Goal: Communication & Community: Answer question/provide support

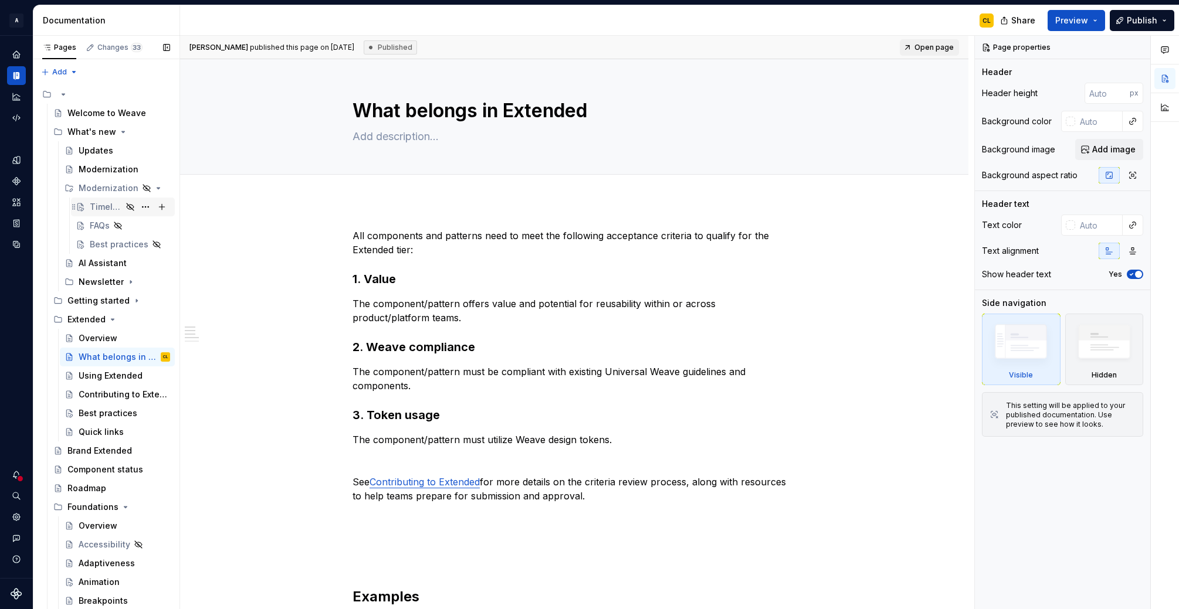
click at [106, 208] on div "Timeline" at bounding box center [106, 207] width 32 height 12
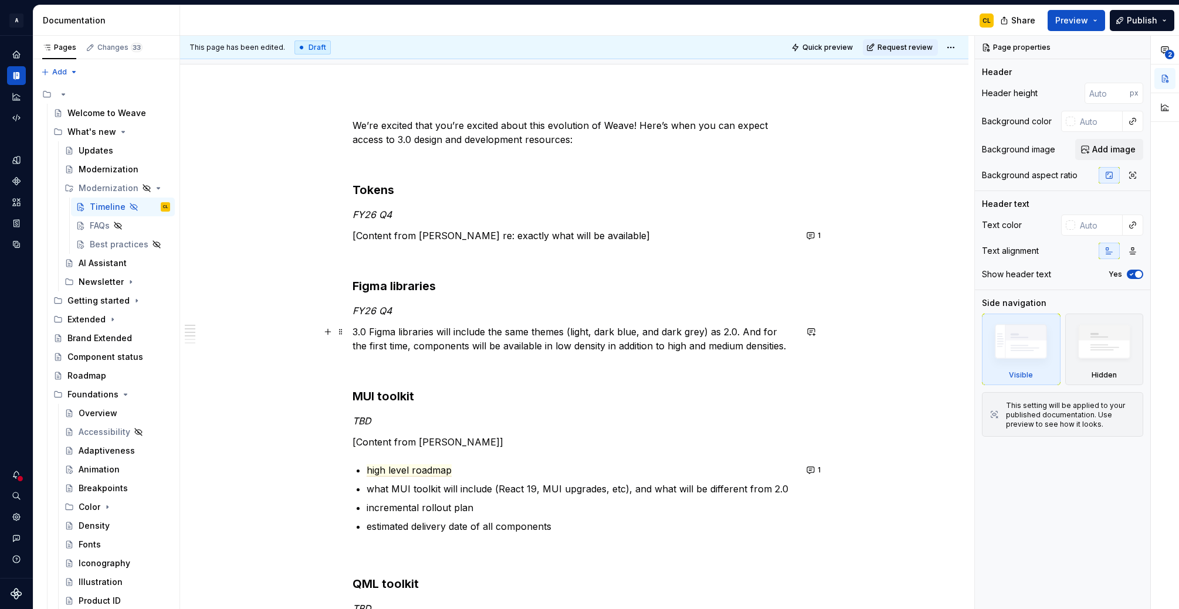
scroll to position [111, 0]
click at [585, 242] on div "We’re excited that you’re excited about this evolution of Weave! Here’s when yo…" at bounding box center [573, 580] width 443 height 924
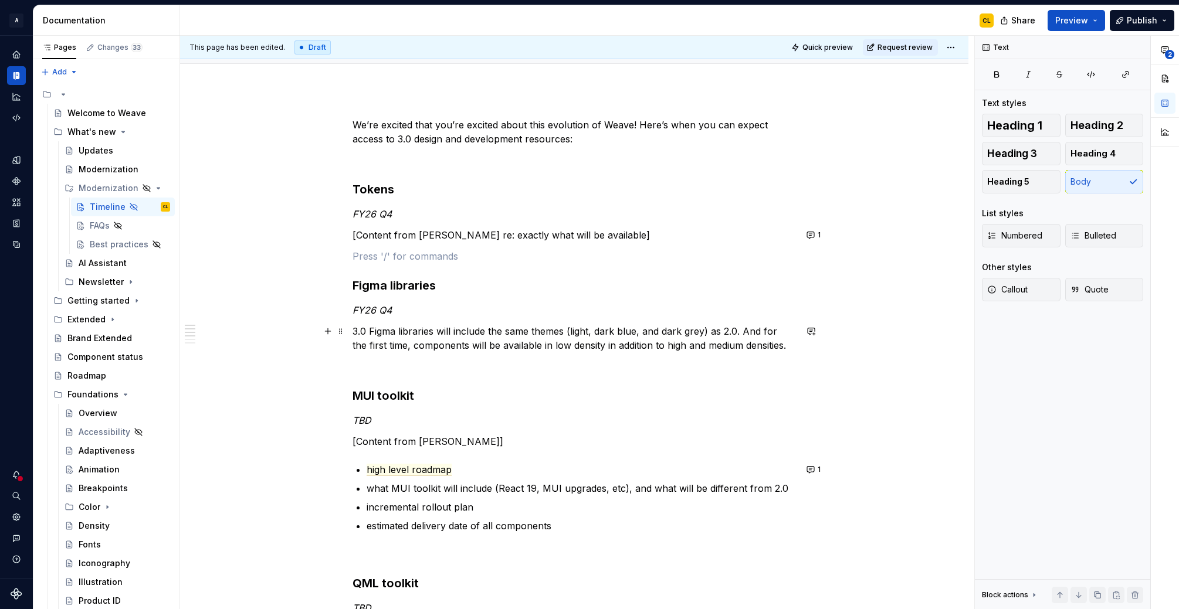
click at [453, 329] on p "3.0 Figma libraries will include the same themes (light, dark blue, and dark gr…" at bounding box center [573, 338] width 443 height 28
click at [814, 232] on button "1" at bounding box center [814, 235] width 23 height 16
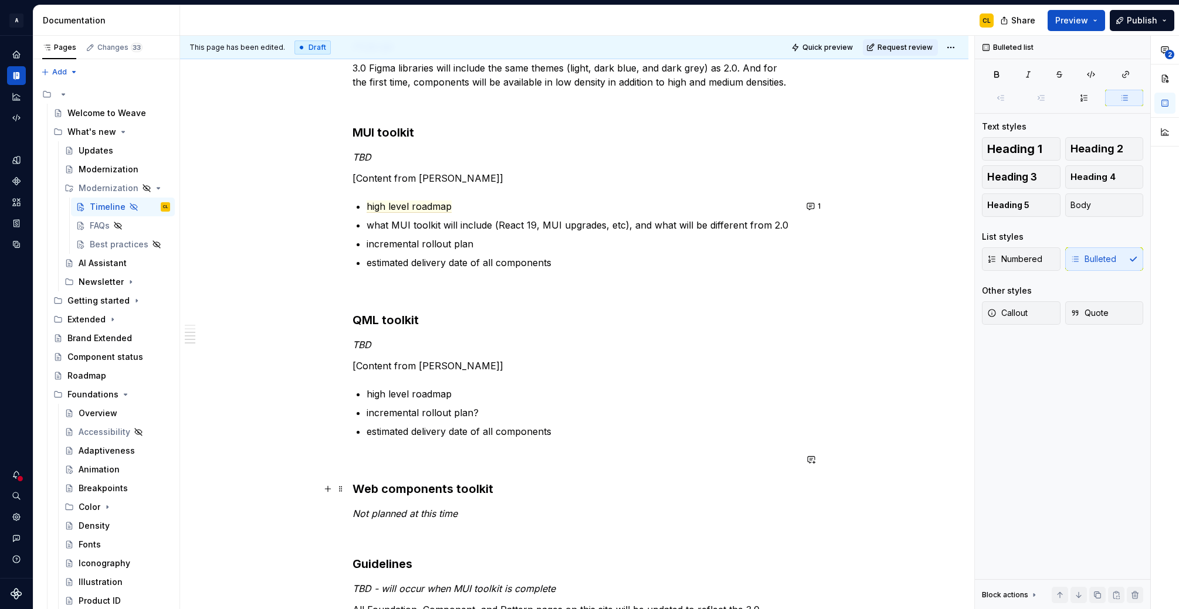
scroll to position [418, 0]
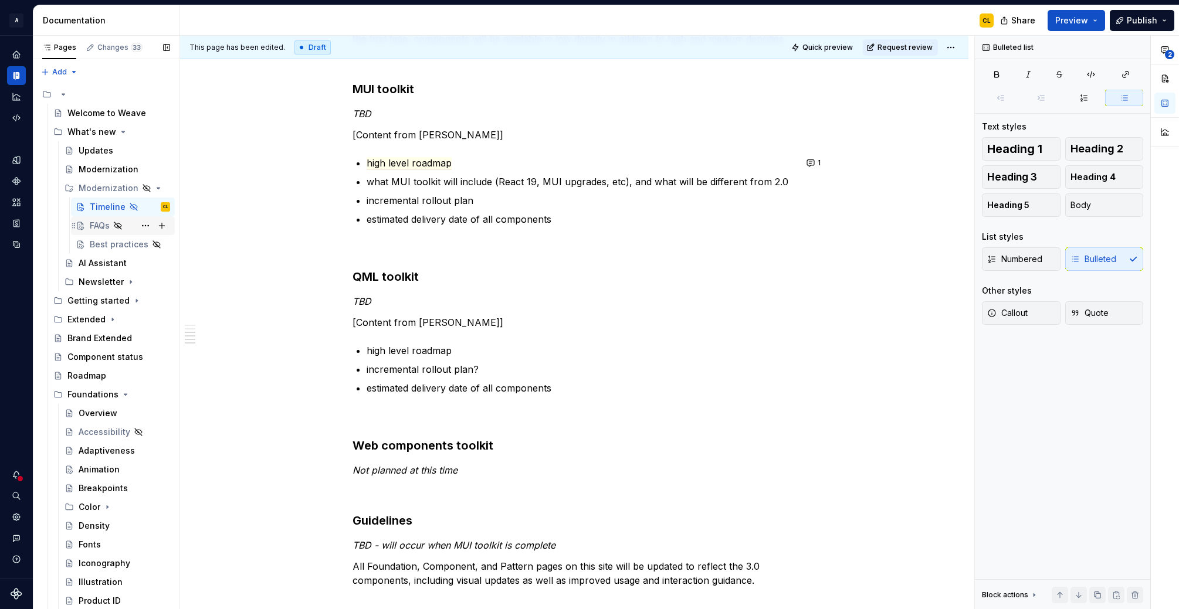
click at [103, 223] on div "FAQs" at bounding box center [100, 226] width 20 height 12
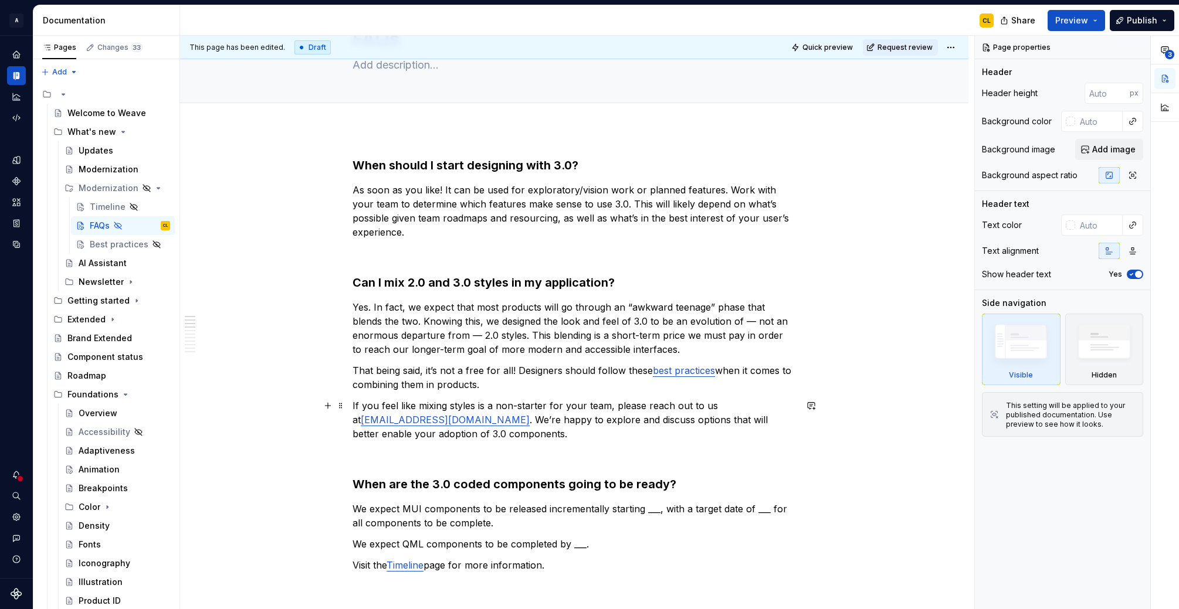
scroll to position [76, 0]
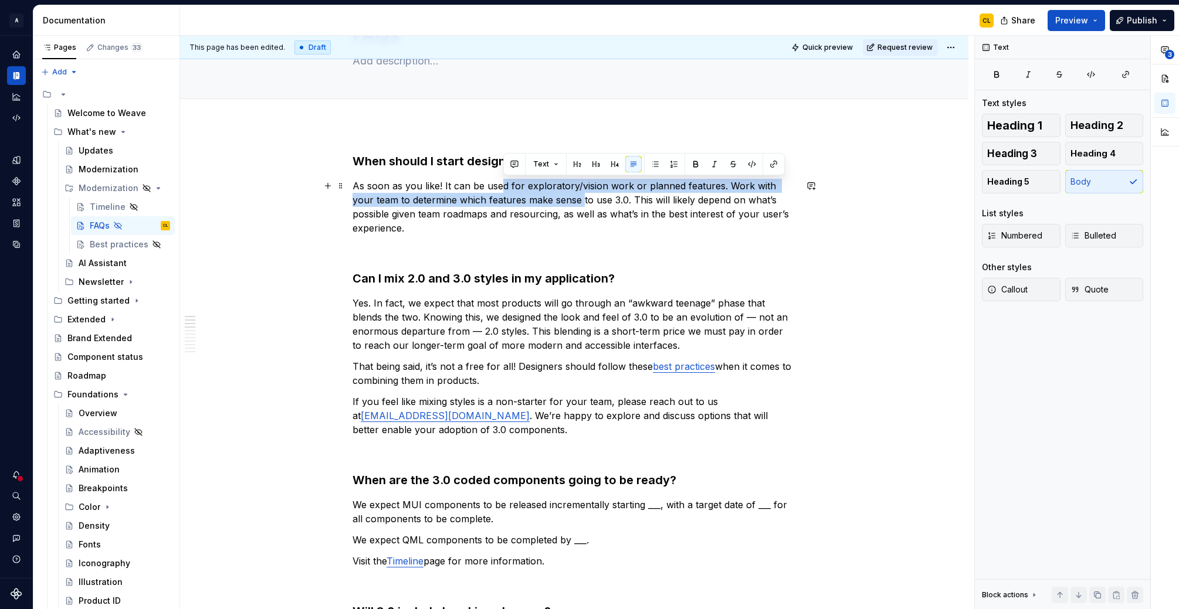
drag, startPoint x: 505, startPoint y: 187, endPoint x: 564, endPoint y: 193, distance: 58.9
click at [564, 193] on p "As soon as you like! It can be used for exploratory/vision work or planned feat…" at bounding box center [573, 207] width 443 height 56
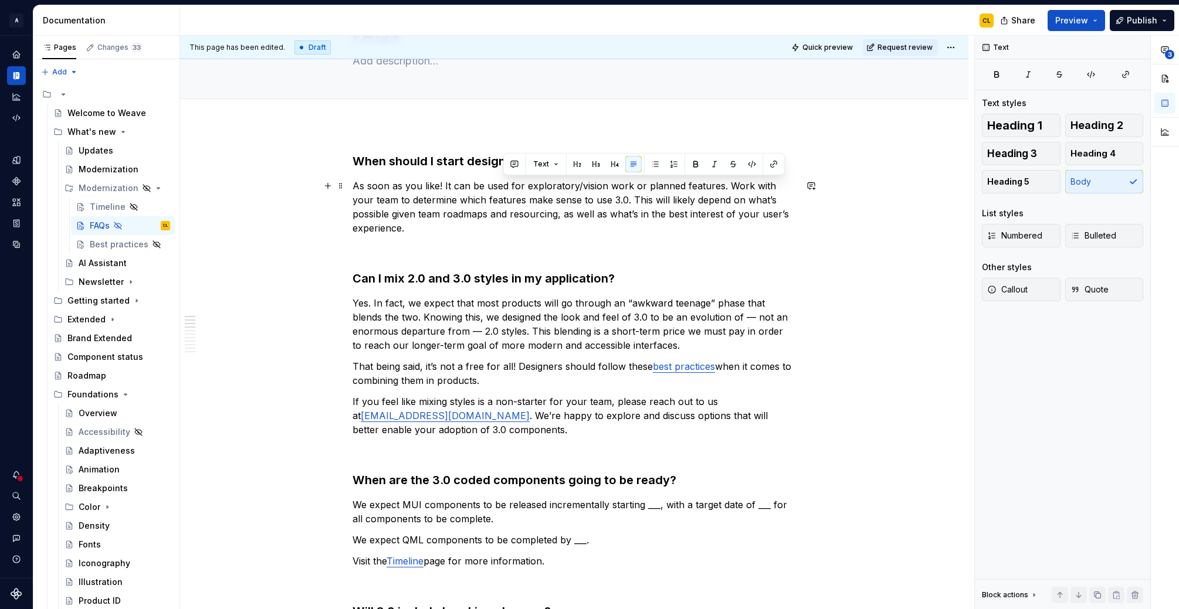
click at [613, 206] on p "As soon as you like! It can be used for exploratory/vision work or planned feat…" at bounding box center [573, 207] width 443 height 56
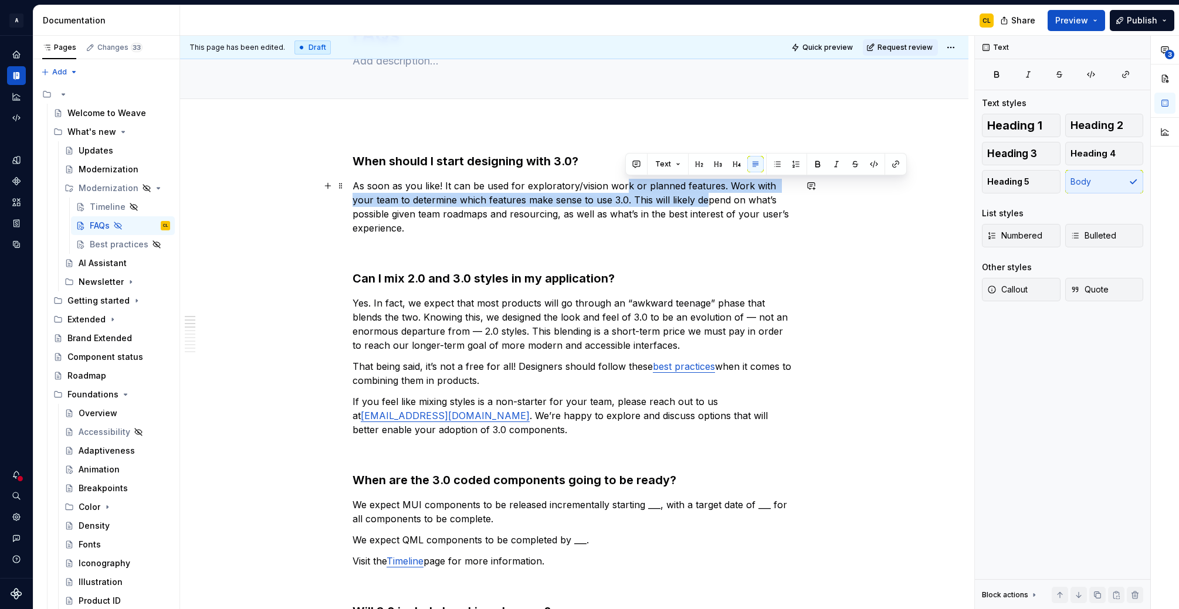
drag, startPoint x: 627, startPoint y: 185, endPoint x: 685, endPoint y: 194, distance: 58.7
click at [685, 194] on p "As soon as you like! It can be used for exploratory/vision work or planned feat…" at bounding box center [573, 207] width 443 height 56
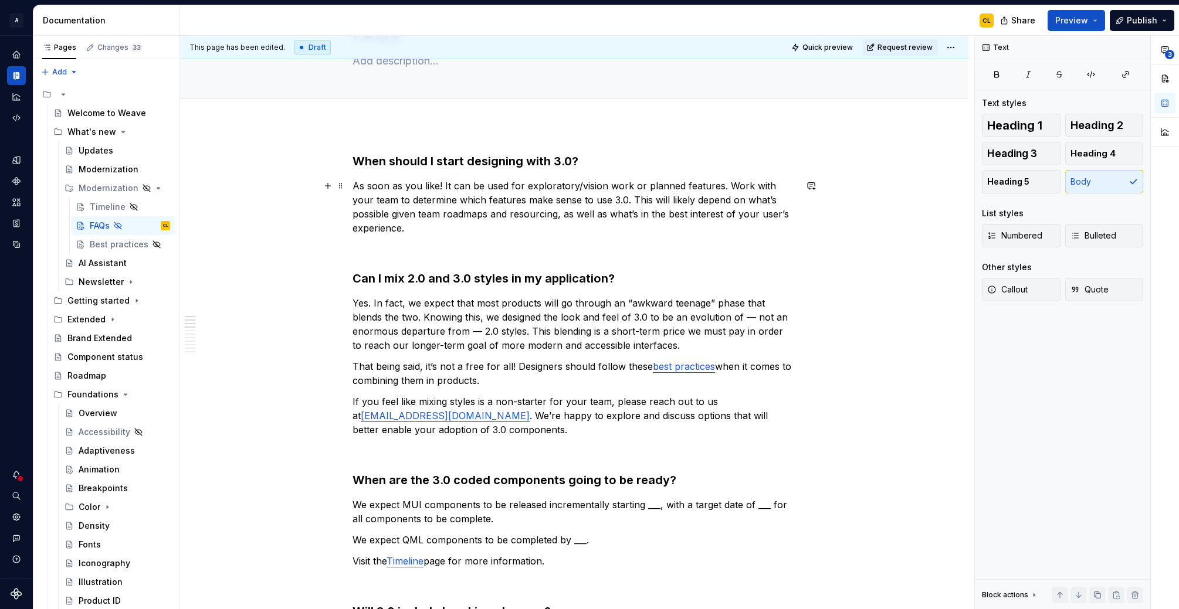
click at [705, 212] on p "As soon as you like! It can be used for exploratory/vision work or planned feat…" at bounding box center [573, 207] width 443 height 56
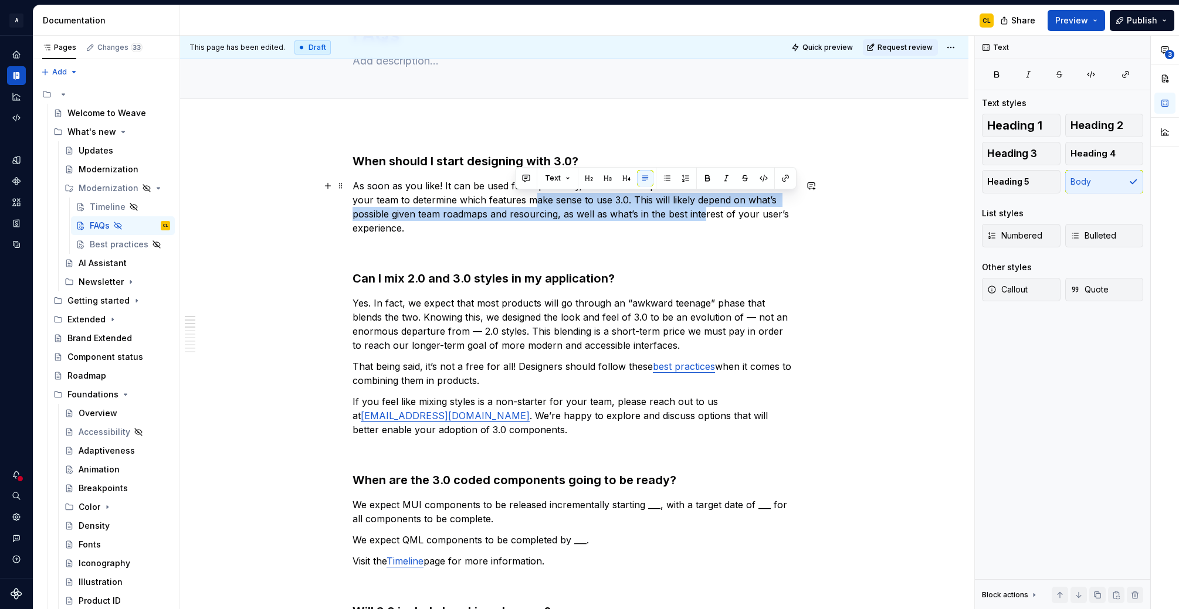
drag, startPoint x: 511, startPoint y: 197, endPoint x: 667, endPoint y: 212, distance: 156.7
click at [667, 212] on p "As soon as you like! It can be used for exploratory/vision work or planned feat…" at bounding box center [573, 207] width 443 height 56
click at [700, 206] on p "As soon as you like! It can be used for exploratory/vision work or planned feat…" at bounding box center [573, 207] width 443 height 56
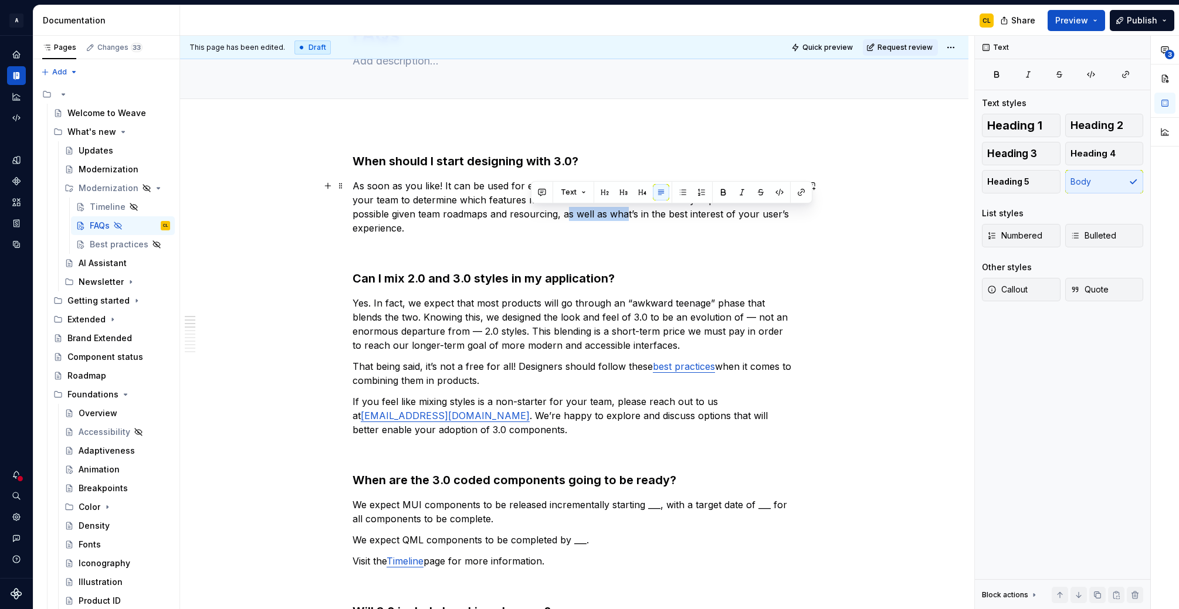
drag, startPoint x: 529, startPoint y: 216, endPoint x: 589, endPoint y: 214, distance: 60.4
click at [589, 214] on p "As soon as you like! It can be used for exploratory/vision work or planned feat…" at bounding box center [573, 207] width 443 height 56
click at [626, 215] on p "As soon as you like! It can be used for exploratory/vision work or planned feat…" at bounding box center [573, 207] width 443 height 56
click at [443, 226] on p "As soon as you like! It can be used for exploratory/vision work or planned feat…" at bounding box center [573, 207] width 443 height 56
drag, startPoint x: 447, startPoint y: 186, endPoint x: 558, endPoint y: 202, distance: 112.0
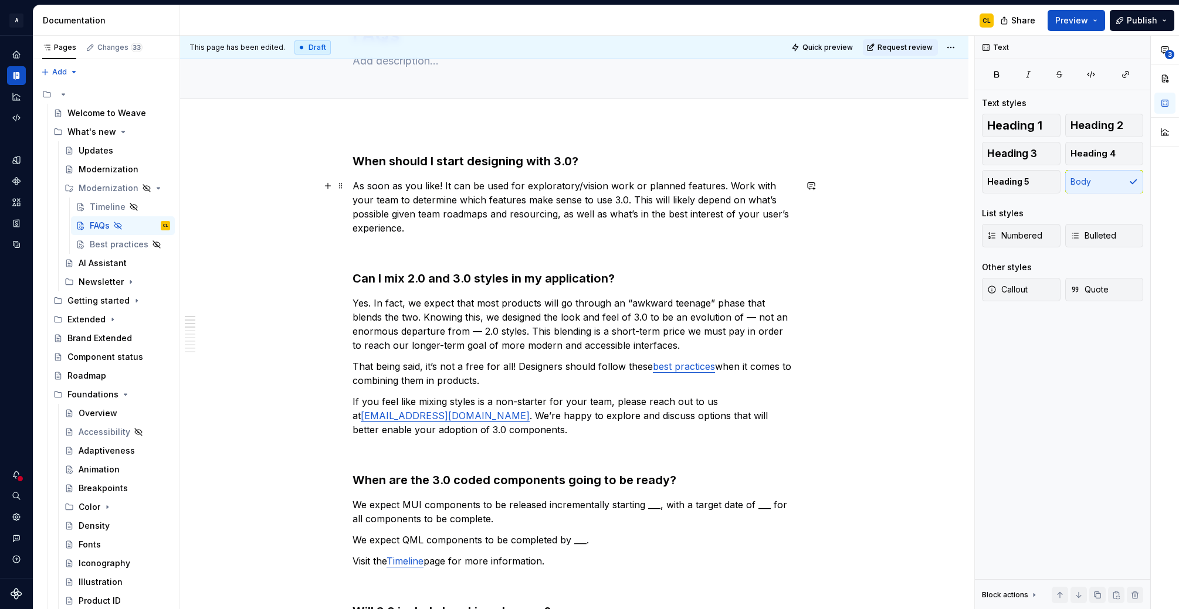
click at [558, 202] on p "As soon as you like! It can be used for exploratory/vision work or planned feat…" at bounding box center [573, 207] width 443 height 56
click at [603, 202] on p "As soon as you like! It can be used for exploratory/vision work or planned feat…" at bounding box center [573, 207] width 443 height 56
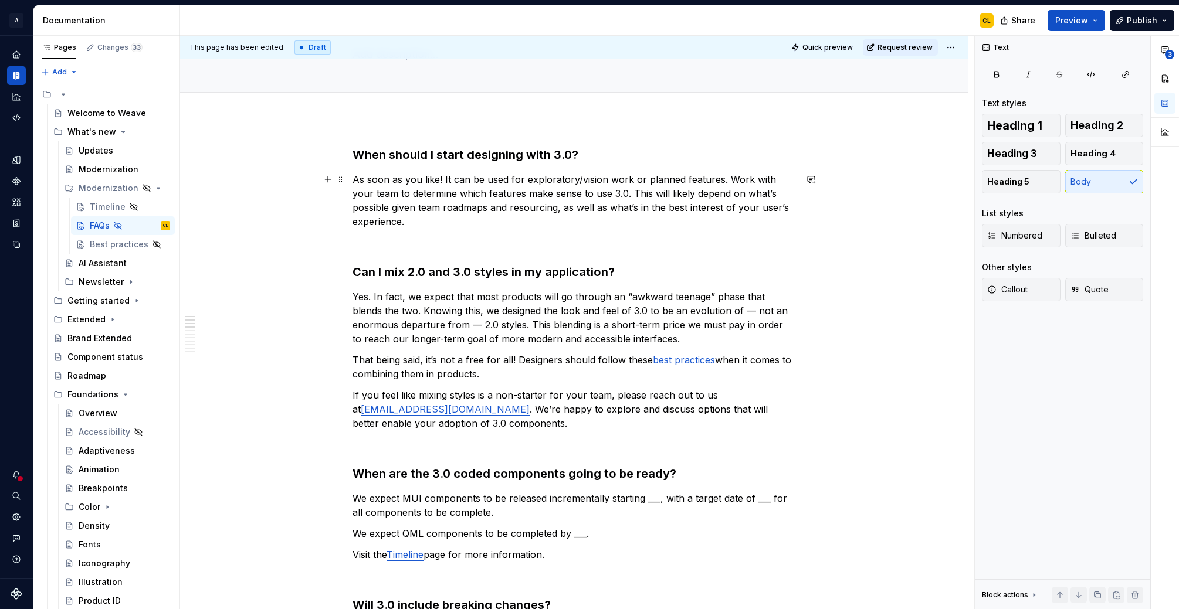
scroll to position [83, 0]
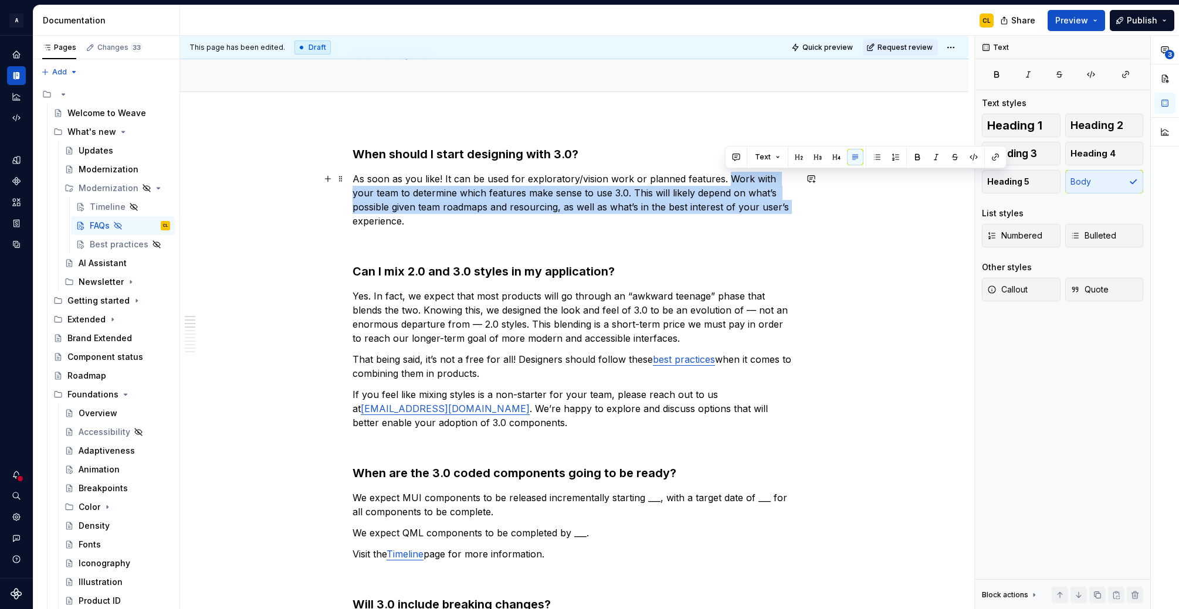
drag, startPoint x: 725, startPoint y: 177, endPoint x: 753, endPoint y: 201, distance: 36.6
click at [753, 201] on p "As soon as you like! It can be used for exploratory/vision work or planned feat…" at bounding box center [573, 200] width 443 height 56
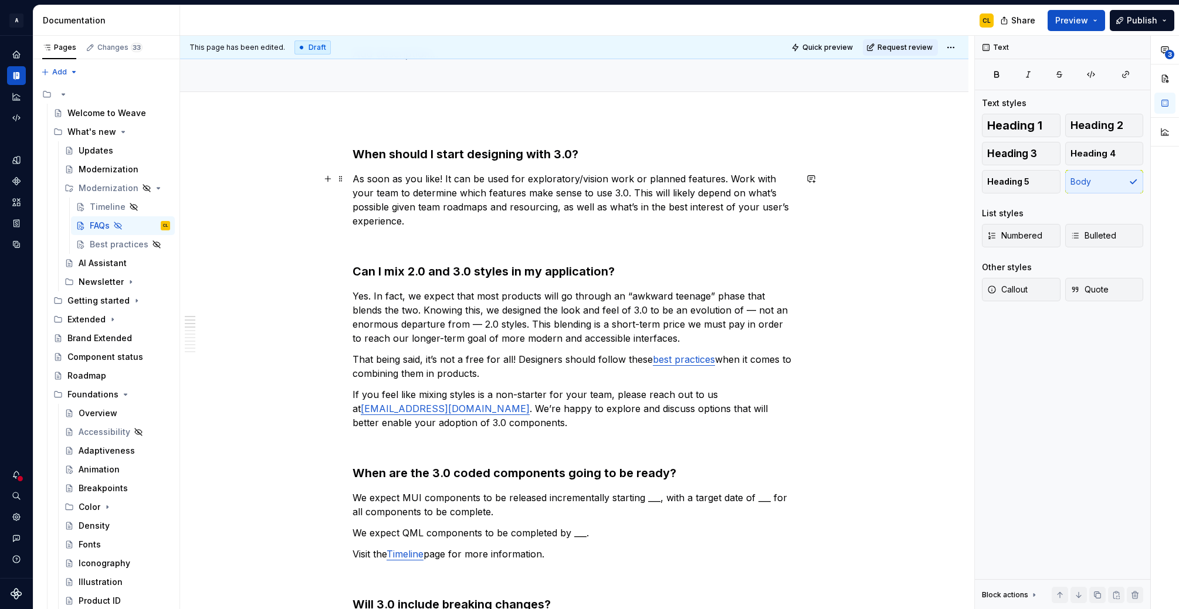
click at [591, 181] on p "As soon as you like! It can be used for exploratory/vision work or planned feat…" at bounding box center [573, 200] width 443 height 56
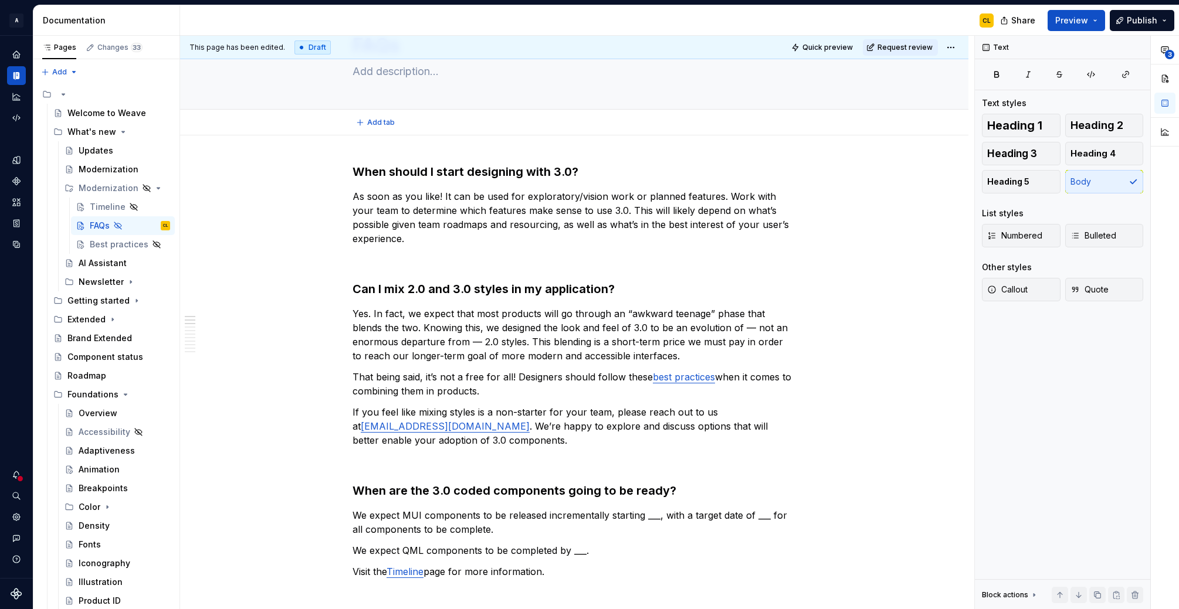
scroll to position [56, 0]
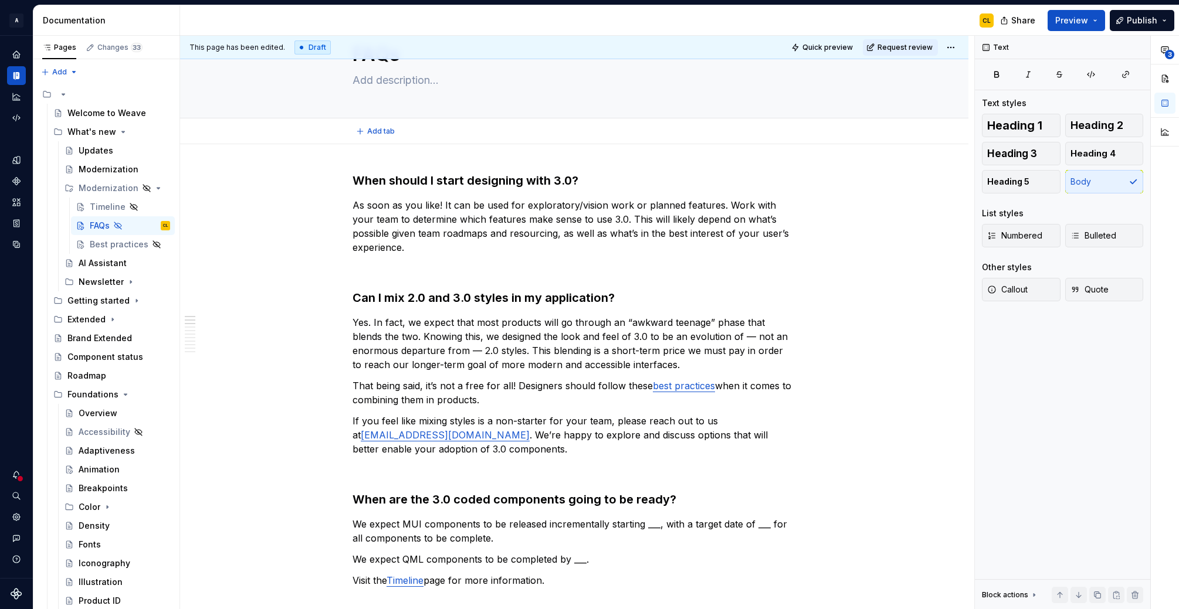
type textarea "*"
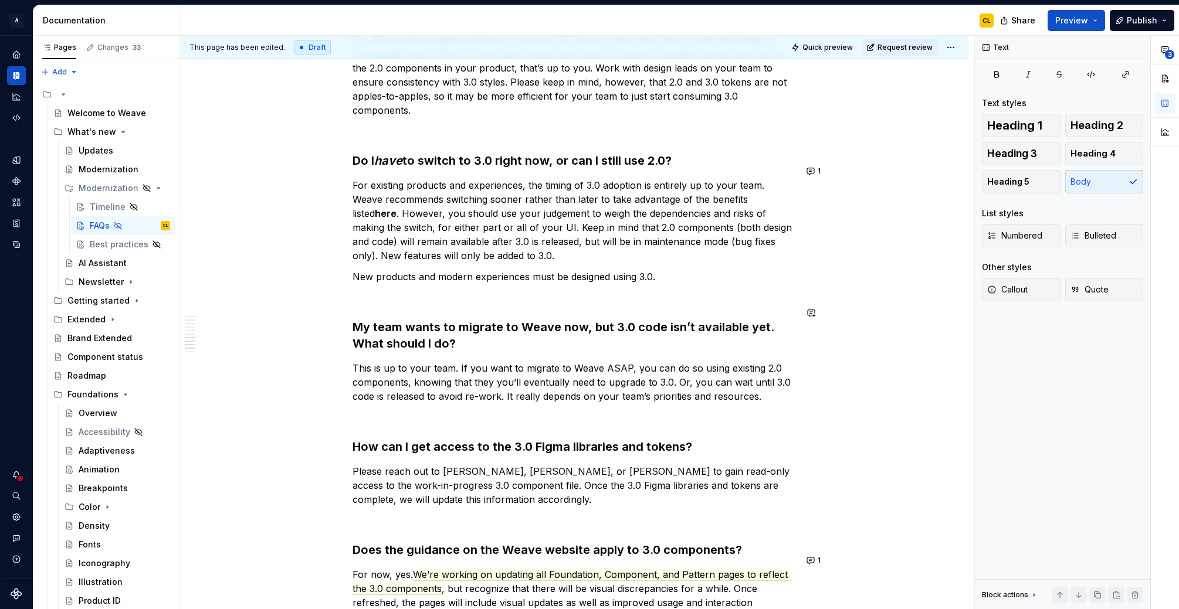
scroll to position [896, 0]
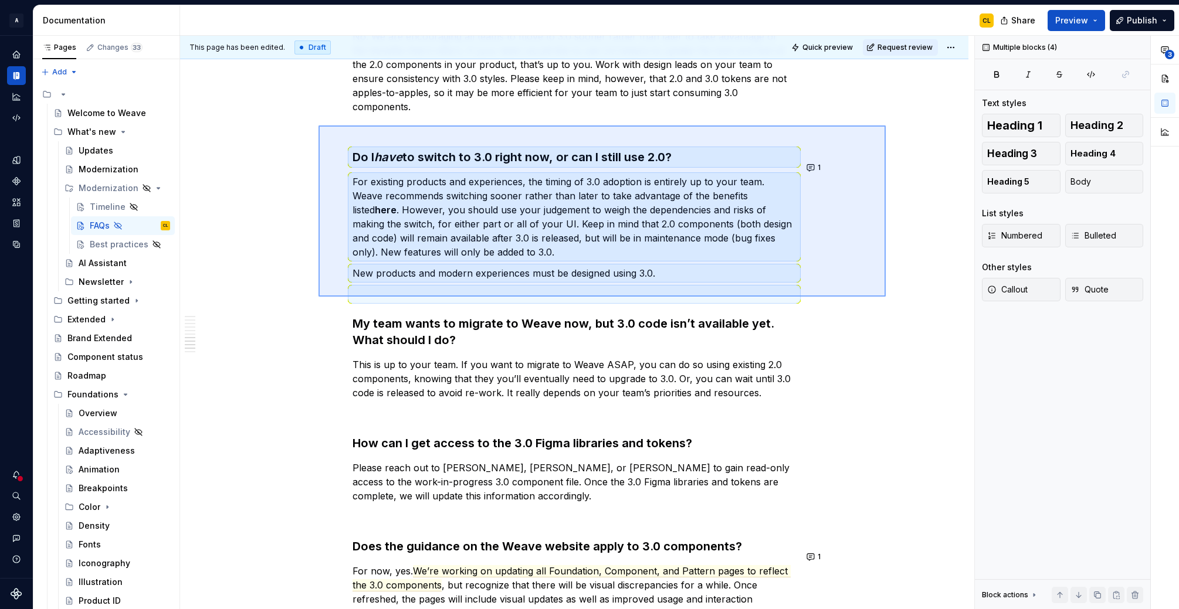
drag, startPoint x: 886, startPoint y: 297, endPoint x: 318, endPoint y: 125, distance: 592.4
click at [318, 125] on div "This page has been edited. Draft Quick preview Request review Hidden page FAQs …" at bounding box center [577, 323] width 794 height 574
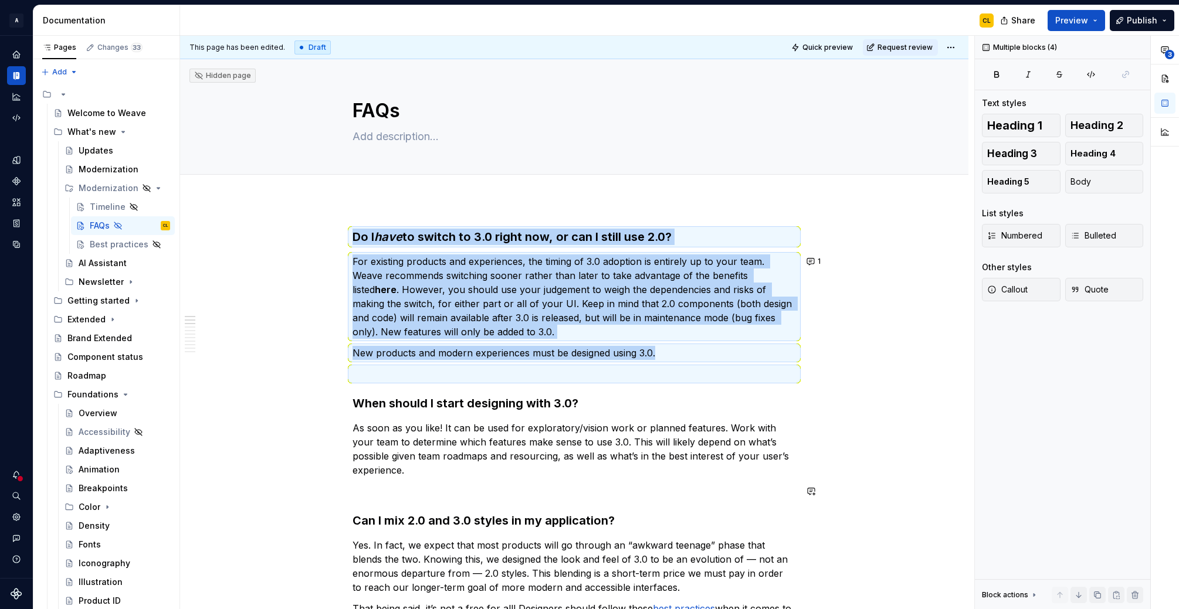
scroll to position [13, 0]
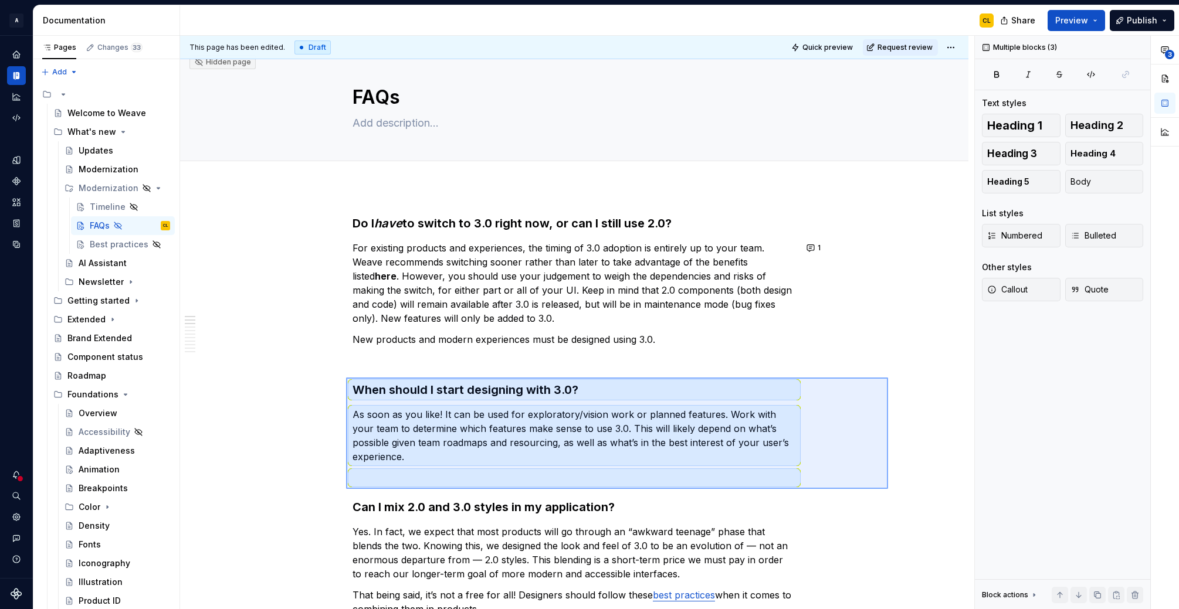
drag, startPoint x: 776, startPoint y: 469, endPoint x: 346, endPoint y: 378, distance: 439.4
click at [346, 378] on div "This page has been edited. Draft Quick preview Request review Hidden page FAQs …" at bounding box center [577, 323] width 794 height 574
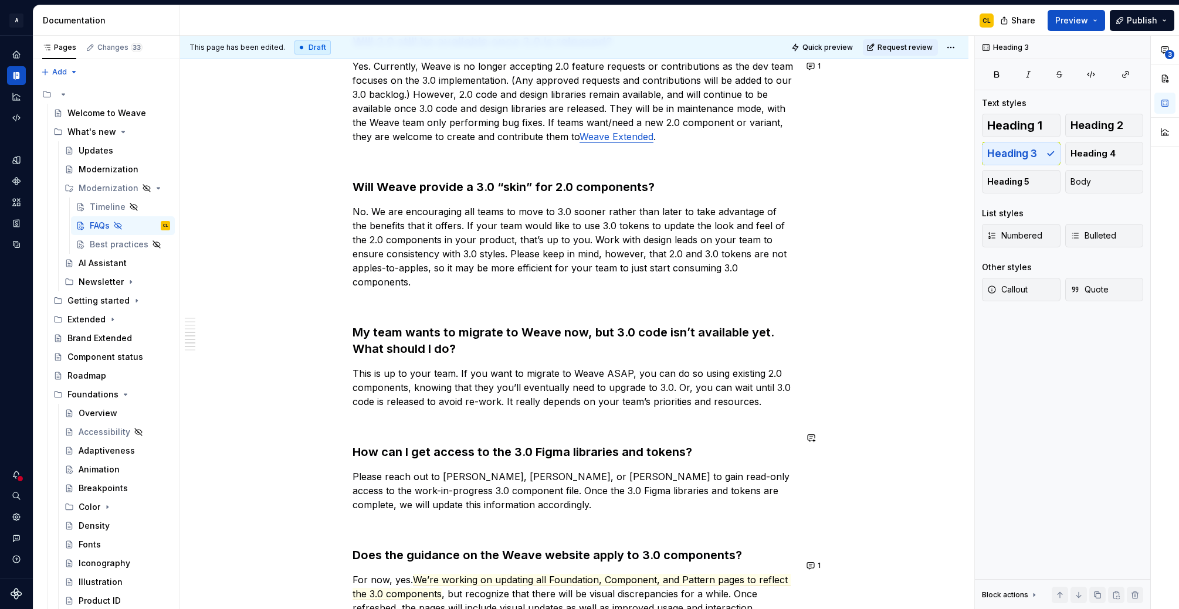
scroll to position [787, 0]
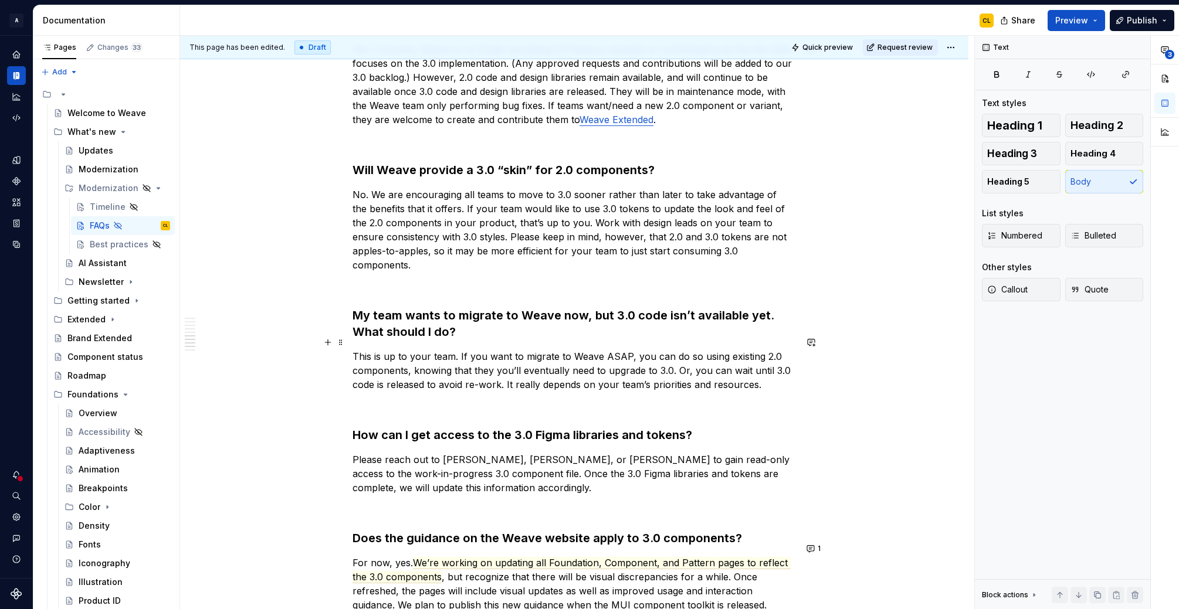
click at [627, 350] on p "This is up to your team. If you want to migrate to Weave ASAP, you can do so us…" at bounding box center [573, 371] width 443 height 42
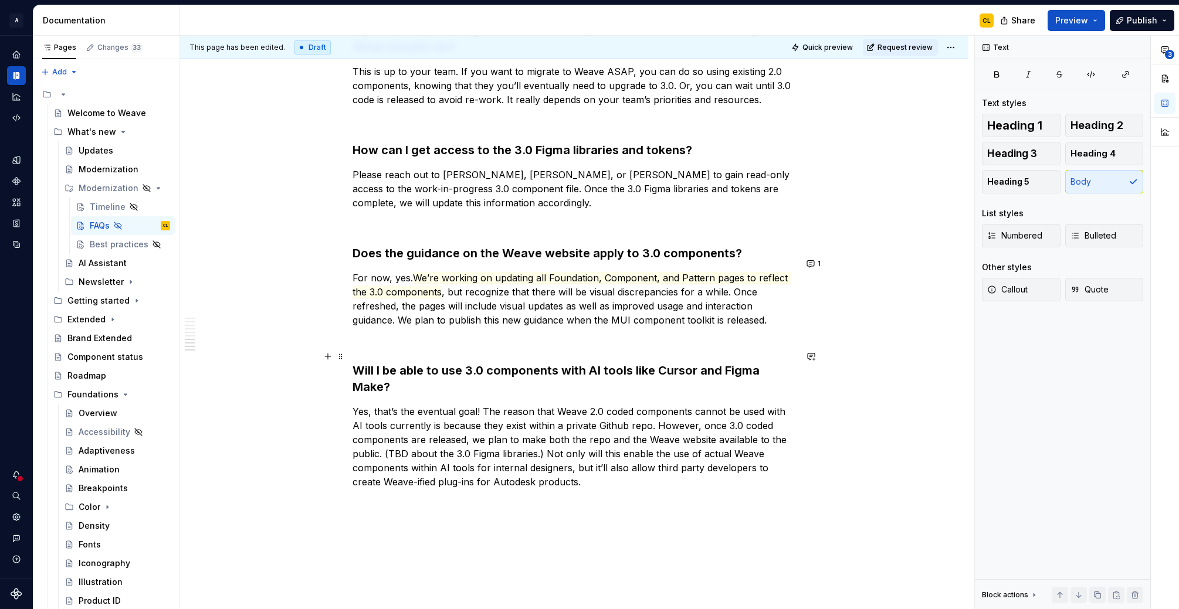
scroll to position [1097, 0]
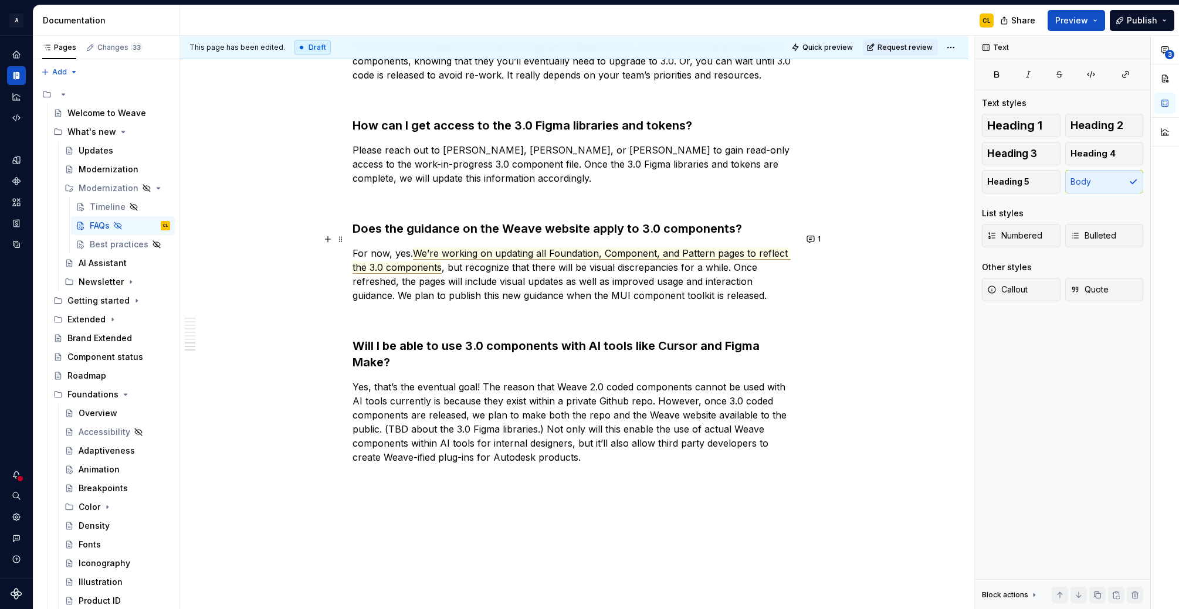
click at [752, 247] on span "We’re working on updating all Foundation, Component, and Pattern pages to refle…" at bounding box center [571, 260] width 438 height 26
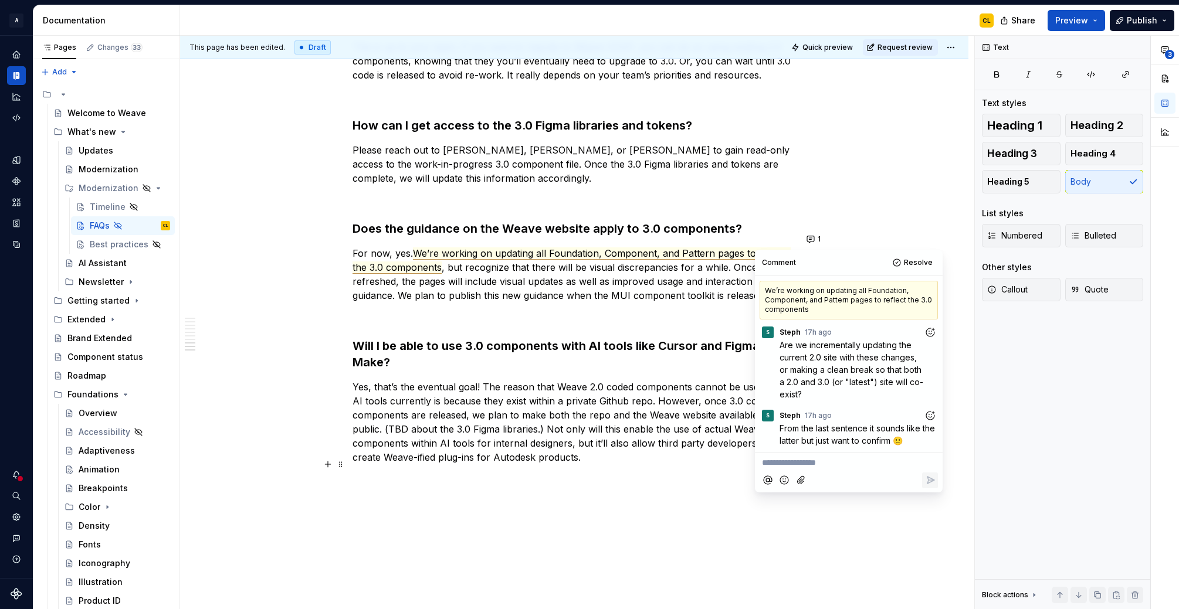
click at [809, 462] on p "**********" at bounding box center [849, 463] width 174 height 12
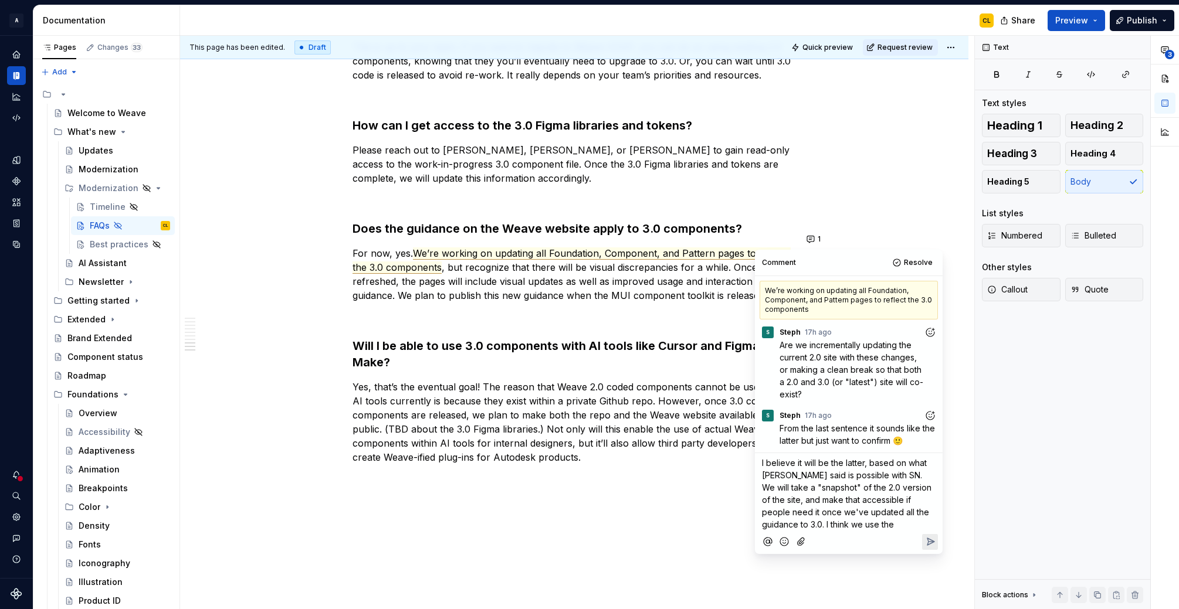
click at [790, 526] on span "I believe it will be the latter, based on what [PERSON_NAME] said is possible w…" at bounding box center [848, 494] width 172 height 72
drag, startPoint x: 782, startPoint y: 527, endPoint x: 834, endPoint y: 524, distance: 52.2
click at [834, 524] on p "I believe it will be the latter, based on what [PERSON_NAME] said is possible w…" at bounding box center [849, 494] width 174 height 74
drag, startPoint x: 812, startPoint y: 479, endPoint x: 829, endPoint y: 490, distance: 20.5
click at [829, 490] on span "I believe it will be the latter, based on what [PERSON_NAME] said is possible w…" at bounding box center [848, 494] width 172 height 72
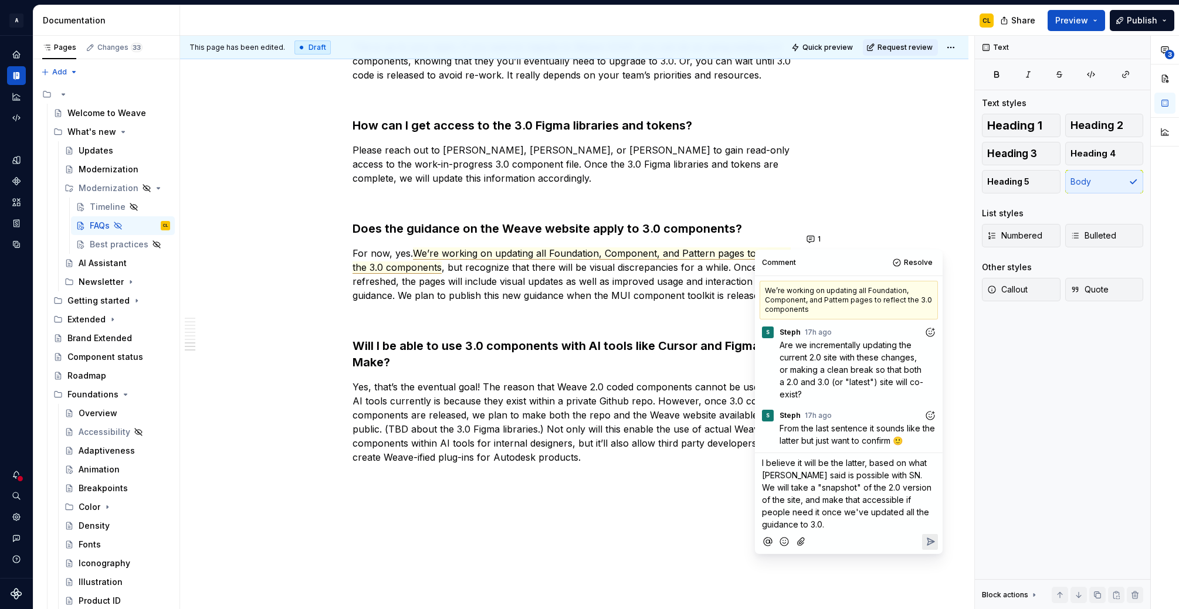
click at [881, 483] on span "I believe it will be the latter, based on what [PERSON_NAME] said is possible w…" at bounding box center [848, 494] width 172 height 72
drag, startPoint x: 830, startPoint y: 470, endPoint x: 874, endPoint y: 501, distance: 53.0
click at [863, 497] on span "I believe it will be the latter, based on what [PERSON_NAME] said is possible w…" at bounding box center [848, 494] width 172 height 72
click at [874, 501] on span "I believe it will be the latter, based on what [PERSON_NAME] said is possible w…" at bounding box center [848, 494] width 172 height 72
drag, startPoint x: 832, startPoint y: 501, endPoint x: 873, endPoint y: 512, distance: 42.5
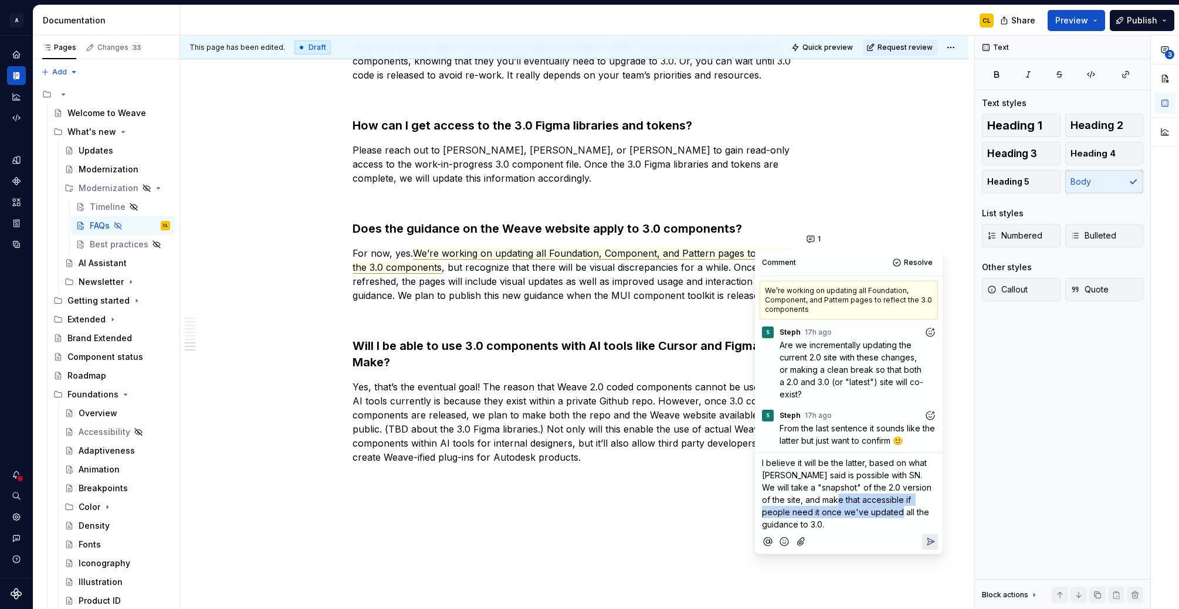
click at [873, 512] on span "I believe it will be the latter, based on what [PERSON_NAME] said is possible w…" at bounding box center [848, 494] width 172 height 72
click at [905, 512] on span "I believe it will be the latter, based on what [PERSON_NAME] said is possible w…" at bounding box center [848, 494] width 172 height 72
click at [862, 498] on span "I believe it will be the latter, based on what [PERSON_NAME] said is possible w…" at bounding box center [848, 494] width 172 height 72
click at [874, 476] on span "I believe it will be the latter, based on what [PERSON_NAME] said is possible w…" at bounding box center [848, 494] width 172 height 72
drag, startPoint x: 897, startPoint y: 490, endPoint x: 810, endPoint y: 498, distance: 87.8
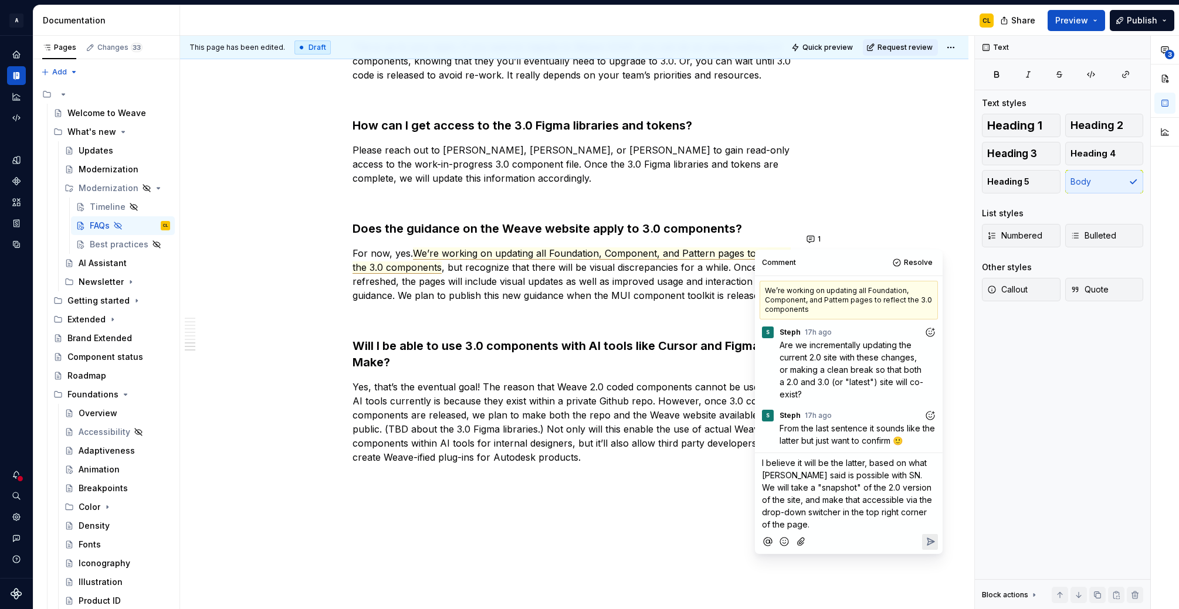
click at [897, 490] on span "I believe it will be the latter, based on what [PERSON_NAME] said is possible w…" at bounding box center [848, 494] width 172 height 72
click at [798, 500] on span "I believe it will be the latter, based on what [PERSON_NAME] said is possible w…" at bounding box center [848, 494] width 172 height 72
click at [779, 503] on span "I believe it will be the latter, based on what [PERSON_NAME] said is possible w…" at bounding box center [848, 494] width 172 height 72
drag, startPoint x: 782, startPoint y: 499, endPoint x: 827, endPoint y: 501, distance: 45.2
click at [785, 499] on span "I believe it will be the latter, based on what [PERSON_NAME] said is possible w…" at bounding box center [849, 500] width 175 height 84
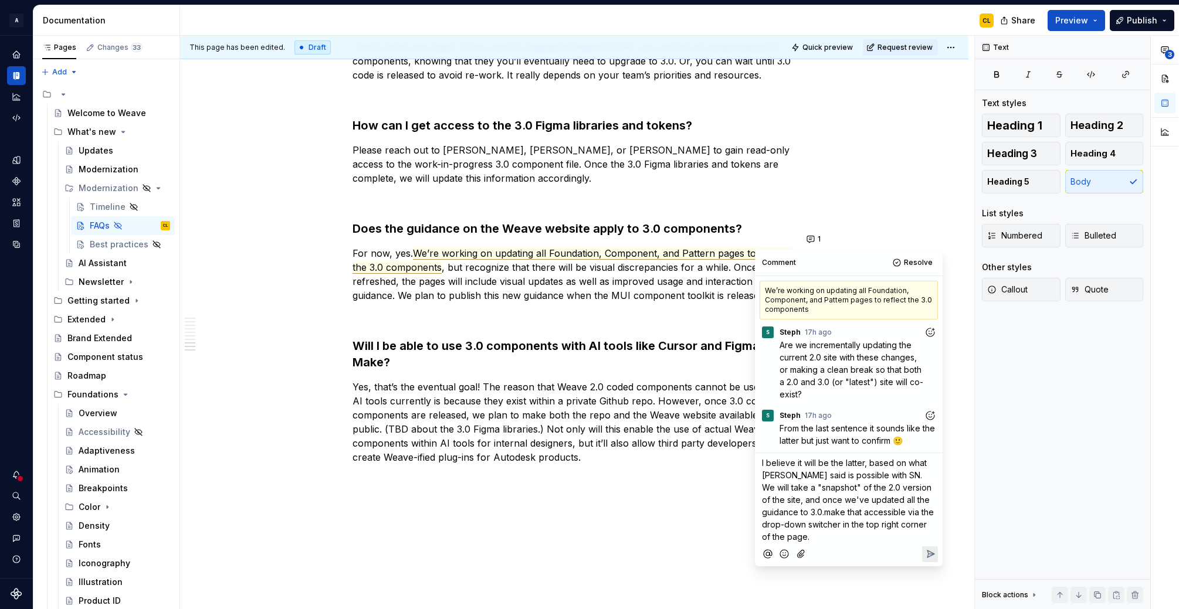
drag, startPoint x: 863, startPoint y: 491, endPoint x: 795, endPoint y: 506, distance: 69.1
click at [859, 492] on span "I believe it will be the latter, based on what [PERSON_NAME] said is possible w…" at bounding box center [849, 500] width 174 height 84
drag, startPoint x: 775, startPoint y: 511, endPoint x: 840, endPoint y: 519, distance: 65.5
click at [776, 511] on span "I believe it will be the latter, based on what [PERSON_NAME] said is possible w…" at bounding box center [849, 500] width 174 height 84
click at [841, 510] on span "I believe it will be the latter, based on what [PERSON_NAME] said is possible w…" at bounding box center [848, 500] width 172 height 84
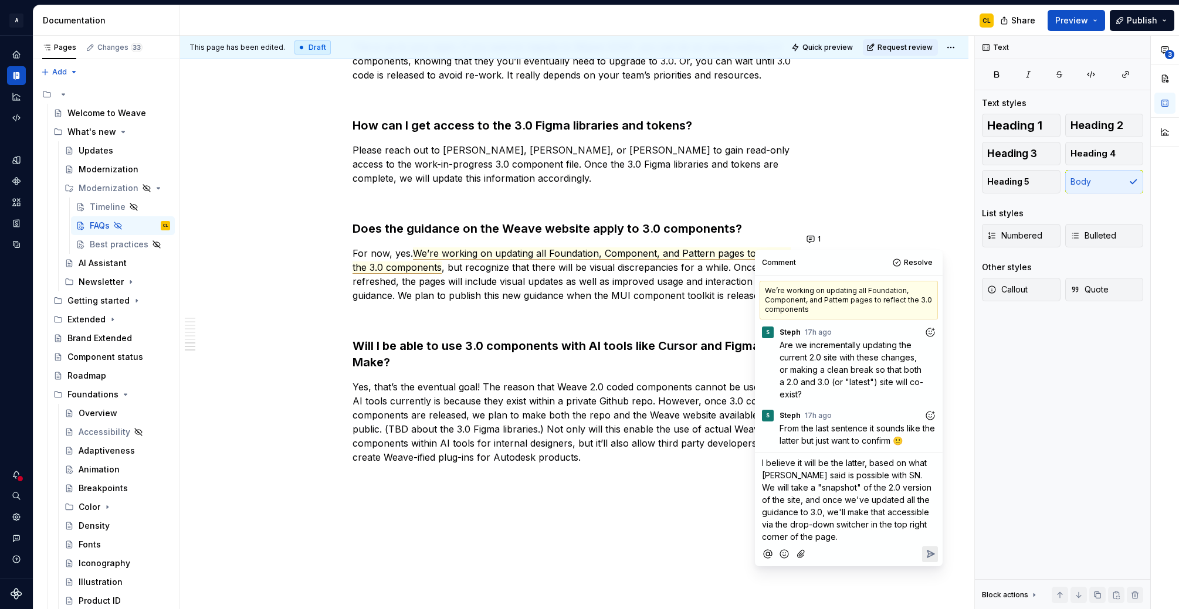
click at [884, 511] on span "I believe it will be the latter, based on what [PERSON_NAME] said is possible w…" at bounding box center [848, 500] width 172 height 84
click at [830, 513] on span "I believe it will be the latter, based on what [PERSON_NAME] said is possible w…" at bounding box center [848, 500] width 172 height 84
click at [851, 516] on span "I believe it will be the latter, based on what [PERSON_NAME] said is possible w…" at bounding box center [848, 500] width 172 height 84
click at [846, 491] on span "I believe it will be the latter, based on what [PERSON_NAME] said is possible w…" at bounding box center [848, 500] width 172 height 84
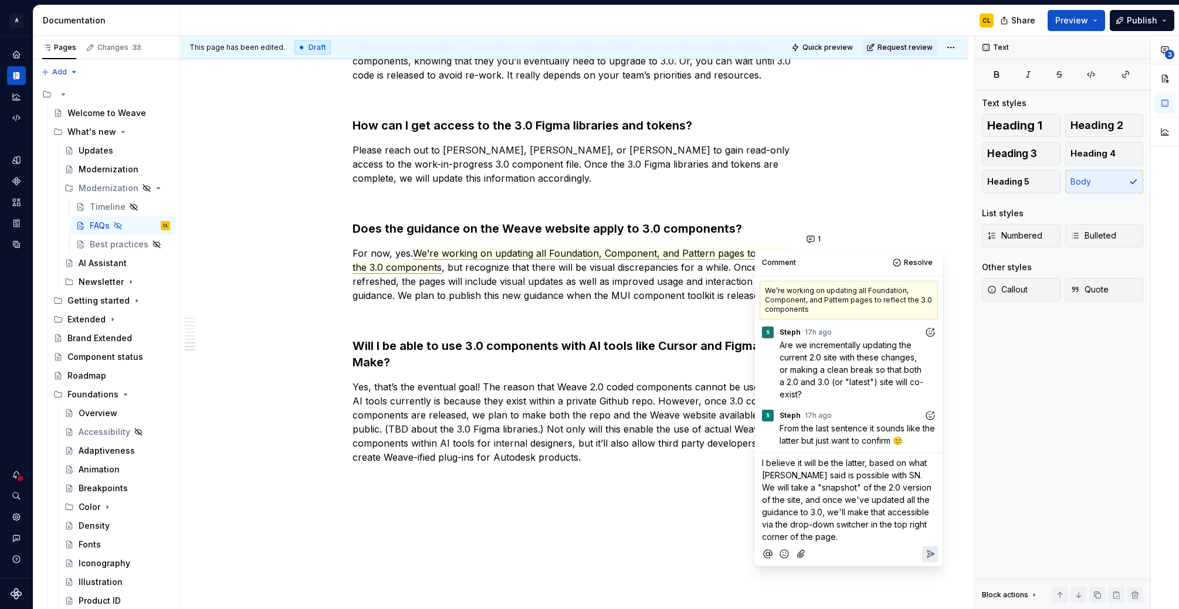
click at [866, 485] on span "I believe it will be the latter, based on what [PERSON_NAME] said is possible w…" at bounding box center [848, 500] width 172 height 84
click at [830, 502] on span "I believe it will be the latter, based on what [PERSON_NAME] said is possible w…" at bounding box center [848, 500] width 172 height 84
drag, startPoint x: 905, startPoint y: 504, endPoint x: 879, endPoint y: 504, distance: 26.4
click at [905, 504] on span "I believe it will be the latter, based on what [PERSON_NAME] said is possible w…" at bounding box center [848, 500] width 172 height 84
click at [816, 514] on span "I believe it will be the latter, based on what [PERSON_NAME] said is possible w…" at bounding box center [848, 500] width 172 height 84
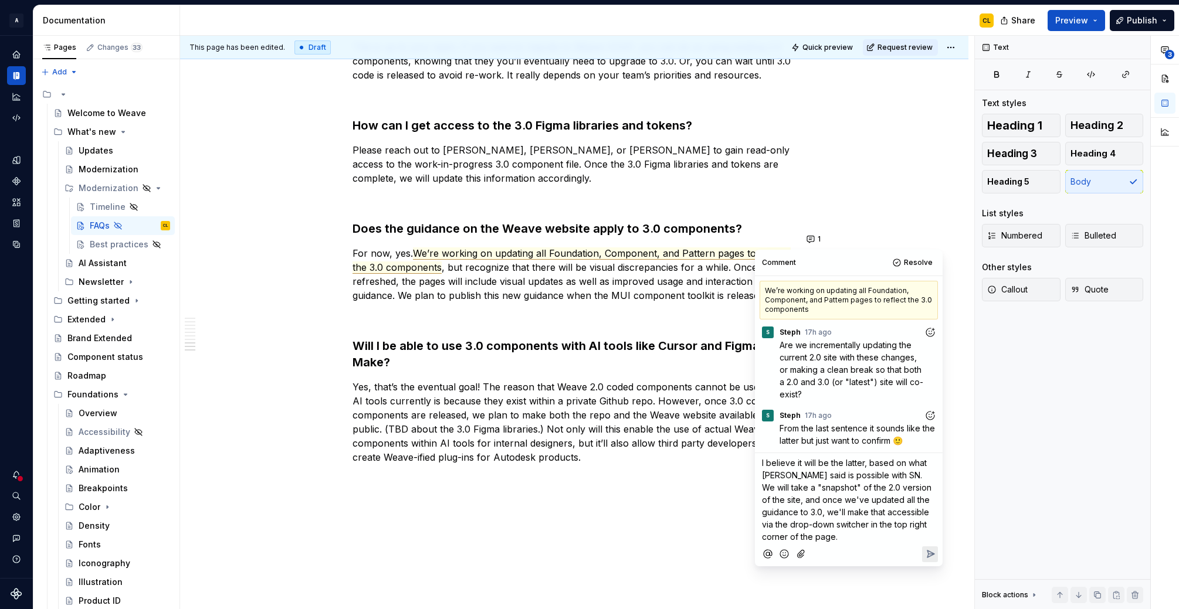
click at [834, 514] on span "I believe it will be the latter, based on what [PERSON_NAME] said is possible w…" at bounding box center [848, 500] width 172 height 84
click at [848, 539] on p "I believe it will be the latter, based on what [PERSON_NAME] said is possible w…" at bounding box center [849, 500] width 174 height 86
click at [925, 553] on icon "Reply" at bounding box center [930, 554] width 12 height 12
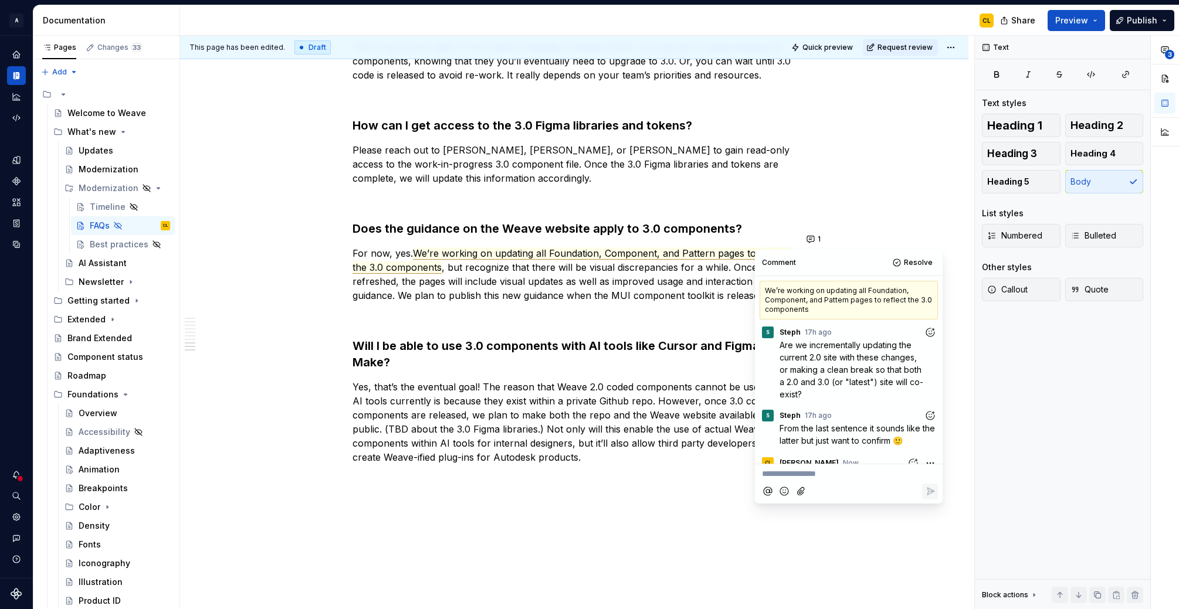
scroll to position [110, 0]
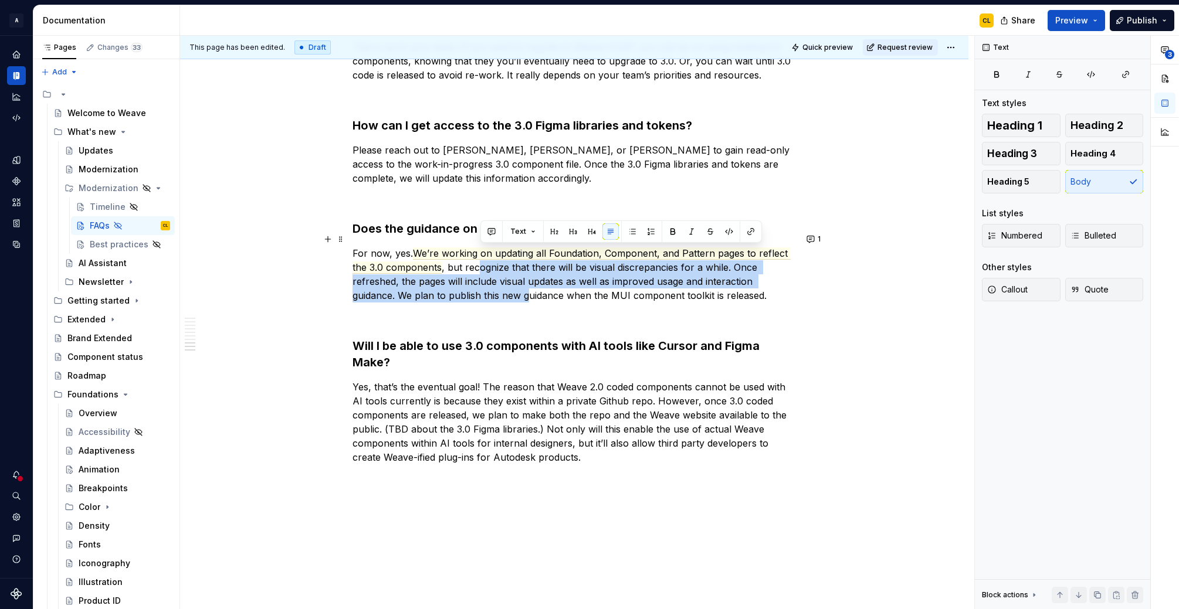
drag, startPoint x: 479, startPoint y: 260, endPoint x: 529, endPoint y: 279, distance: 53.3
click at [529, 279] on p "For now, yes. We’re working on updating all Foundation, Component, and Pattern …" at bounding box center [573, 274] width 443 height 56
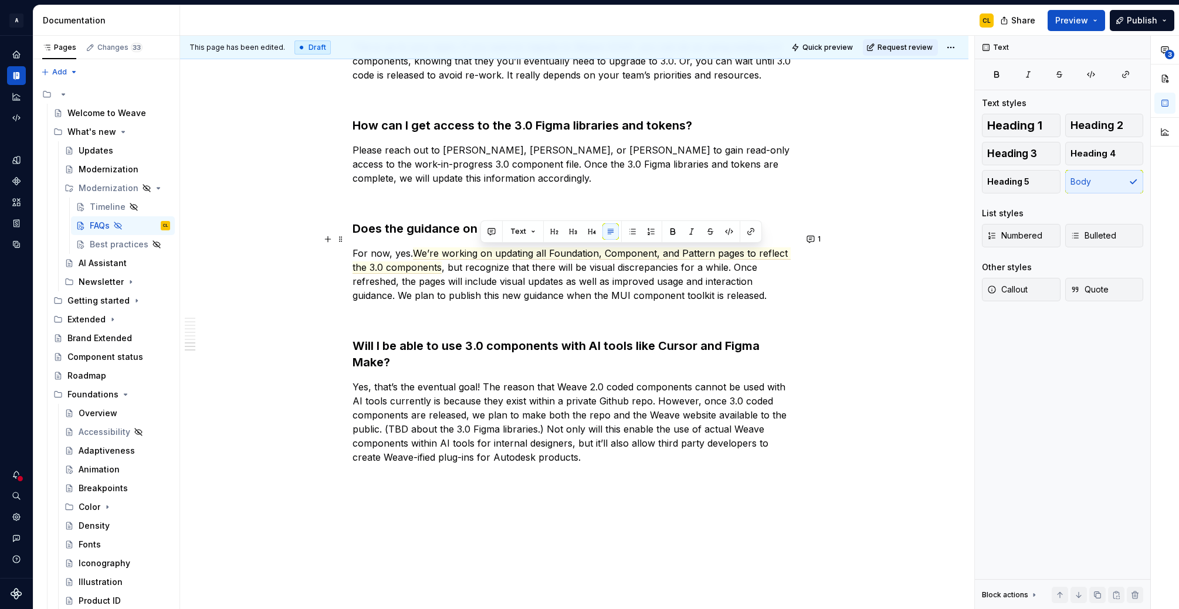
click at [581, 277] on p "For now, yes. We’re working on updating all Foundation, Component, and Pattern …" at bounding box center [573, 274] width 443 height 56
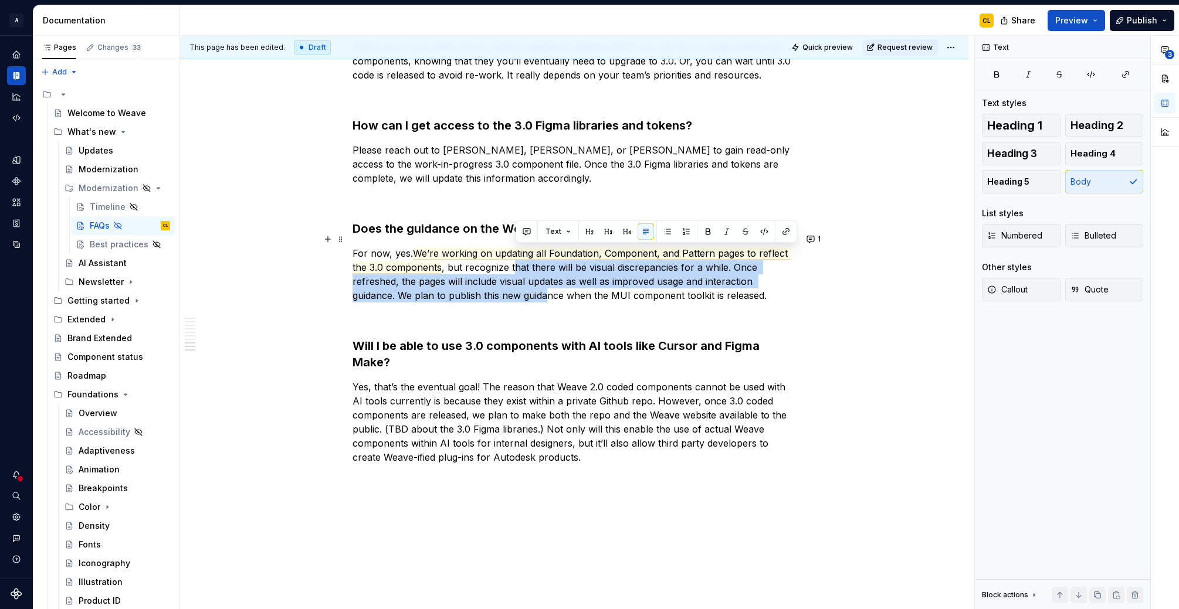
drag, startPoint x: 514, startPoint y: 259, endPoint x: 549, endPoint y: 284, distance: 43.6
click at [549, 284] on p "For now, yes. We’re working on updating all Foundation, Component, and Pattern …" at bounding box center [573, 274] width 443 height 56
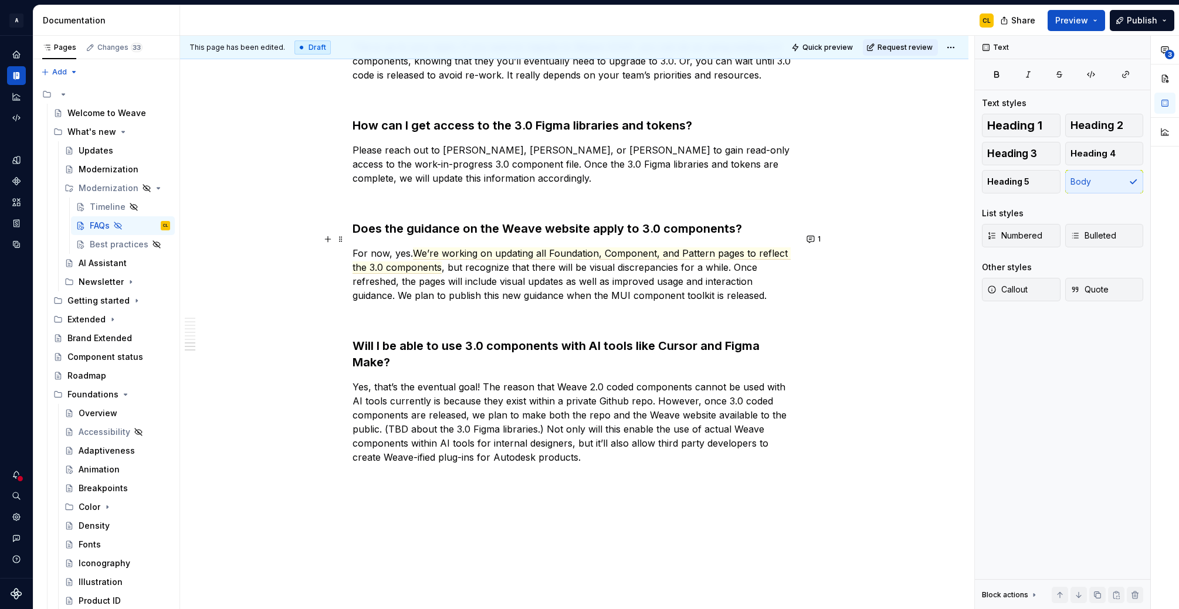
click at [592, 281] on p "For now, yes. We’re working on updating all Foundation, Component, and Pattern …" at bounding box center [573, 274] width 443 height 56
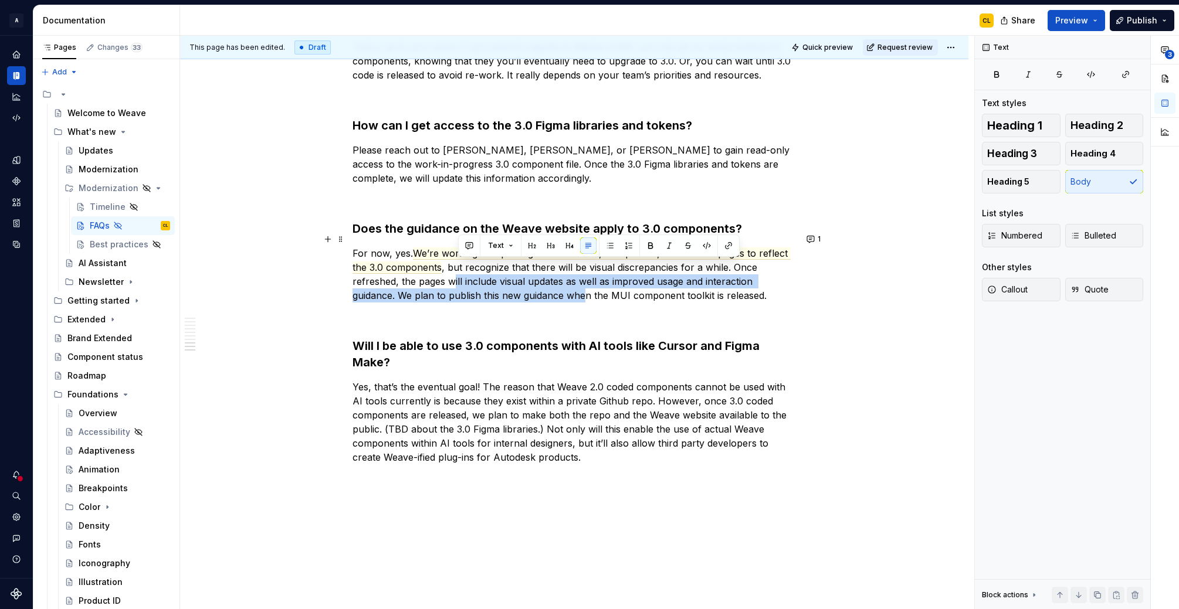
drag, startPoint x: 454, startPoint y: 269, endPoint x: 586, endPoint y: 281, distance: 132.5
click at [586, 281] on p "For now, yes. We’re working on updating all Foundation, Component, and Pattern …" at bounding box center [573, 274] width 443 height 56
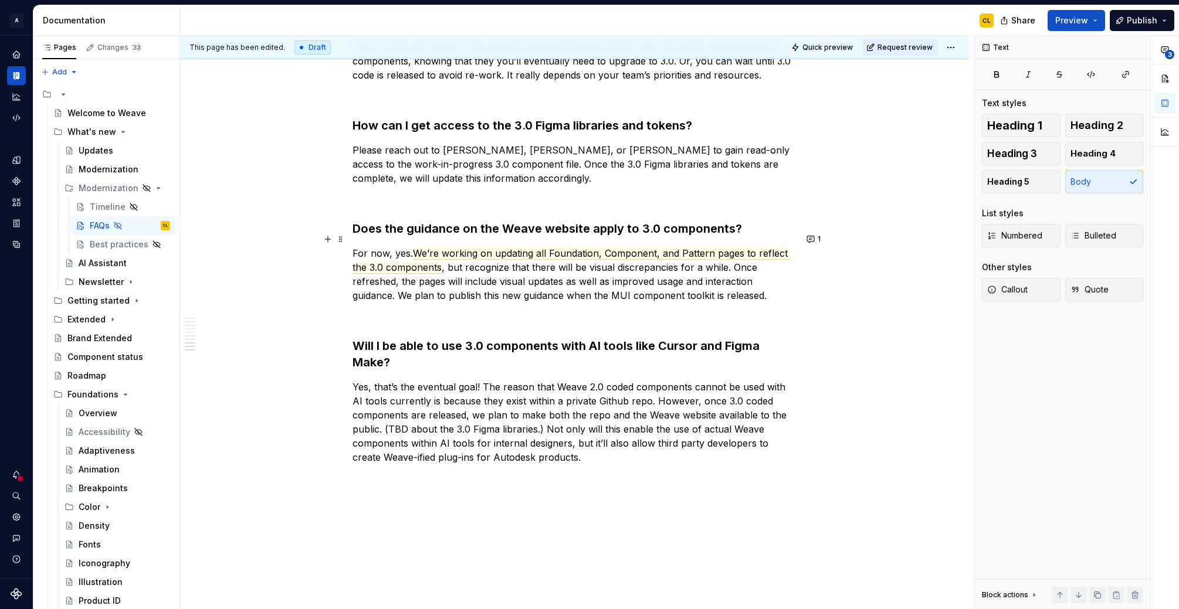
click at [657, 281] on p "For now, yes. We’re working on updating all Foundation, Component, and Pattern …" at bounding box center [573, 274] width 443 height 56
click at [469, 284] on p "For now, yes. We’re working on updating all Foundation, Component, and Pattern …" at bounding box center [573, 274] width 443 height 56
click at [766, 282] on p "For now, yes. We’re working on updating all Foundation, Component, and Pattern …" at bounding box center [573, 274] width 443 height 56
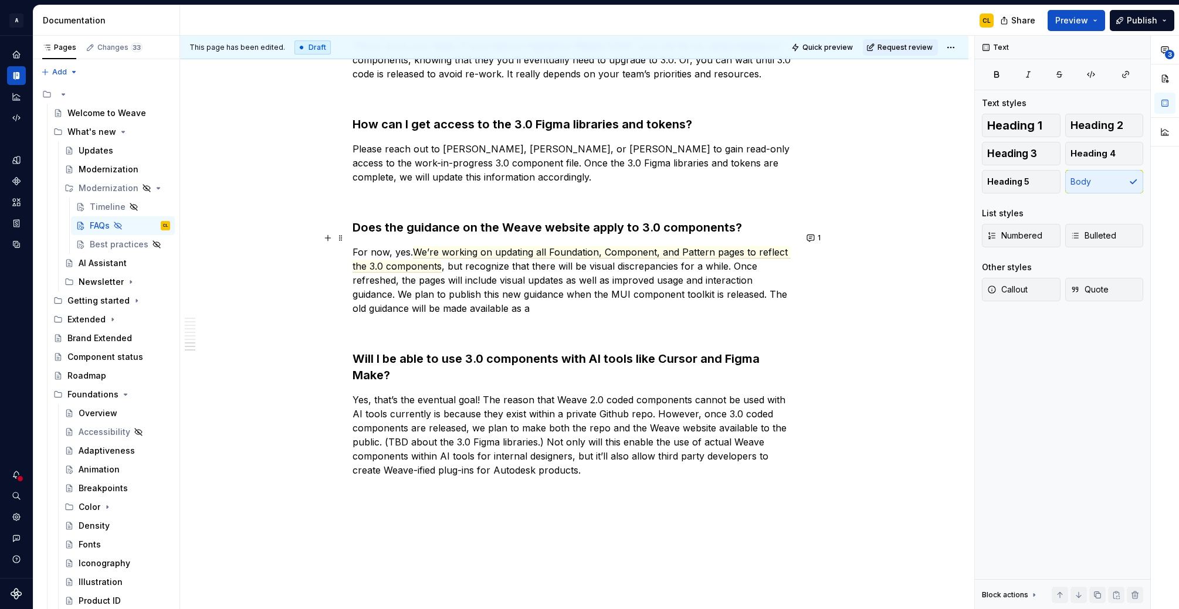
click at [361, 296] on p "For now, yes. We’re working on updating all Foundation, Component, and Pattern …" at bounding box center [573, 280] width 443 height 70
click at [496, 294] on p "For now, yes. We’re working on updating all Foundation, Component, and Pattern …" at bounding box center [573, 280] width 443 height 70
click at [579, 300] on p "For now, yes. We’re working on updating all Foundation, Component, and Pattern …" at bounding box center [573, 280] width 443 height 70
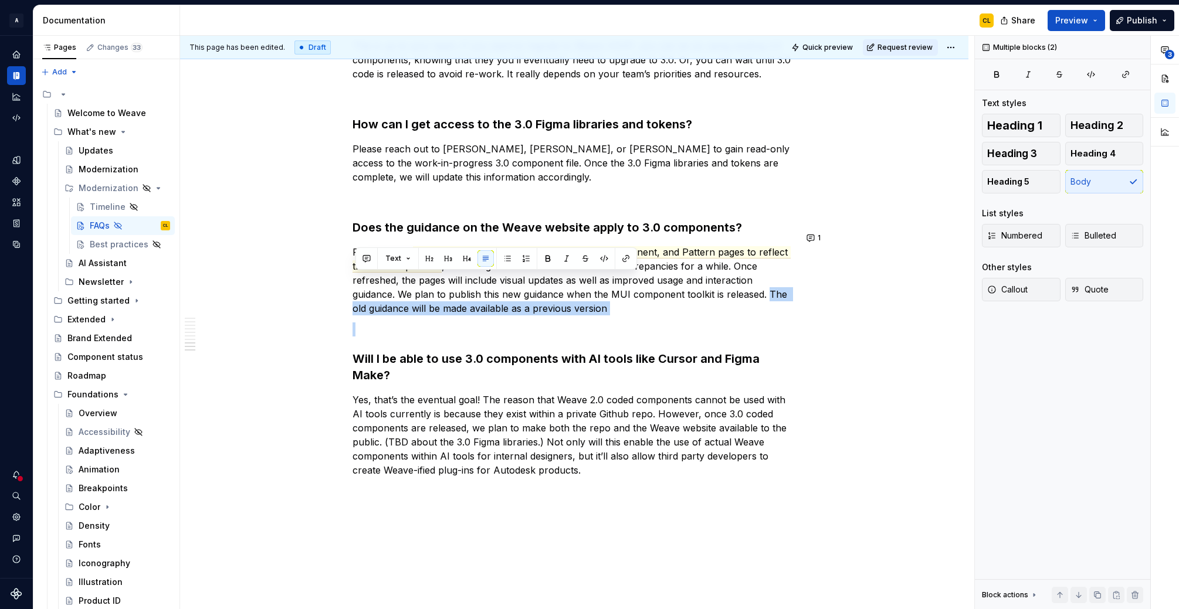
drag, startPoint x: 769, startPoint y: 279, endPoint x: 608, endPoint y: 303, distance: 163.1
click at [600, 296] on p "For now, yes. We’re working on updating all Foundation, Component, and Pattern …" at bounding box center [573, 280] width 443 height 70
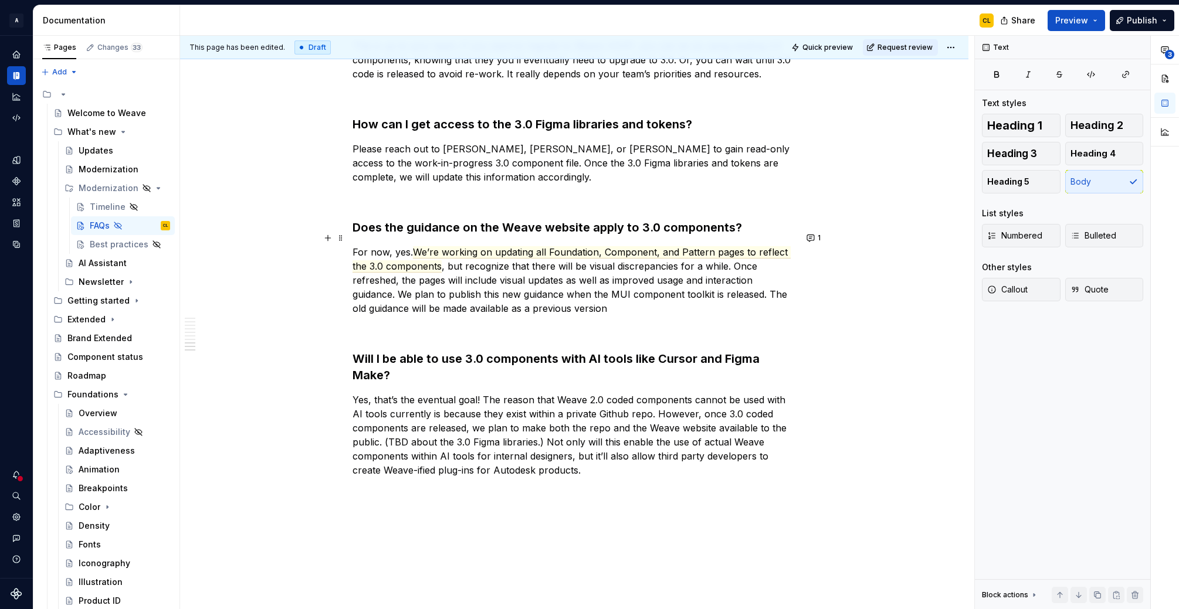
drag, startPoint x: 487, startPoint y: 297, endPoint x: 439, endPoint y: 292, distance: 48.3
click at [487, 297] on p "For now, yes. We’re working on updating all Foundation, Component, and Pattern …" at bounding box center [573, 280] width 443 height 70
drag, startPoint x: 431, startPoint y: 293, endPoint x: 525, endPoint y: 294, distance: 93.8
click at [525, 294] on p "For now, yes. We’re working on updating all Foundation, Component, and Pattern …" at bounding box center [573, 280] width 443 height 70
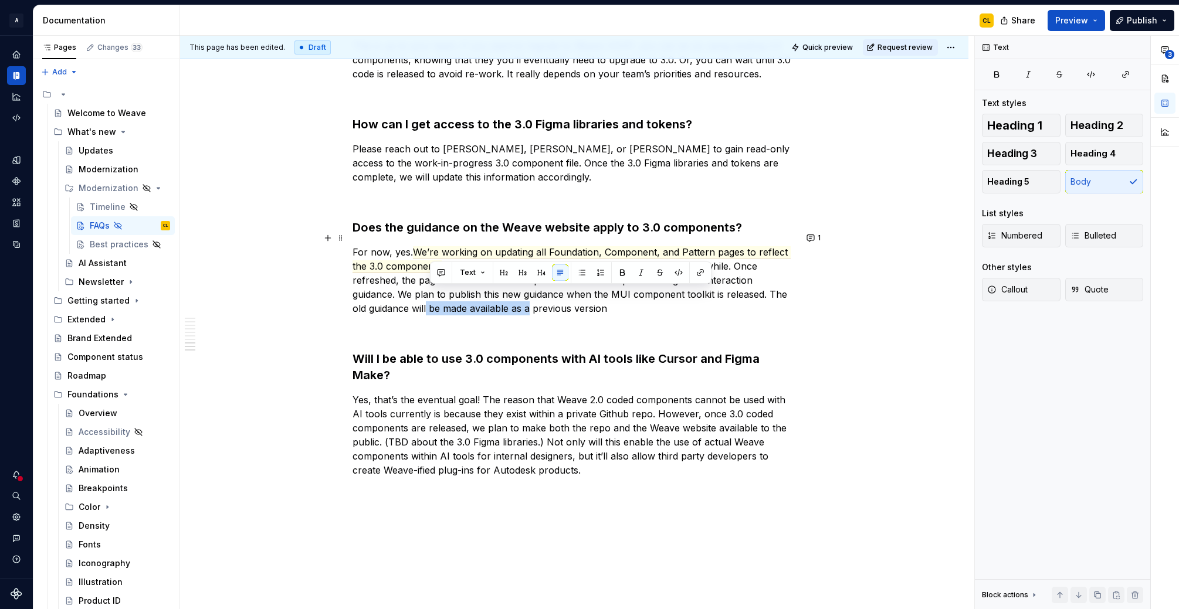
drag, startPoint x: 513, startPoint y: 297, endPoint x: 430, endPoint y: 296, distance: 82.1
click at [430, 296] on p "For now, yes. We’re working on updating all Foundation, Component, and Pattern …" at bounding box center [573, 280] width 443 height 70
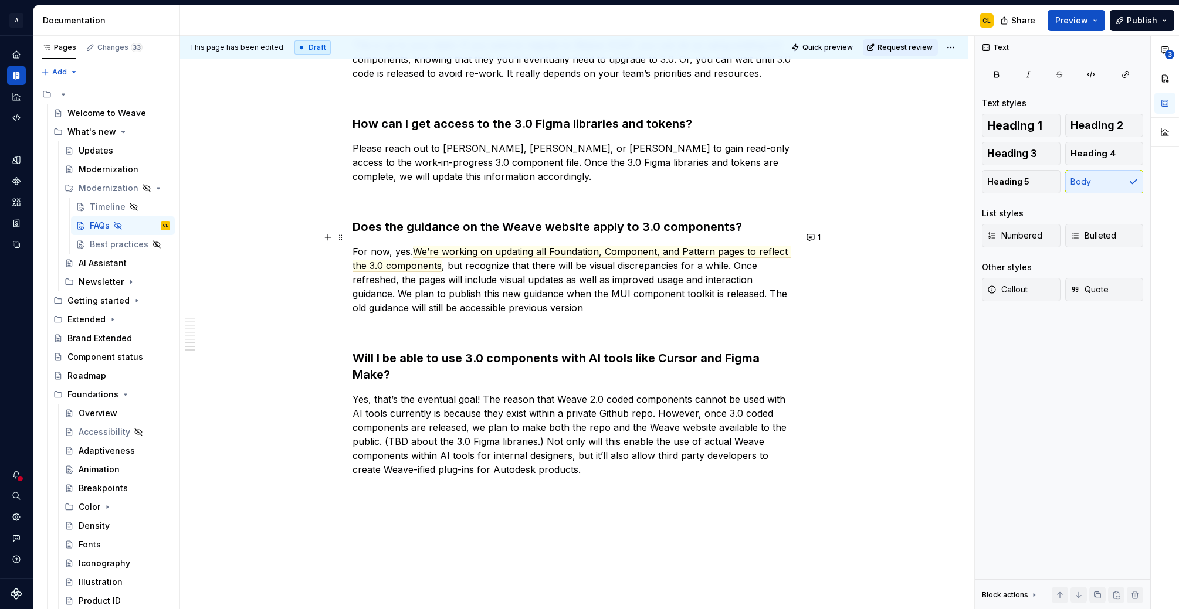
click at [362, 293] on p "For now, yes. We’re working on updating all Foundation, Component, and Pattern …" at bounding box center [573, 280] width 443 height 70
click at [362, 293] on p "For now, yes. We’re working on updating all Foundation, Component, and Pattern …" at bounding box center [573, 278] width 443 height 70
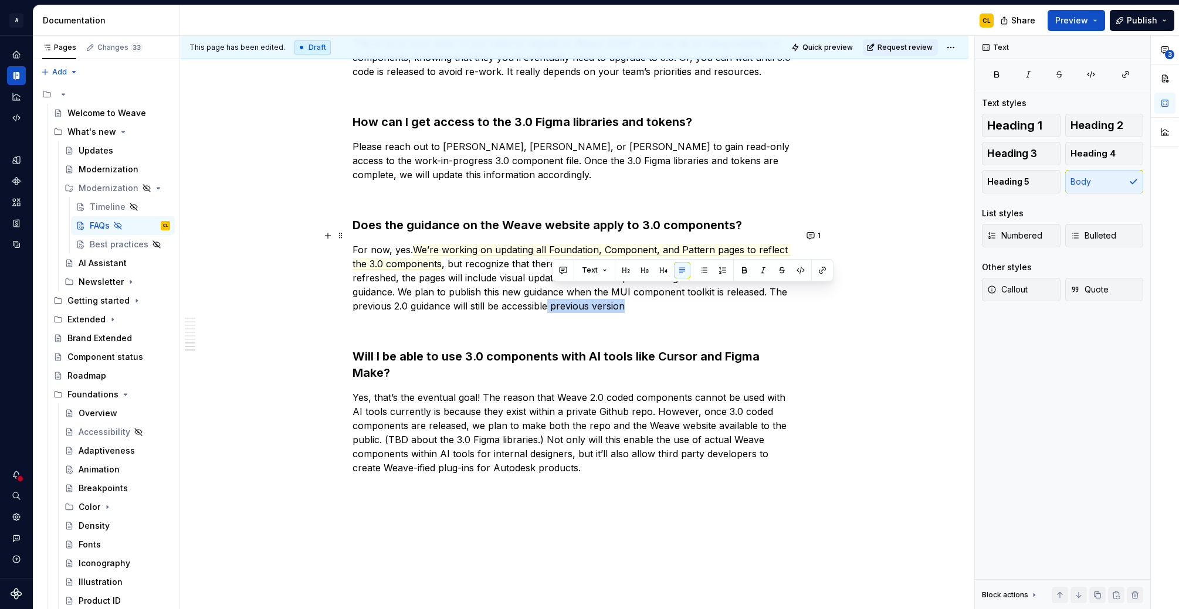
drag, startPoint x: 552, startPoint y: 295, endPoint x: 628, endPoint y: 295, distance: 75.6
click at [628, 295] on p "For now, yes. We’re working on updating all Foundation, Component, and Pattern …" at bounding box center [573, 278] width 443 height 70
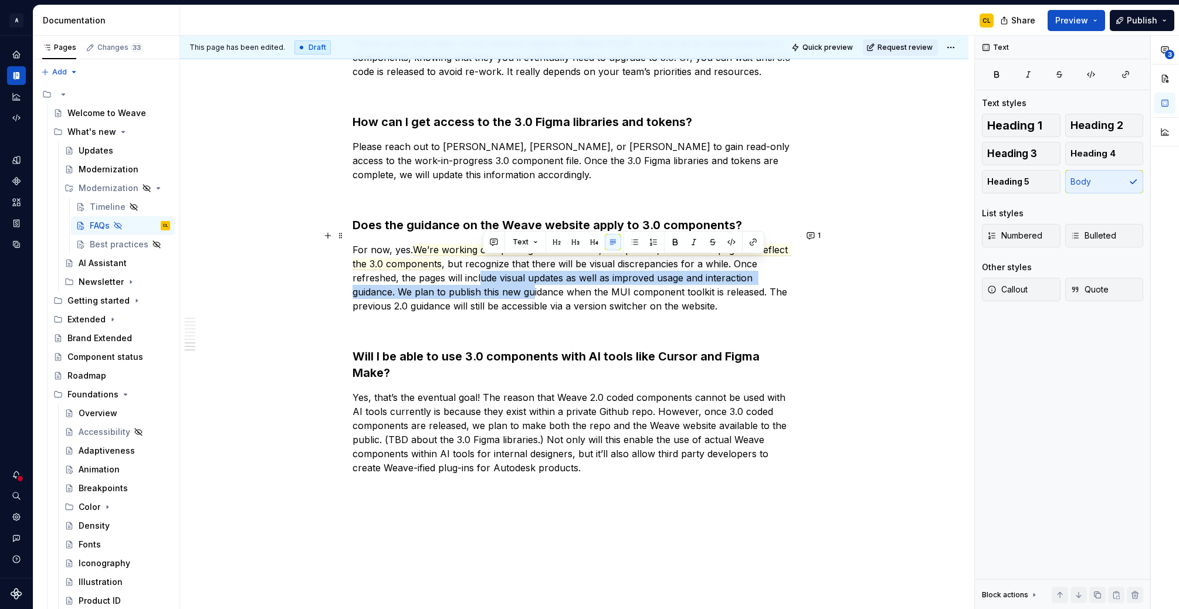
drag, startPoint x: 485, startPoint y: 259, endPoint x: 537, endPoint y: 273, distance: 54.1
click at [537, 273] on p "For now, yes. We’re working on updating all Foundation, Component, and Pattern …" at bounding box center [573, 278] width 443 height 70
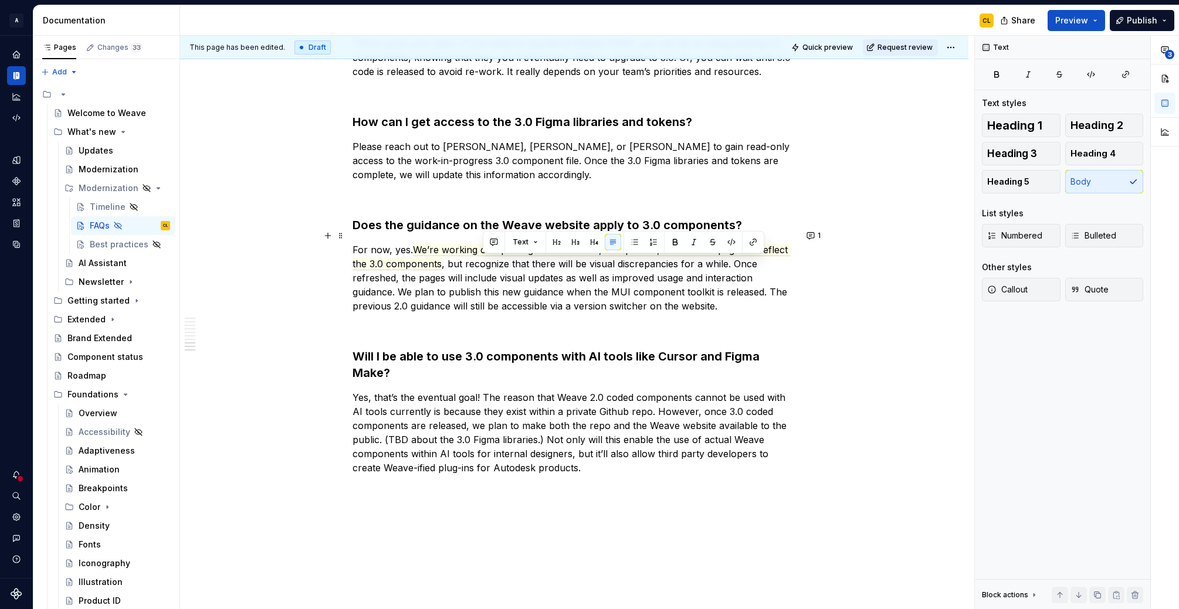
click at [659, 291] on p "For now, yes. We’re working on updating all Foundation, Component, and Pattern …" at bounding box center [573, 278] width 443 height 70
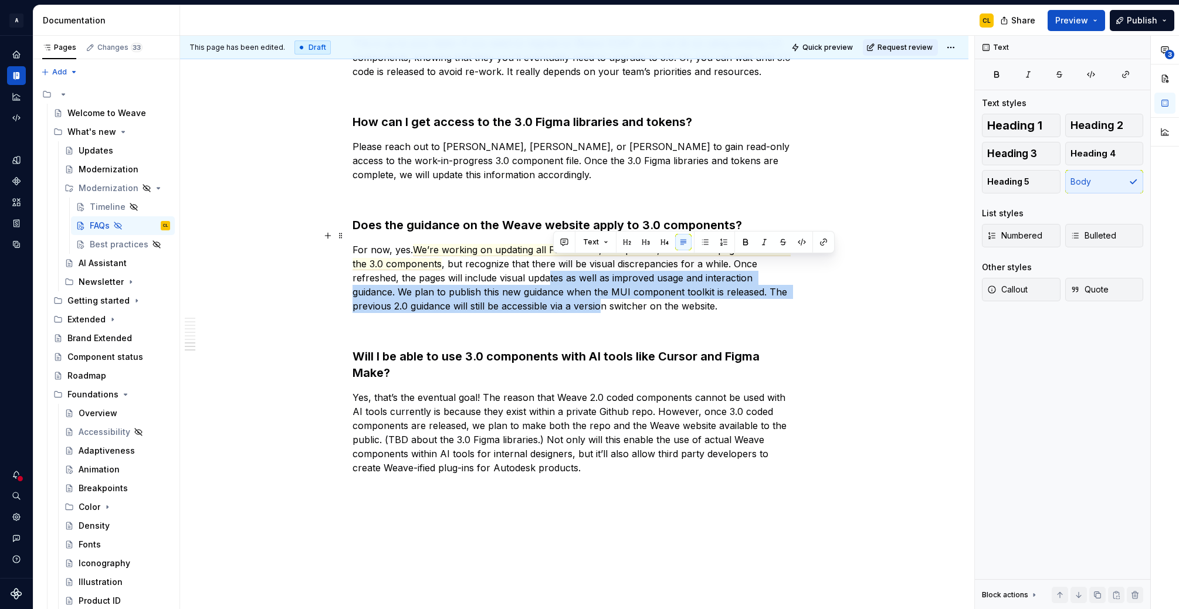
drag, startPoint x: 552, startPoint y: 267, endPoint x: 605, endPoint y: 288, distance: 56.8
click at [605, 288] on p "For now, yes. We’re working on updating all Foundation, Component, and Pattern …" at bounding box center [573, 278] width 443 height 70
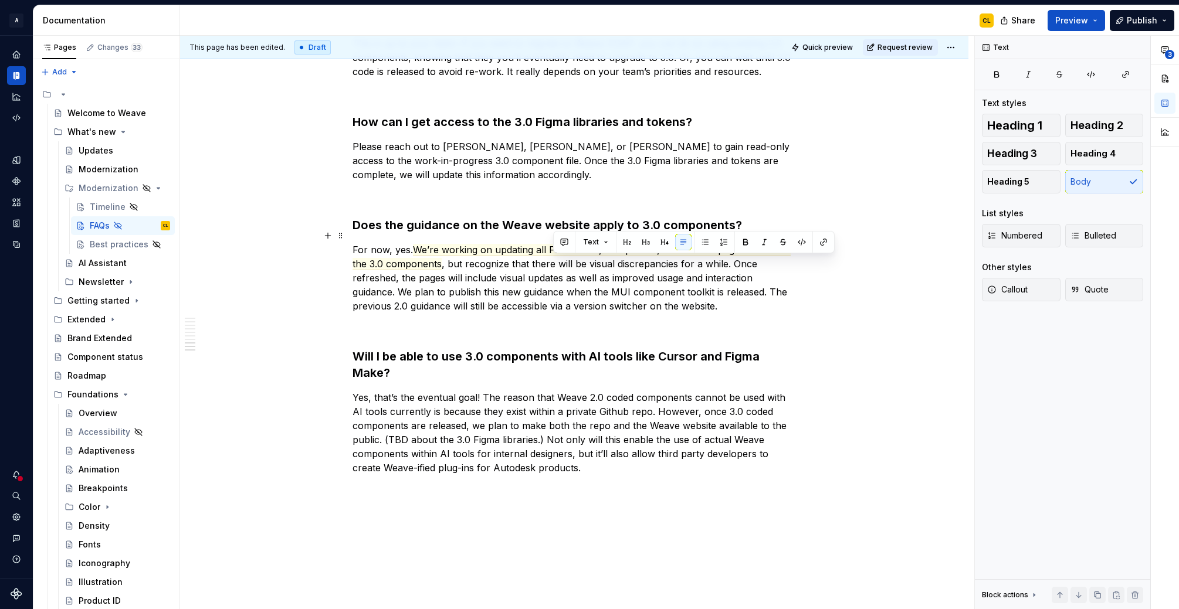
click at [661, 287] on p "For now, yes. We’re working on updating all Foundation, Component, and Pattern …" at bounding box center [573, 278] width 443 height 70
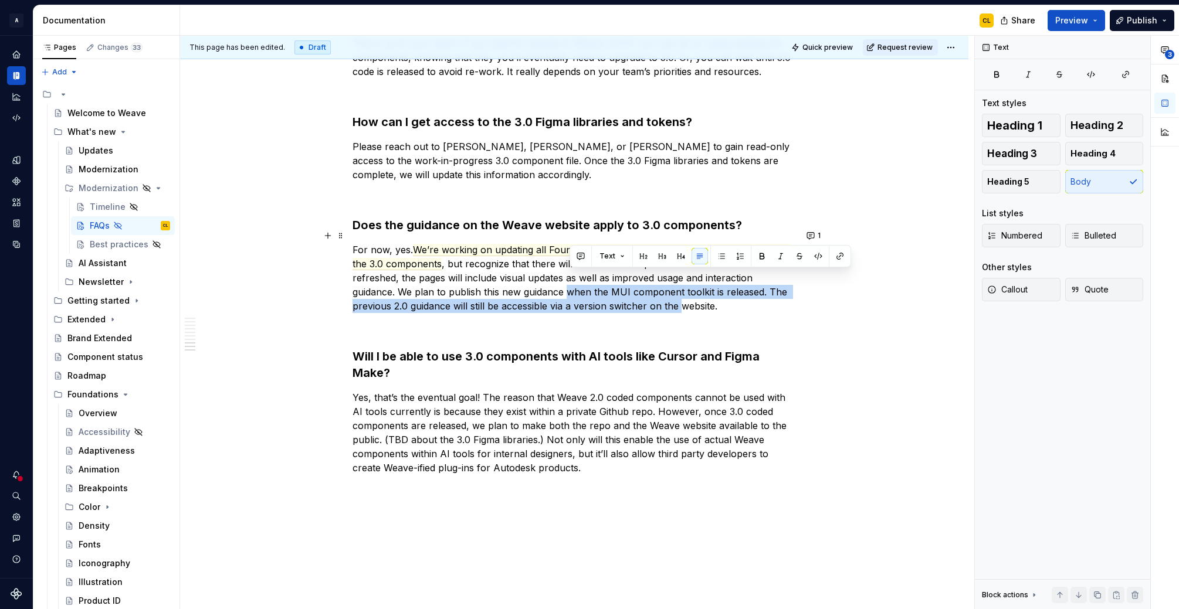
drag, startPoint x: 573, startPoint y: 279, endPoint x: 686, endPoint y: 294, distance: 114.1
click at [686, 294] on p "For now, yes. We’re working on updating all Foundation, Component, and Pattern …" at bounding box center [573, 278] width 443 height 70
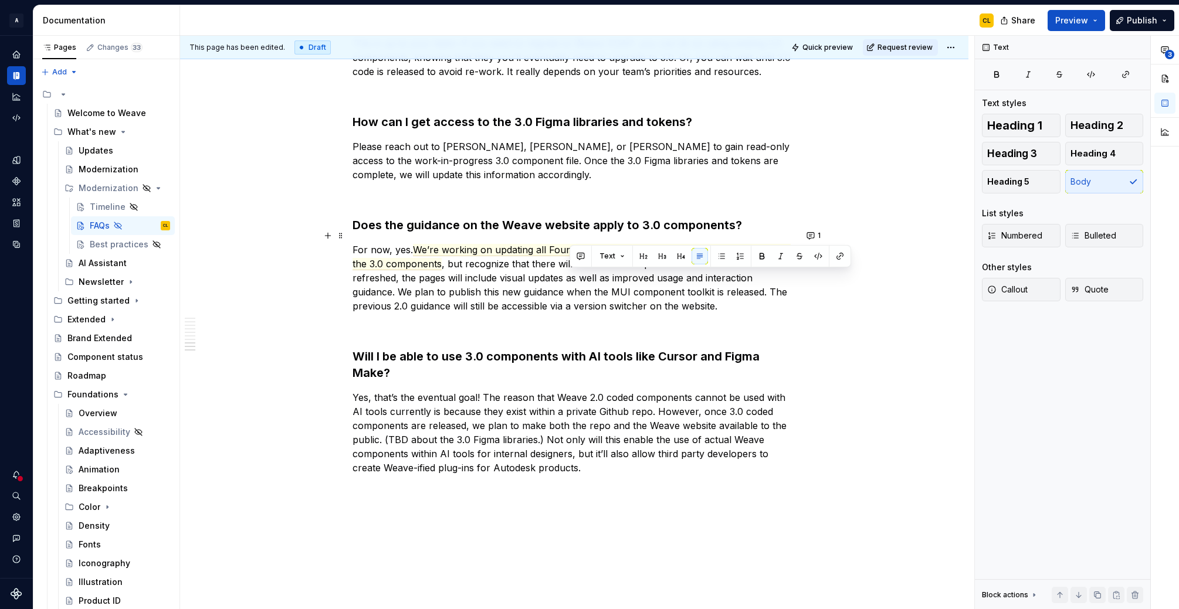
click at [719, 291] on p "For now, yes. We’re working on updating all Foundation, Component, and Pattern …" at bounding box center [573, 278] width 443 height 70
click at [522, 293] on p "For now, yes. We’re working on updating all Foundation, Component, and Pattern …" at bounding box center [573, 278] width 443 height 70
click at [610, 297] on p "For now, yes. We’re working on updating all Foundation, Component, and Pattern …" at bounding box center [573, 278] width 443 height 70
click at [722, 292] on p "For now, yes. We’re working on updating all Foundation, Component, and Pattern …" at bounding box center [573, 278] width 443 height 70
click at [812, 237] on button "1" at bounding box center [814, 236] width 23 height 16
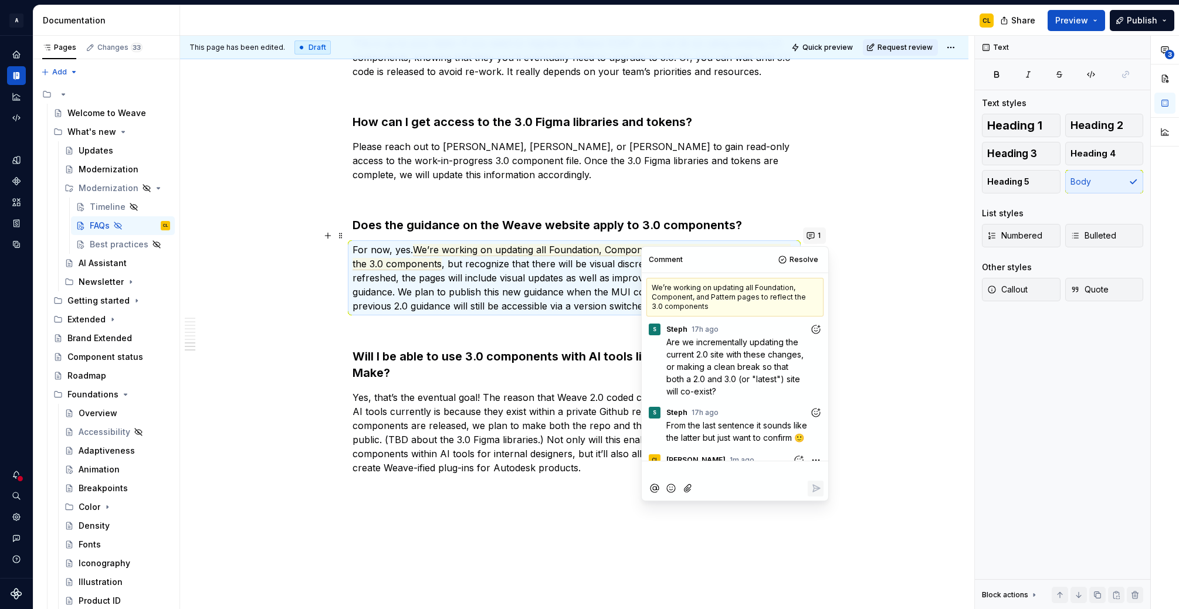
scroll to position [110, 0]
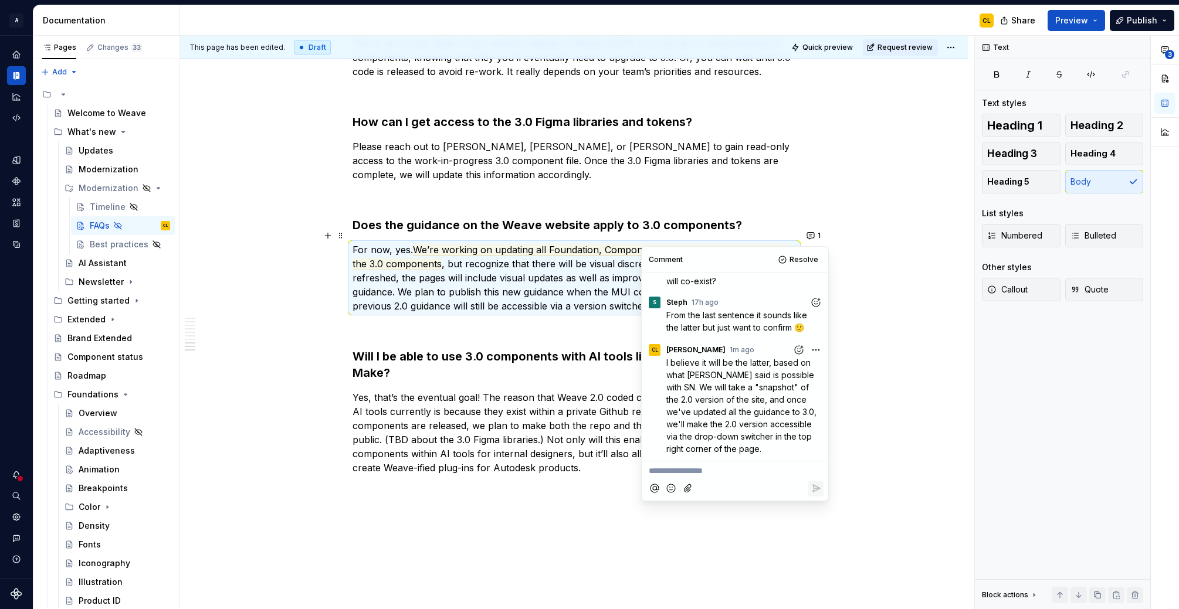
click at [701, 473] on p "**********" at bounding box center [735, 471] width 172 height 12
click at [812, 500] on icon "Reply" at bounding box center [816, 501] width 12 height 12
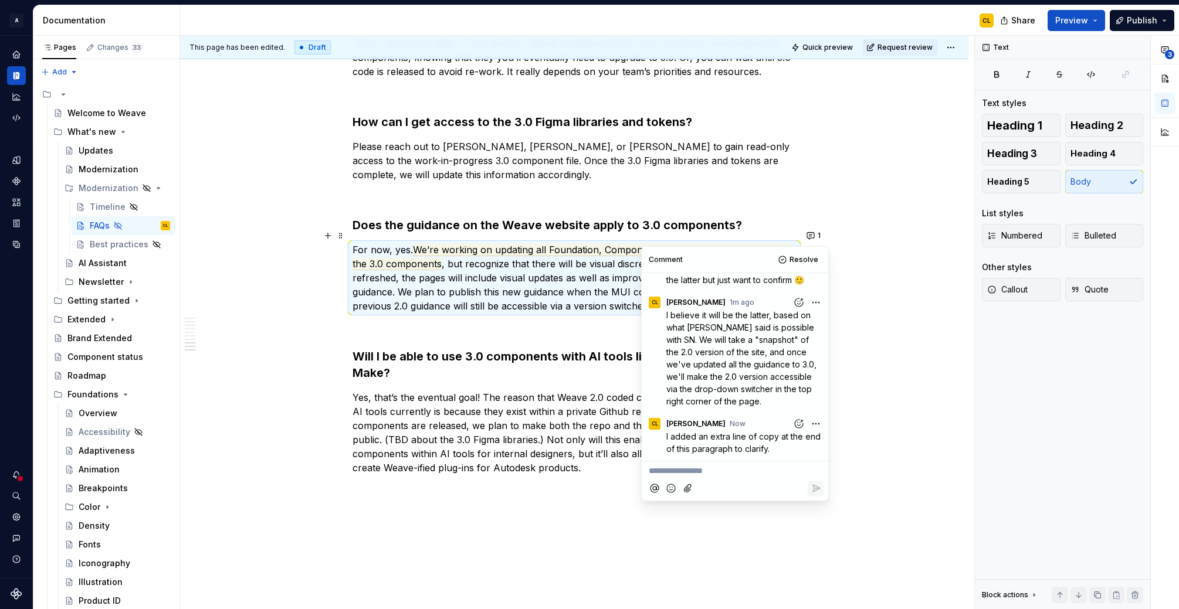
click at [512, 396] on p "Yes, that’s the eventual goal! The reason that Weave 2.0 coded components canno…" at bounding box center [573, 433] width 443 height 84
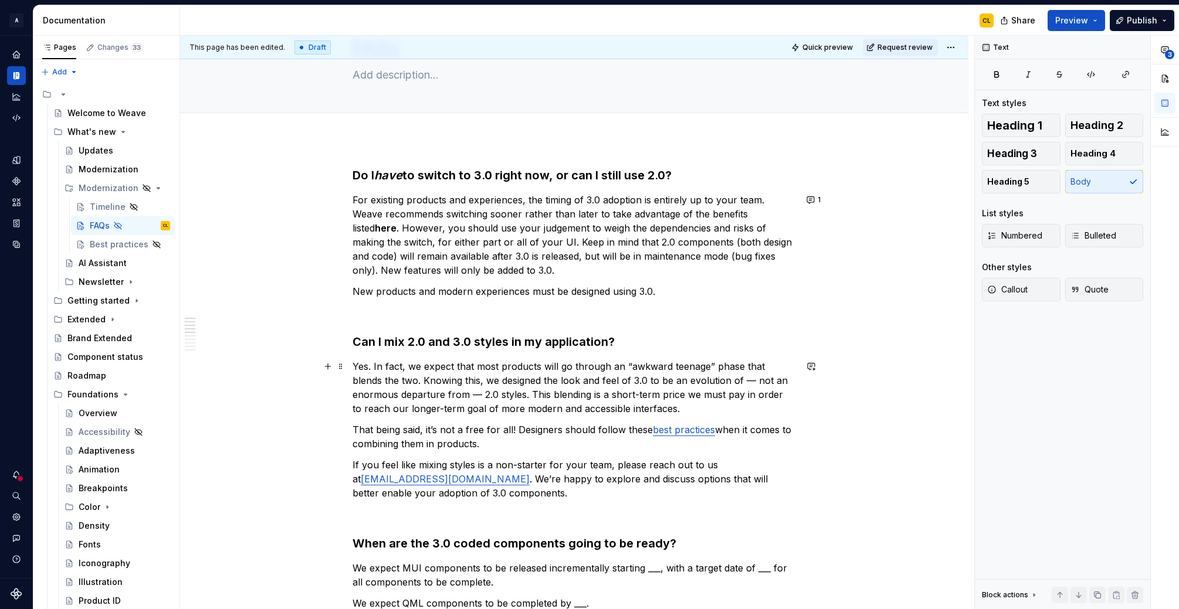
scroll to position [0, 0]
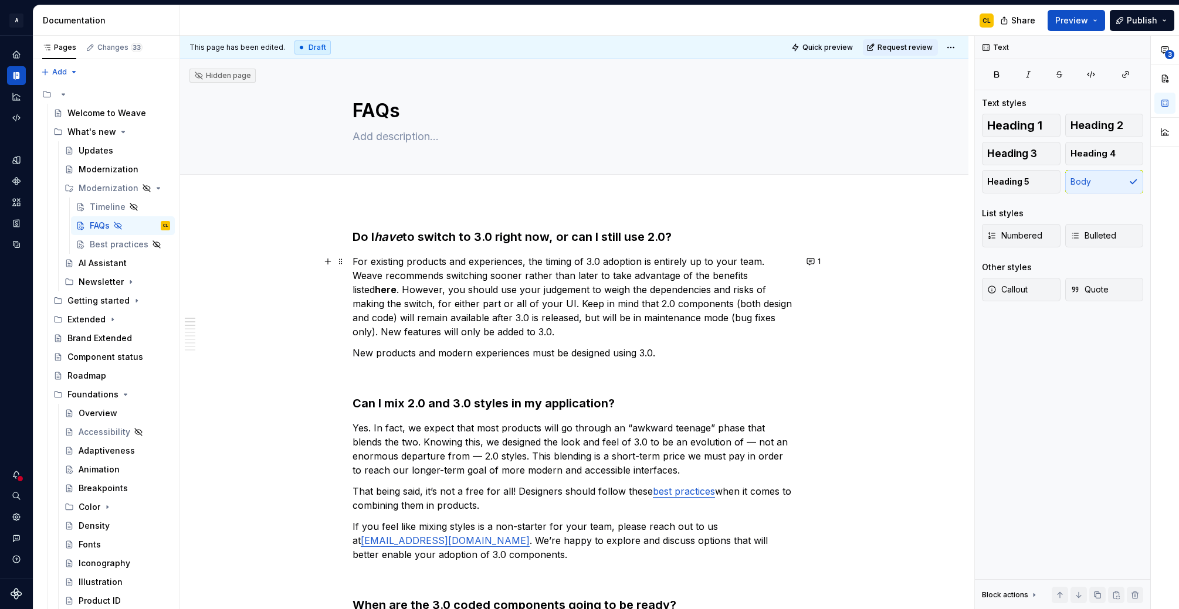
click at [608, 262] on p "For existing products and experiences, the timing of 3.0 adoption is entirely u…" at bounding box center [573, 297] width 443 height 84
click at [402, 238] on em "have" at bounding box center [388, 237] width 28 height 14
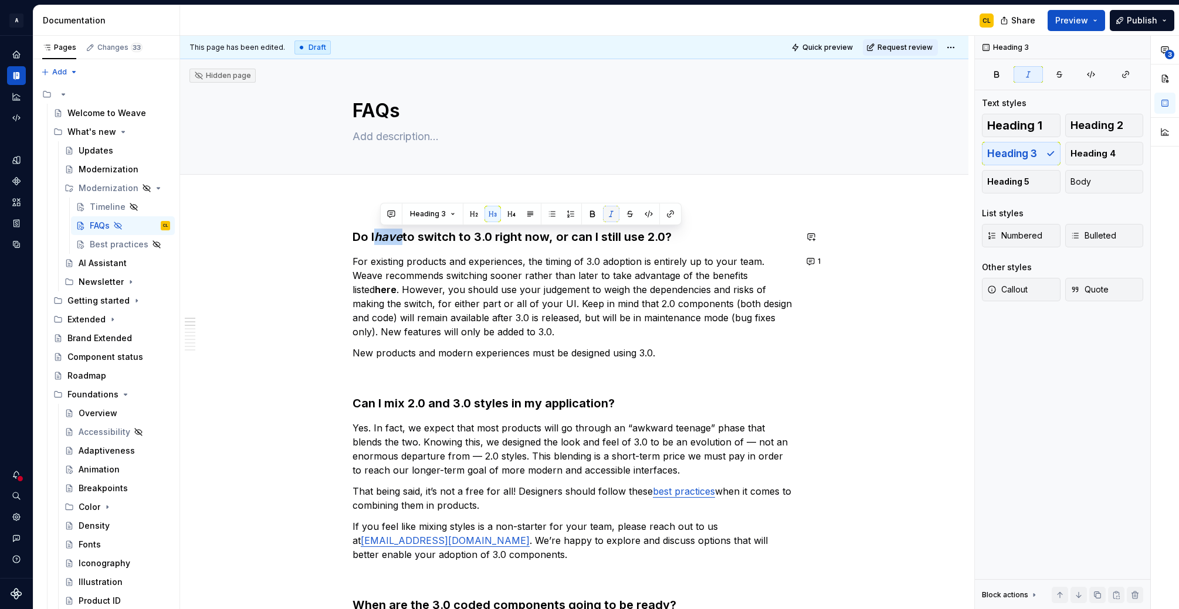
click at [613, 211] on button "button" at bounding box center [611, 214] width 16 height 16
click at [457, 235] on h3 "Do I have to switch to 3.0 right now, or can I still use 2.0?" at bounding box center [573, 237] width 443 height 16
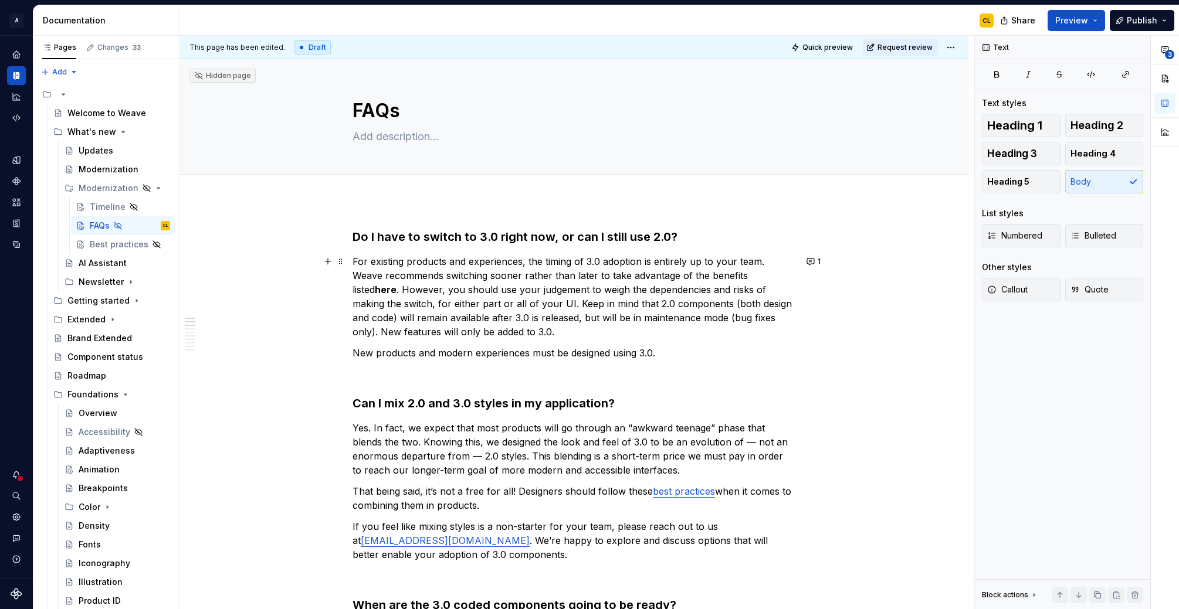
click at [510, 297] on p "For existing products and experiences, the timing of 3.0 adoption is entirely u…" at bounding box center [573, 297] width 443 height 84
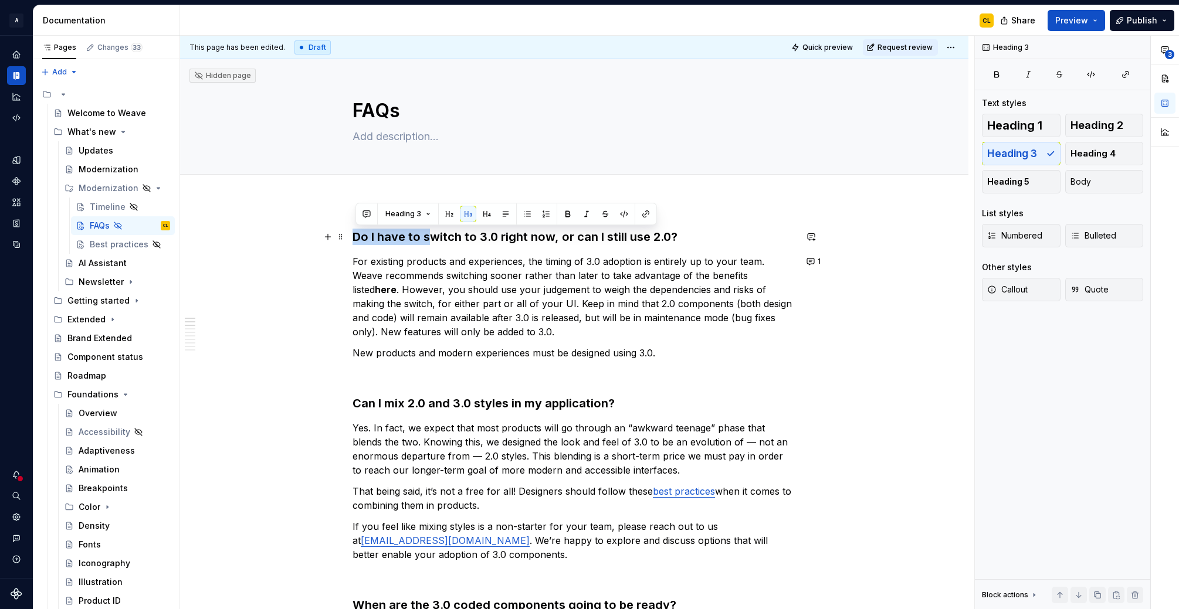
drag, startPoint x: 358, startPoint y: 237, endPoint x: 433, endPoint y: 238, distance: 75.1
click at [433, 238] on h3 "Do I have to switch to 3.0 right now, or can I still use 2.0?" at bounding box center [573, 237] width 443 height 16
click at [511, 240] on h3 "Do I have to switch to 3.0 right now, or can I still use 2.0?" at bounding box center [573, 237] width 443 height 16
click at [498, 237] on h3 "Do I have to switch to 3.0 right now, or can I still use 2.0?" at bounding box center [573, 237] width 443 height 16
click at [602, 236] on h3 "Do I have to switch to 3.0 right now, or can I still use 2.0?" at bounding box center [573, 237] width 443 height 16
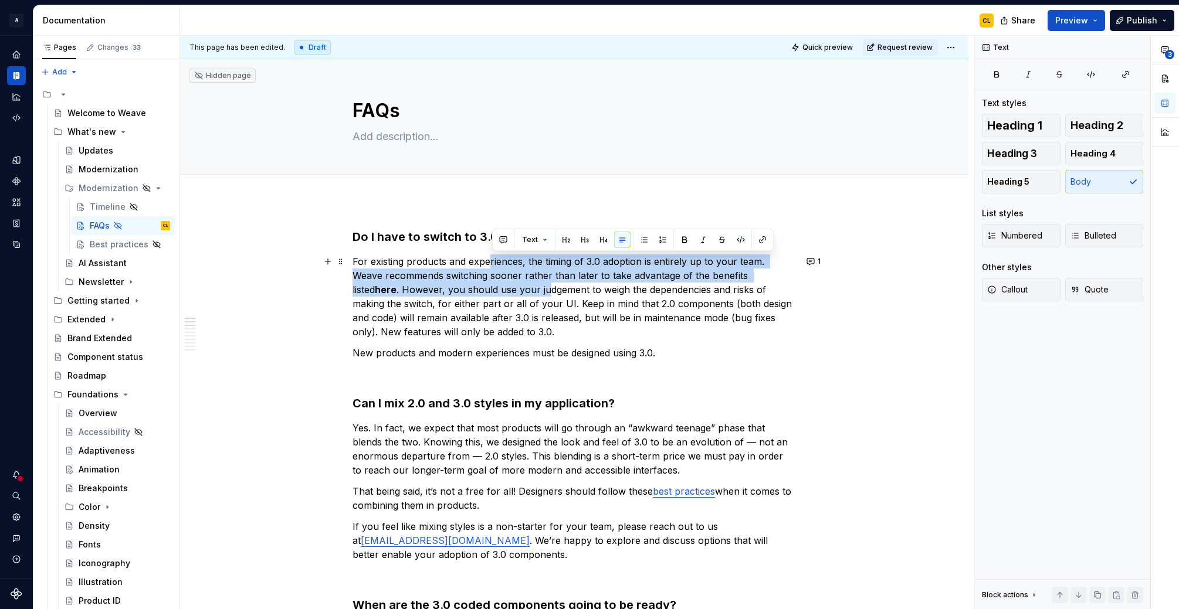
drag, startPoint x: 494, startPoint y: 259, endPoint x: 527, endPoint y: 283, distance: 41.1
click at [527, 283] on p "For existing products and experiences, the timing of 3.0 adoption is entirely u…" at bounding box center [573, 297] width 443 height 84
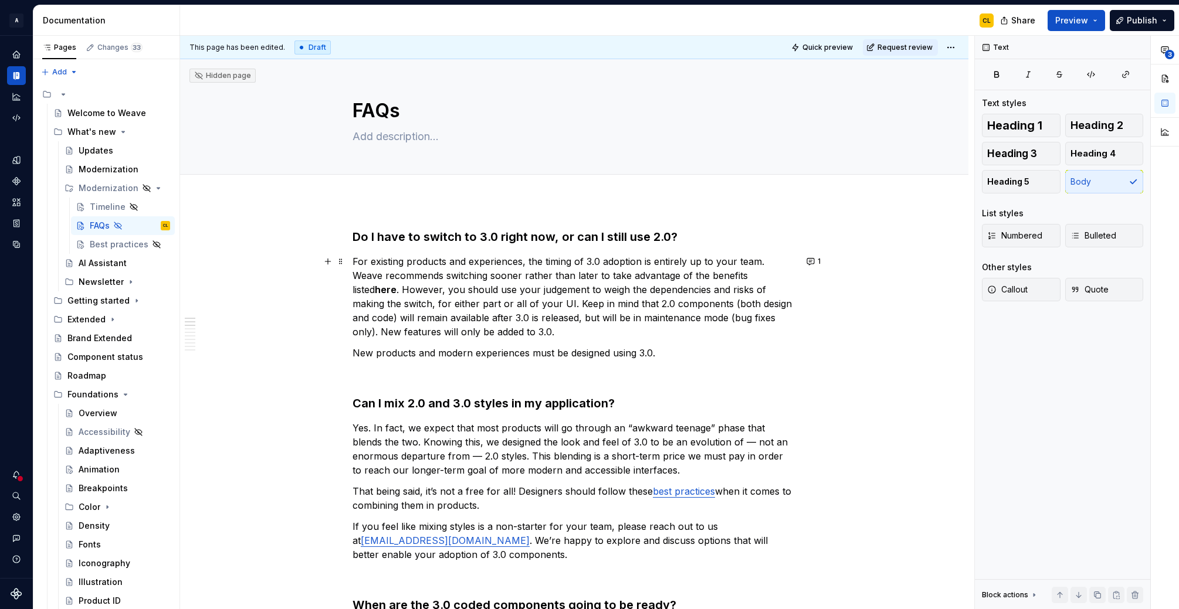
click at [591, 287] on p "For existing products and experiences, the timing of 3.0 adoption is entirely u…" at bounding box center [573, 297] width 443 height 84
click at [810, 260] on button "1" at bounding box center [814, 261] width 23 height 16
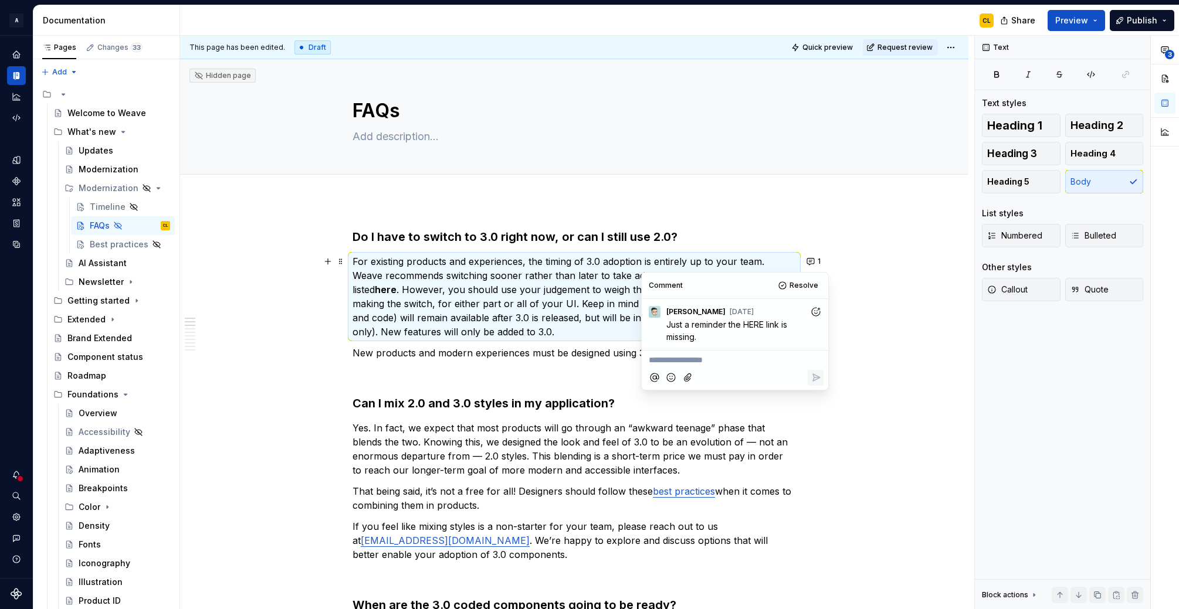
click at [704, 359] on p "**********" at bounding box center [735, 360] width 172 height 12
drag, startPoint x: 711, startPoint y: 373, endPoint x: 646, endPoint y: 358, distance: 66.2
click at [646, 358] on div "Yep -- it's because it'll go to the Modernization page" at bounding box center [734, 365] width 177 height 28
click at [649, 374] on span "Yep -- it's because it'll go to the Modernization page, which will become" at bounding box center [726, 366] width 154 height 22
click at [806, 369] on p "Yep -- it's because it'll go to the current Modernization page, which will beco…" at bounding box center [735, 366] width 172 height 25
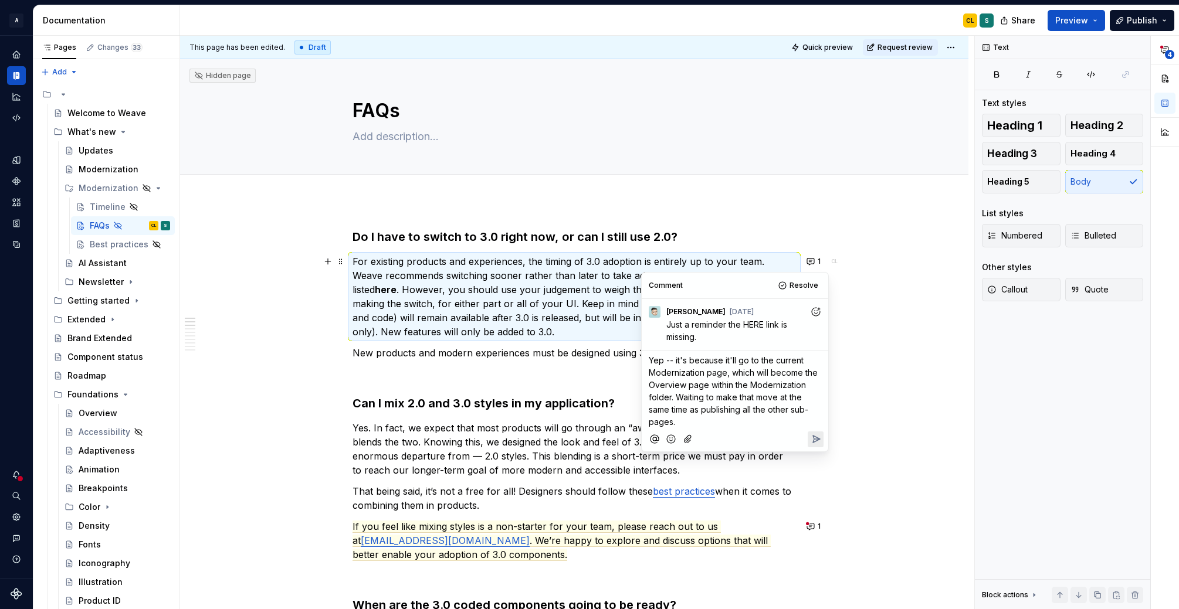
drag, startPoint x: 742, startPoint y: 406, endPoint x: 759, endPoint y: 406, distance: 17.6
click at [742, 406] on span "Yep -- it's because it'll go to the current Modernization page, which will beco…" at bounding box center [734, 391] width 171 height 72
click at [760, 406] on span "Yep -- it's because it'll go to the current Modernization page, which will beco…" at bounding box center [734, 391] width 171 height 72
click at [747, 399] on span "Yep -- it's because it'll go to the current Modernization page, which will beco…" at bounding box center [734, 391] width 171 height 72
click at [819, 440] on icon "Reply" at bounding box center [816, 439] width 12 height 12
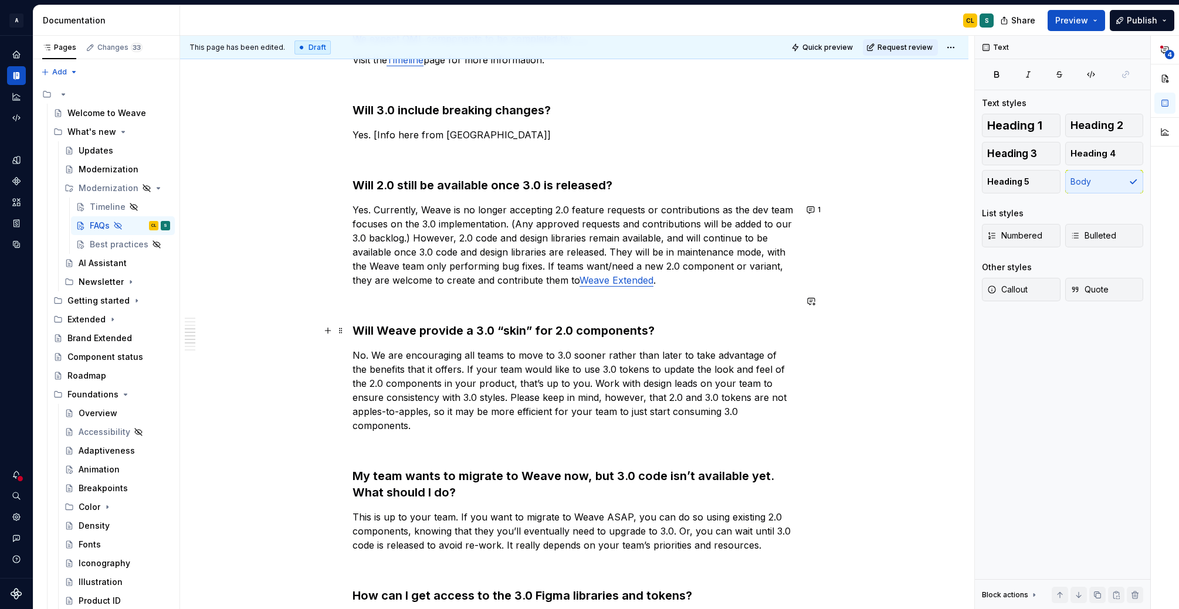
scroll to position [649, 0]
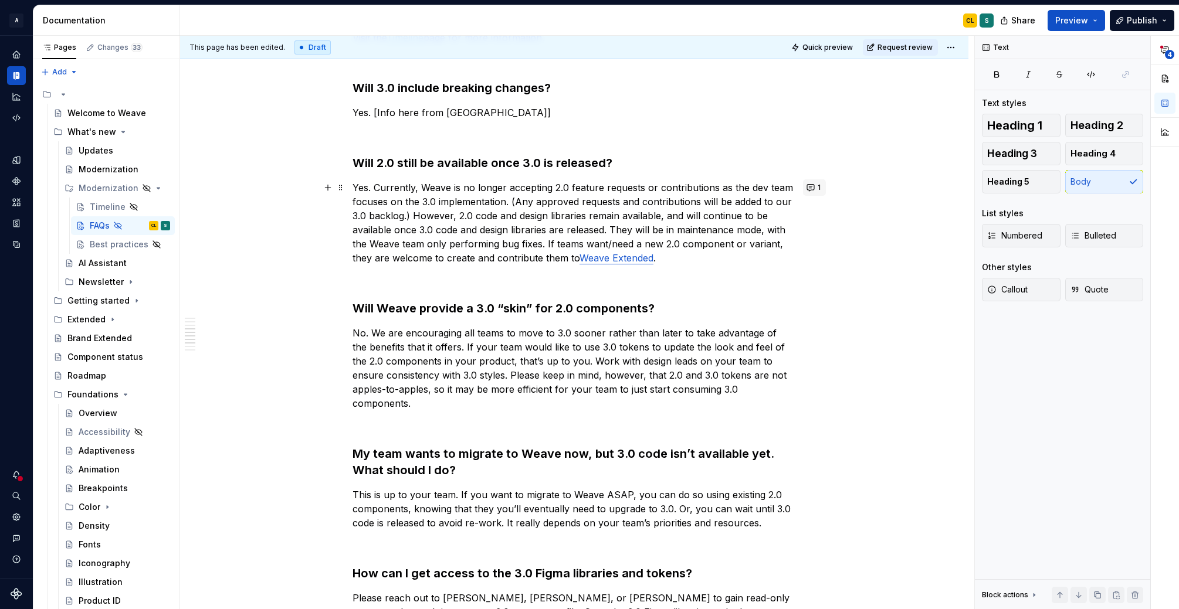
click at [815, 187] on button "1" at bounding box center [814, 187] width 23 height 16
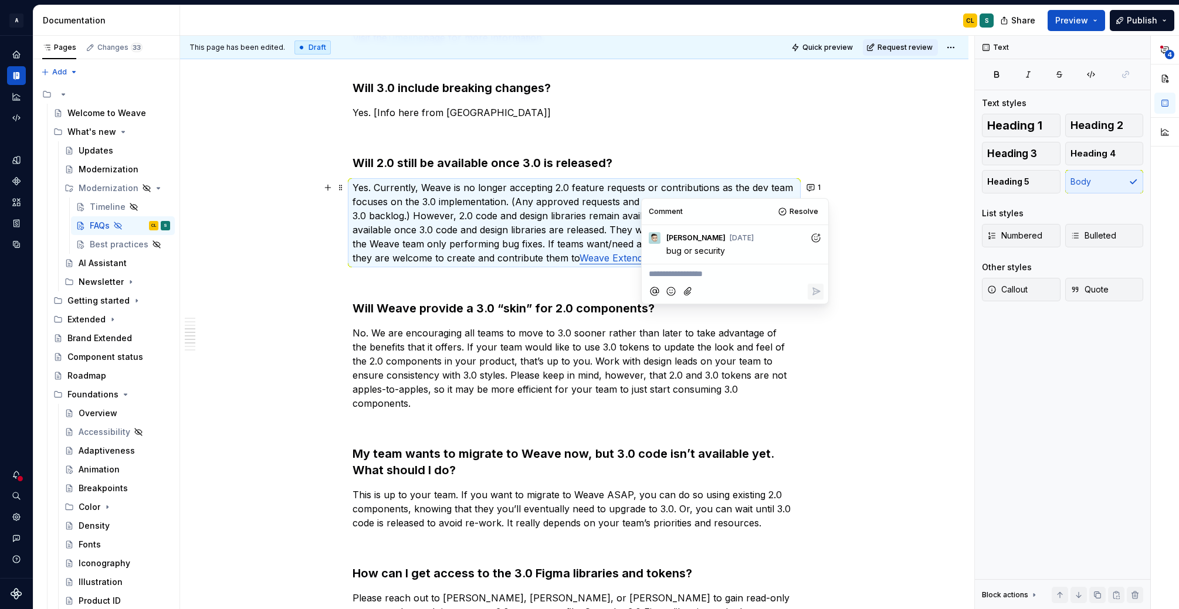
click at [870, 225] on div "Do I have to switch to 3.0 right now, or can I still use 2.0? For existing prod…" at bounding box center [574, 348] width 788 height 1593
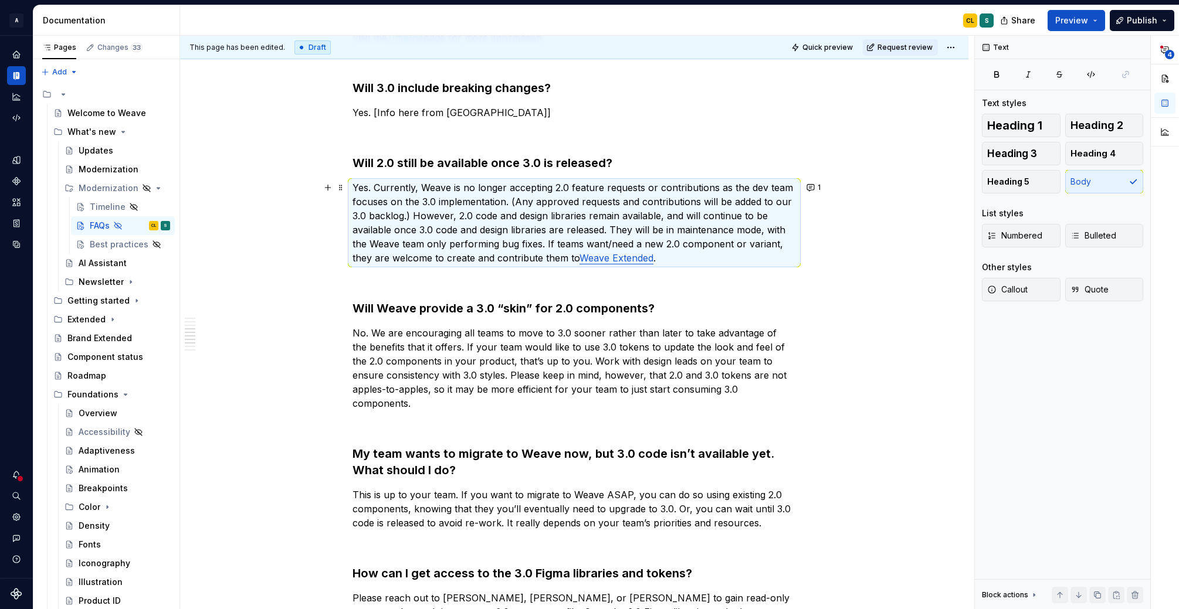
click at [498, 244] on p "Yes. Currently, Weave is no longer accepting 2.0 feature requests or contributi…" at bounding box center [573, 223] width 443 height 84
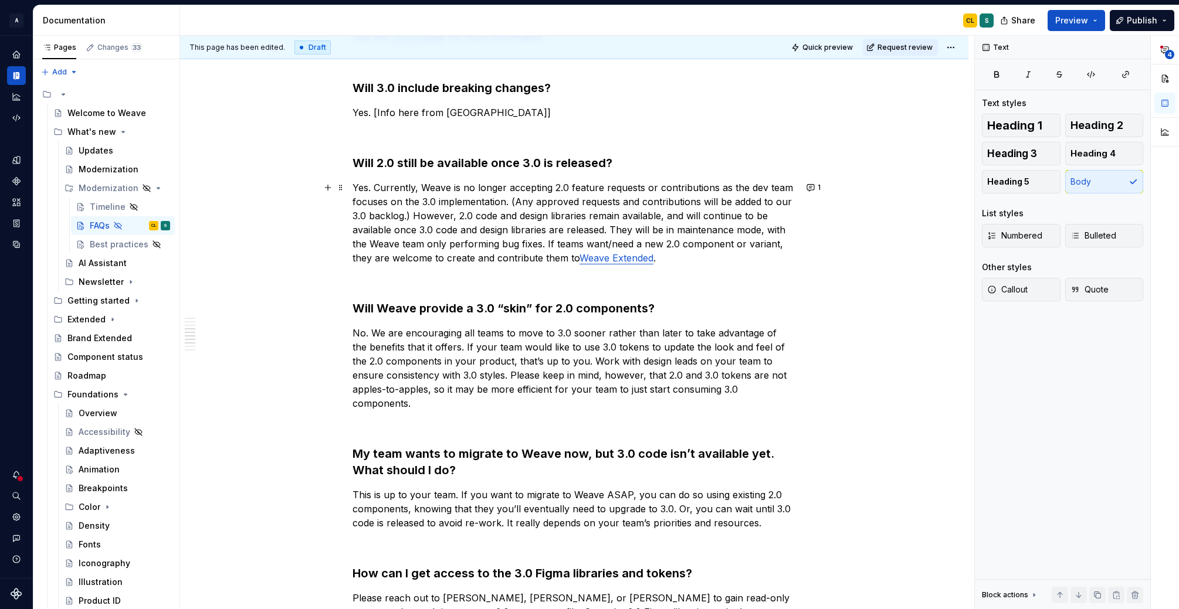
click at [522, 244] on p "Yes. Currently, Weave is no longer accepting 2.0 feature requests or contributi…" at bounding box center [573, 223] width 443 height 84
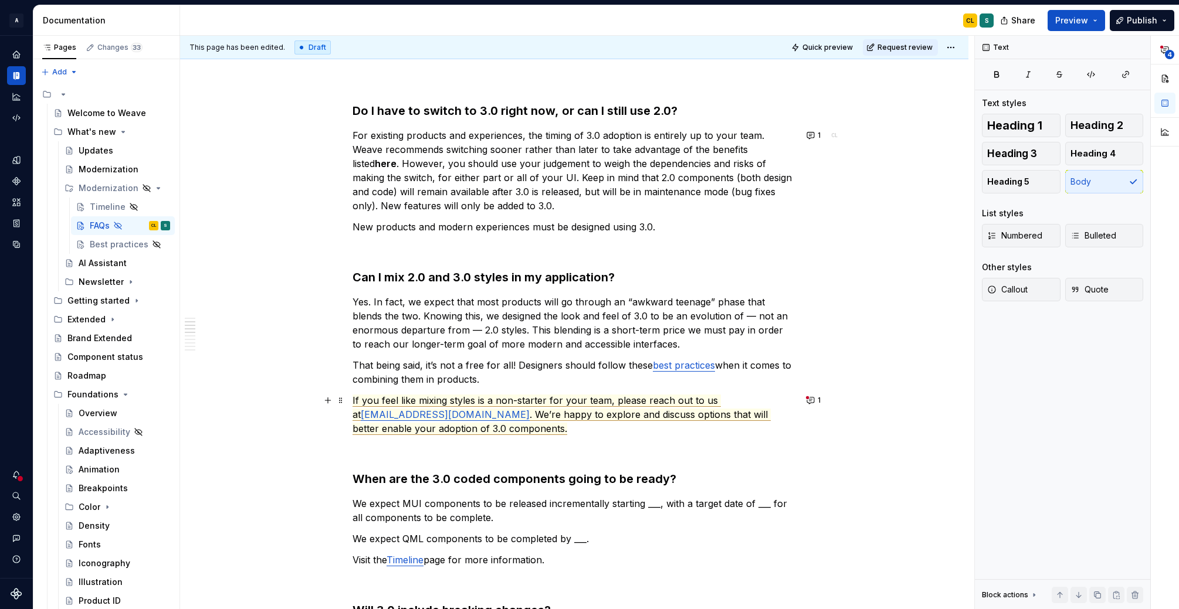
scroll to position [74, 0]
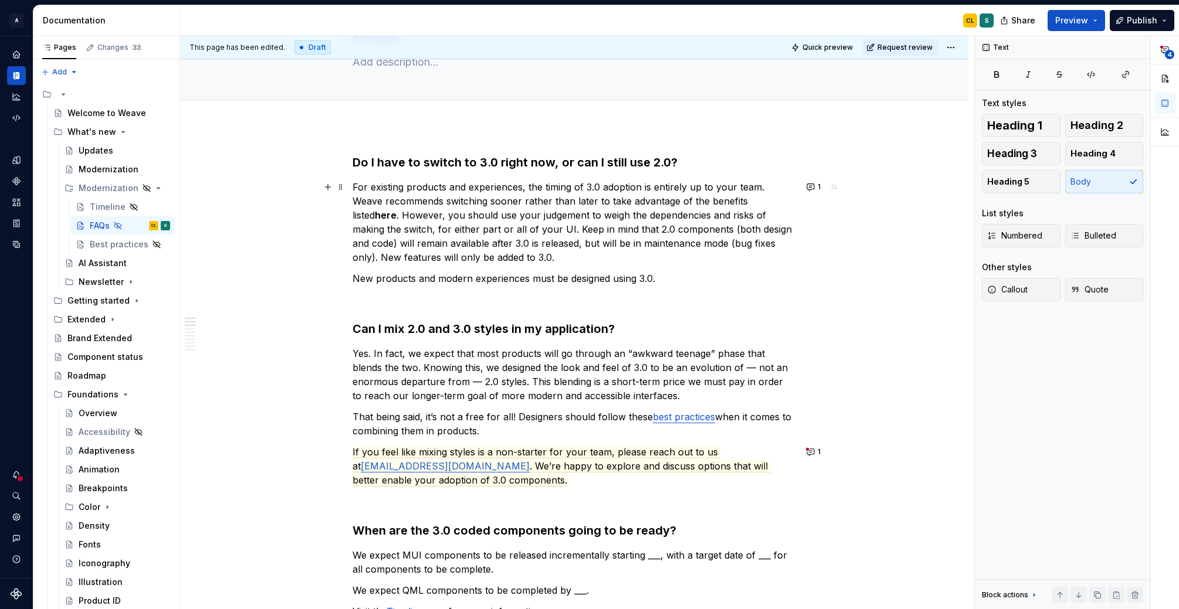
click at [707, 246] on p "For existing products and experiences, the timing of 3.0 adoption is entirely u…" at bounding box center [573, 222] width 443 height 84
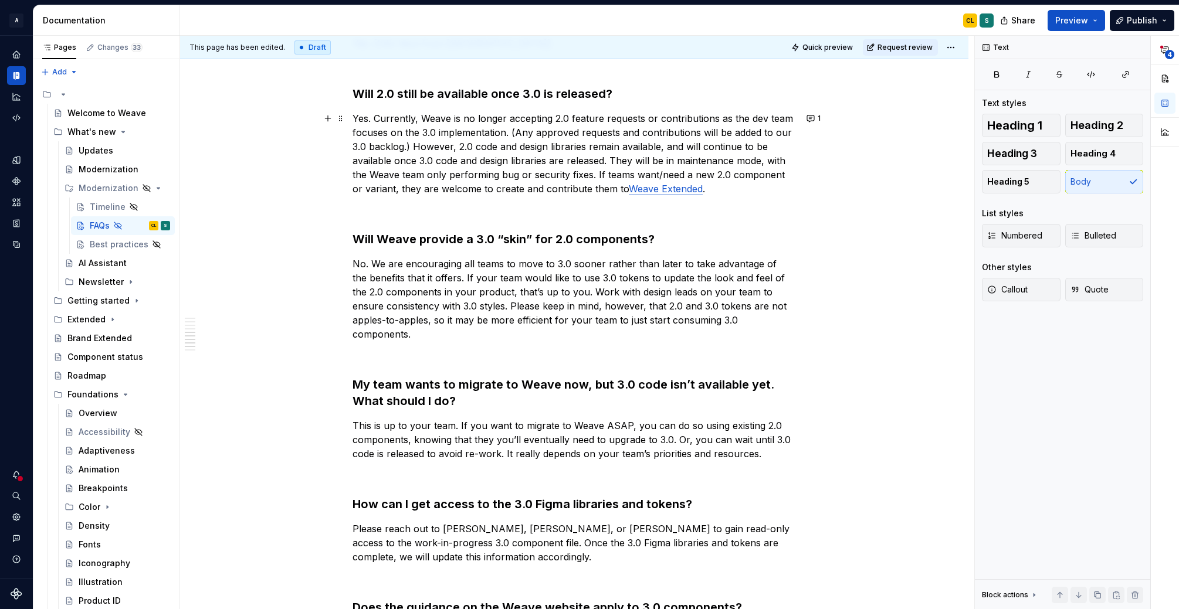
scroll to position [716, 0]
click at [661, 159] on p "Yes. Currently, Weave is no longer accepting 2.0 feature requests or contributi…" at bounding box center [573, 155] width 443 height 84
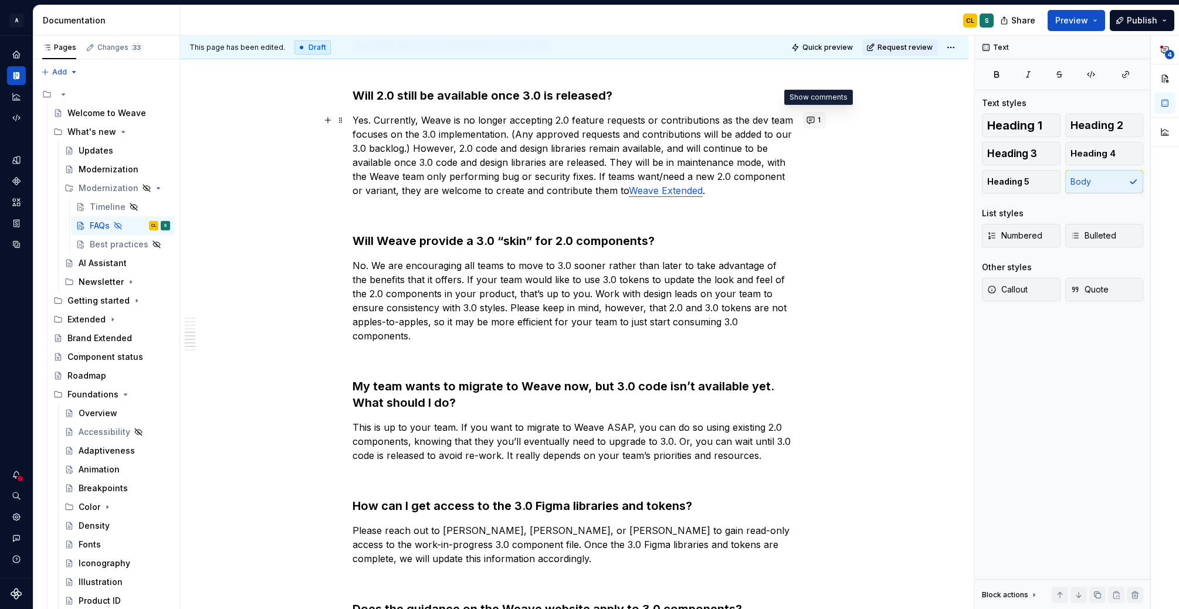
click at [815, 117] on button "1" at bounding box center [814, 120] width 23 height 16
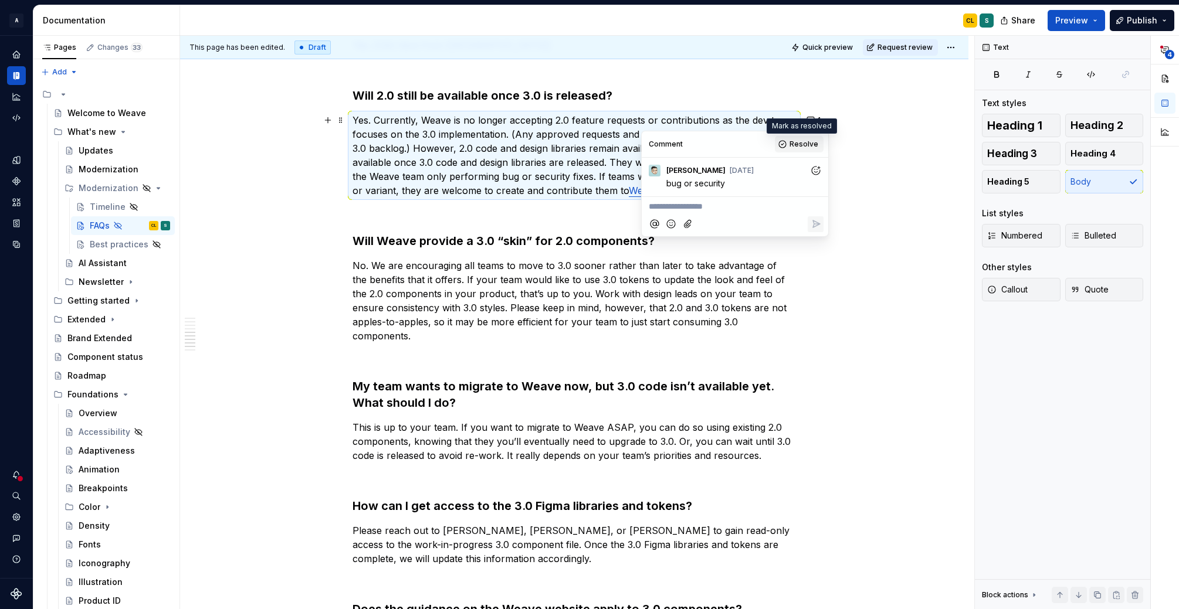
click at [800, 145] on span "Resolve" at bounding box center [803, 144] width 29 height 9
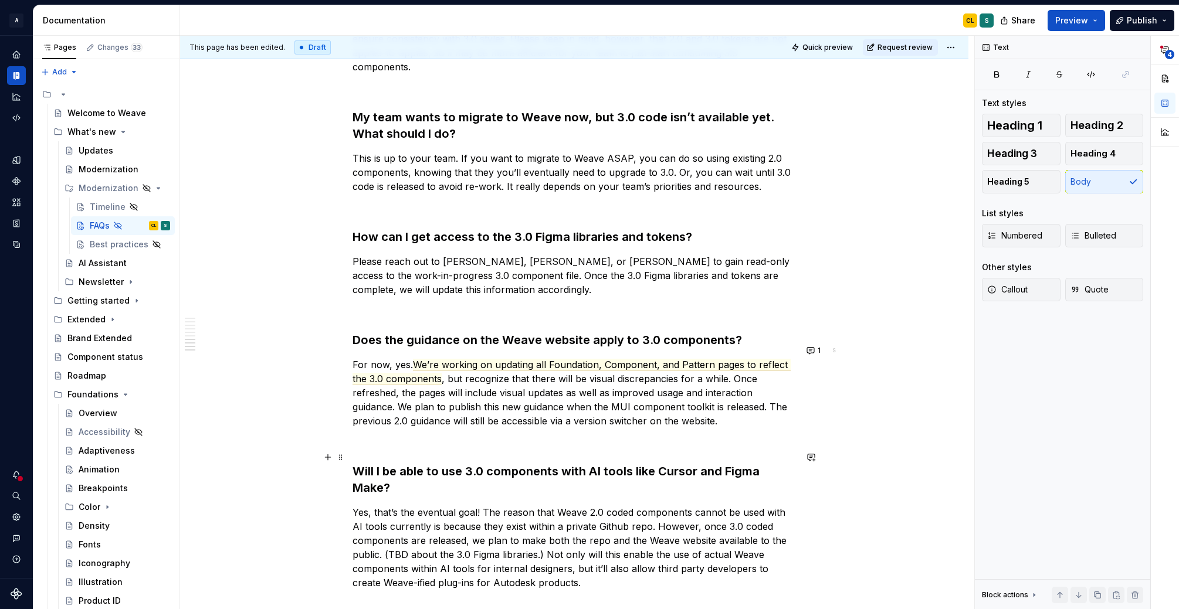
scroll to position [1089, 0]
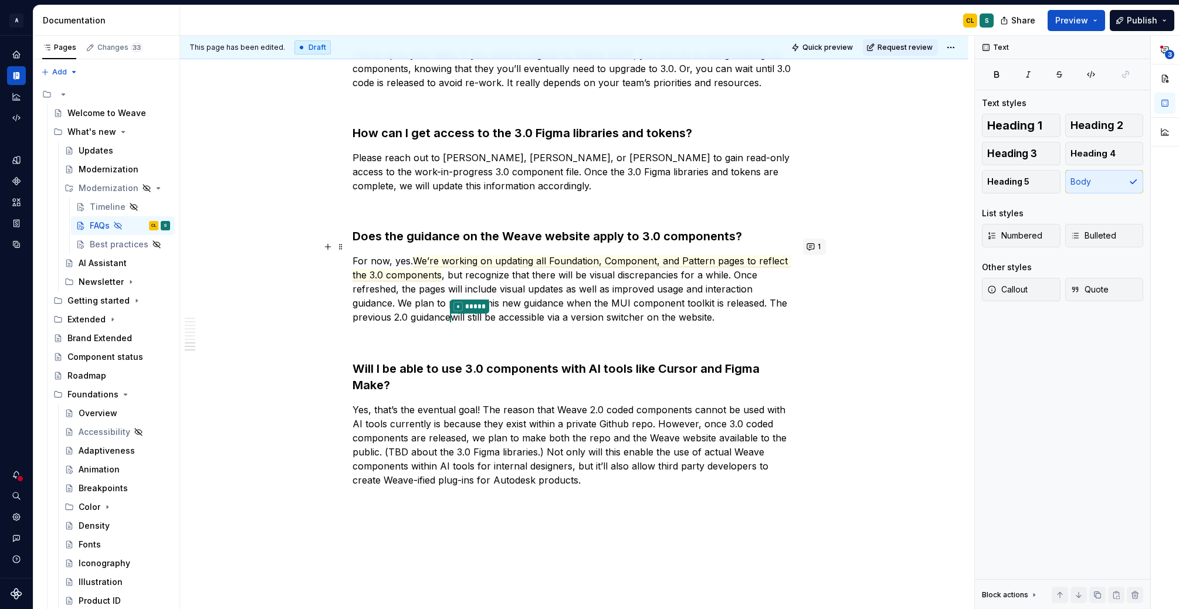
click at [815, 246] on button "1" at bounding box center [814, 247] width 23 height 16
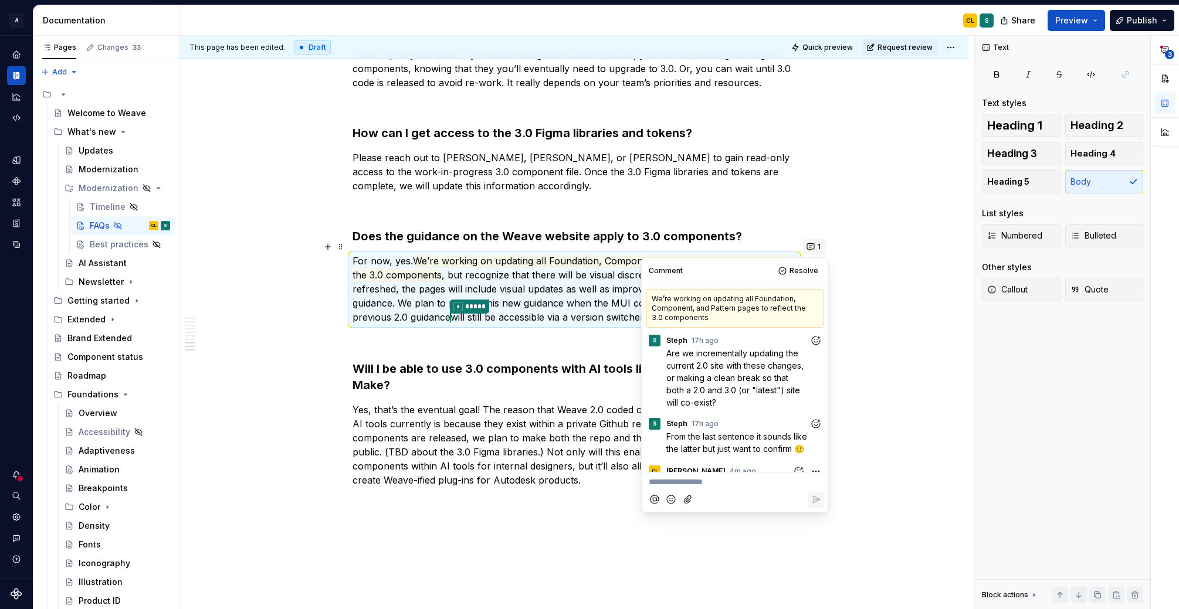
scroll to position [158, 0]
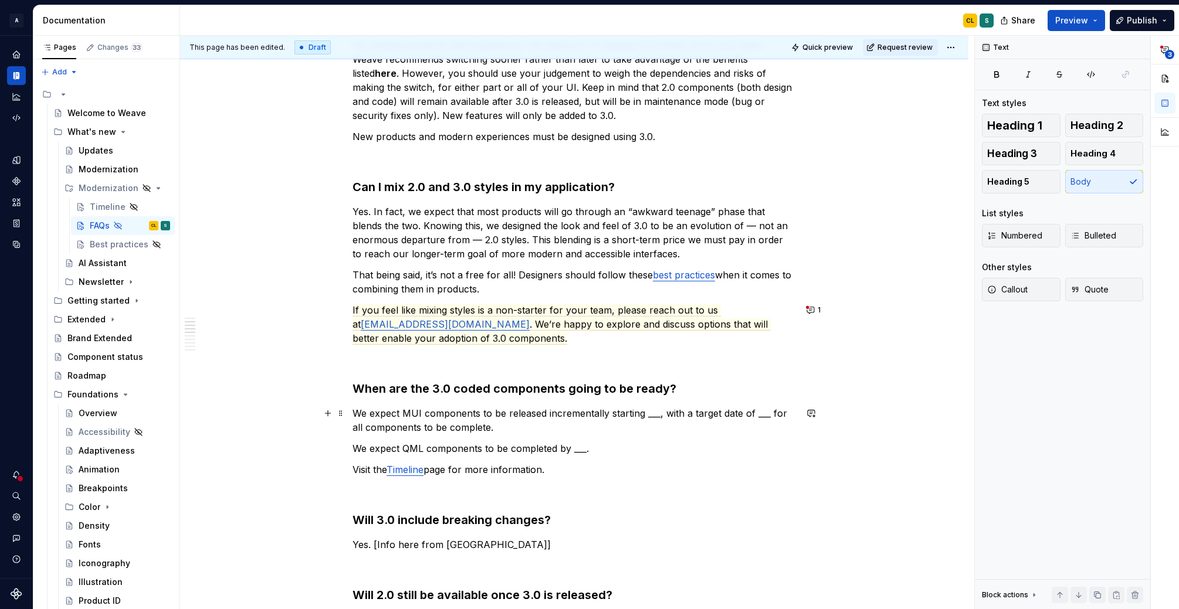
scroll to position [206, 0]
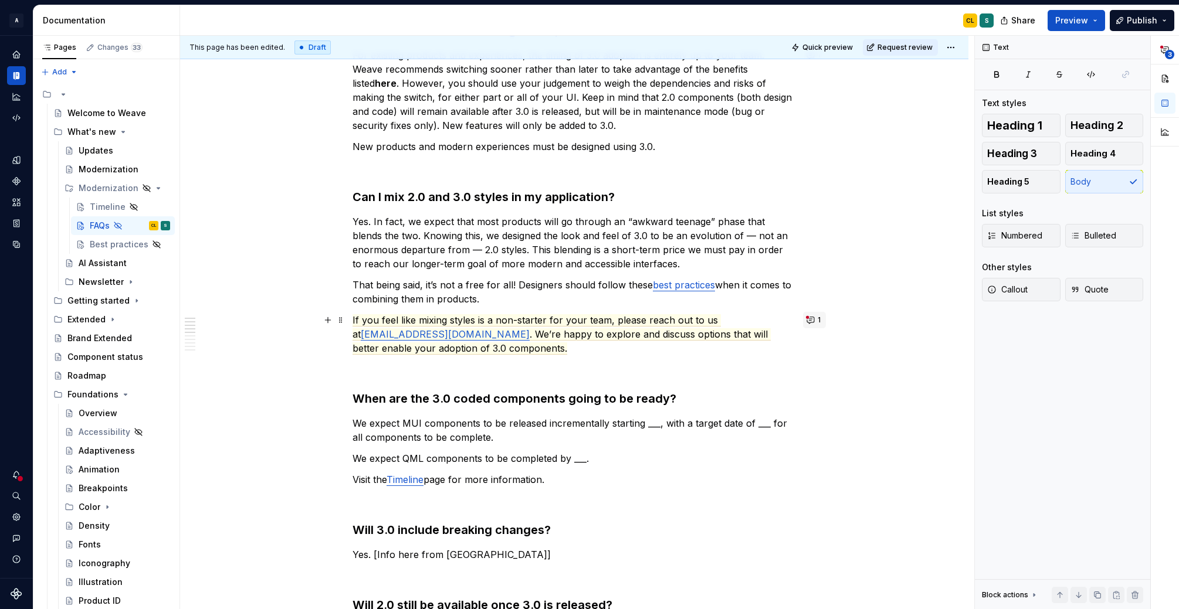
click at [815, 320] on button "1" at bounding box center [814, 320] width 23 height 16
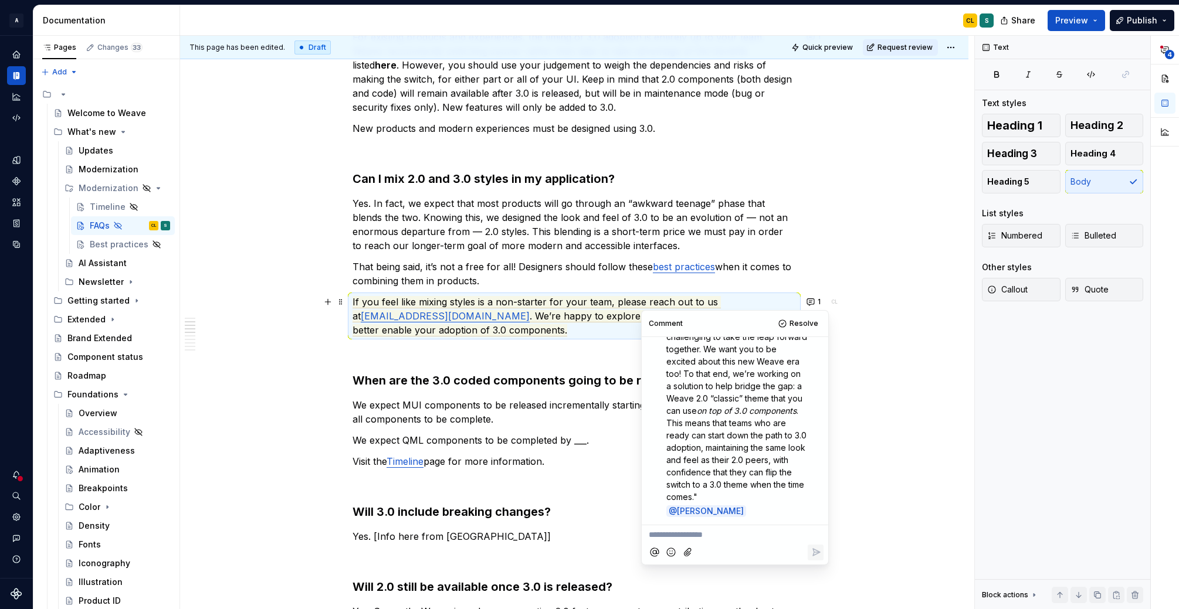
scroll to position [227, 0]
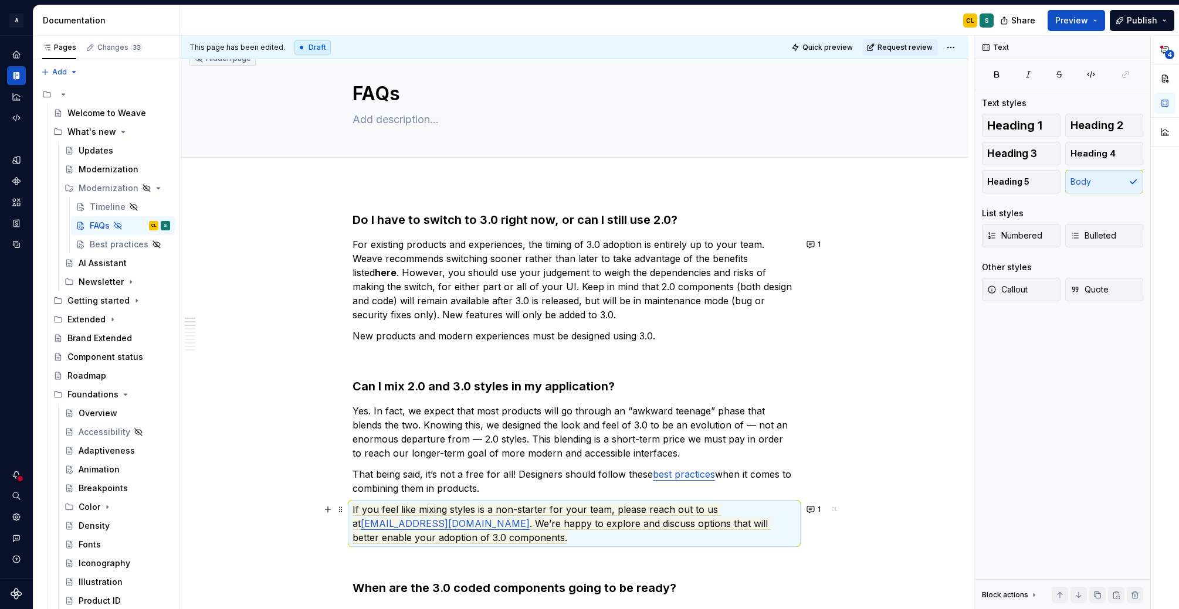
scroll to position [0, 0]
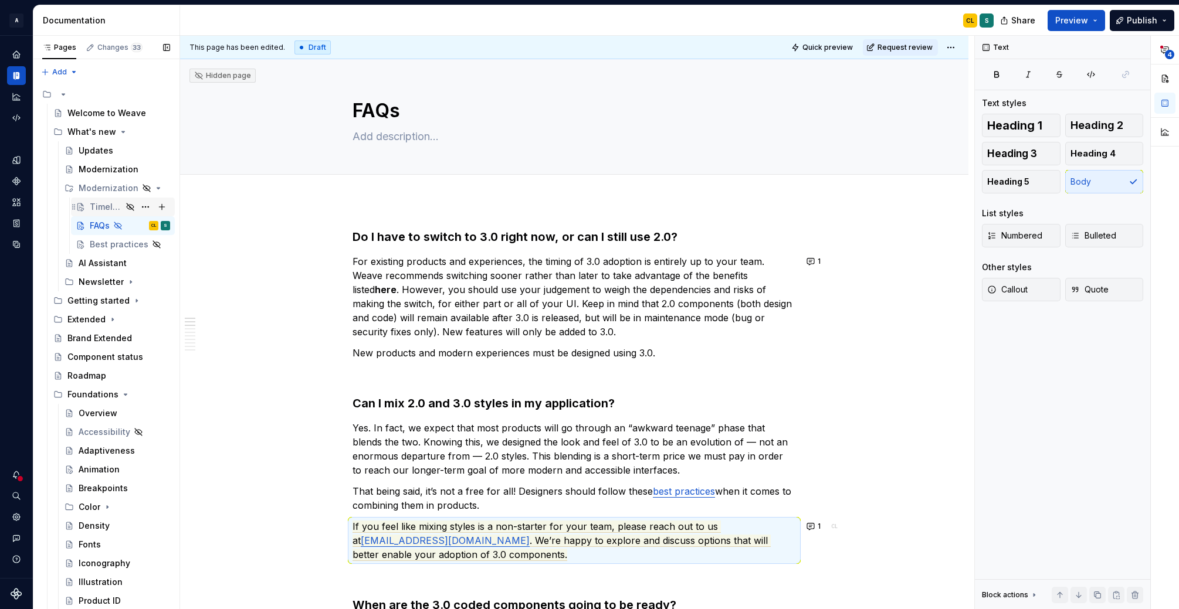
click at [110, 210] on div "Timeline" at bounding box center [106, 207] width 32 height 12
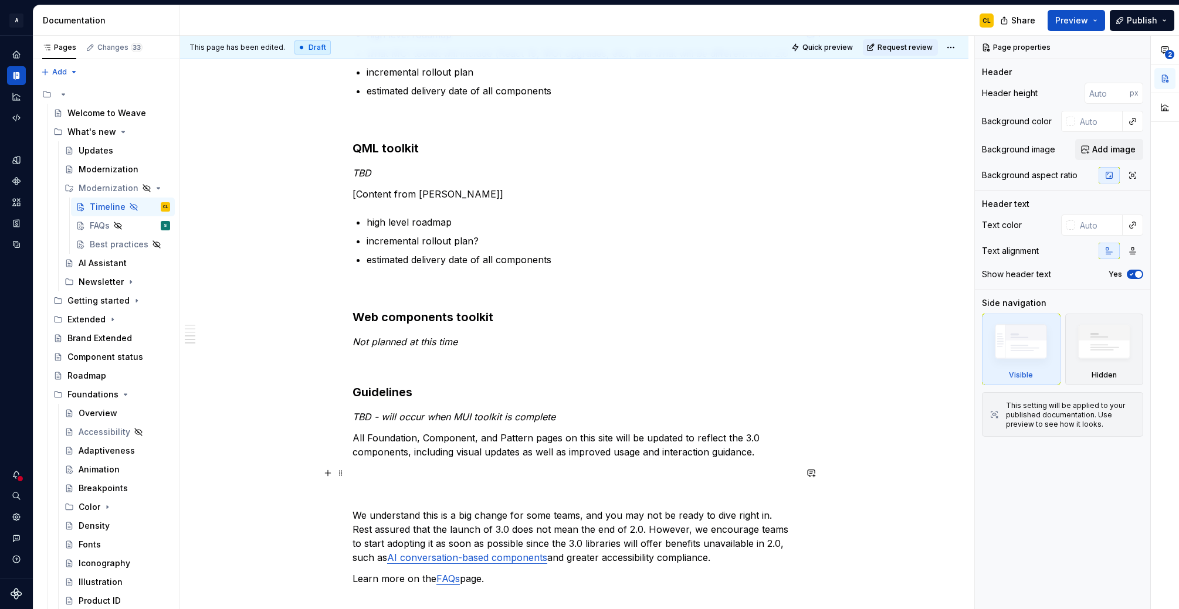
scroll to position [562, 0]
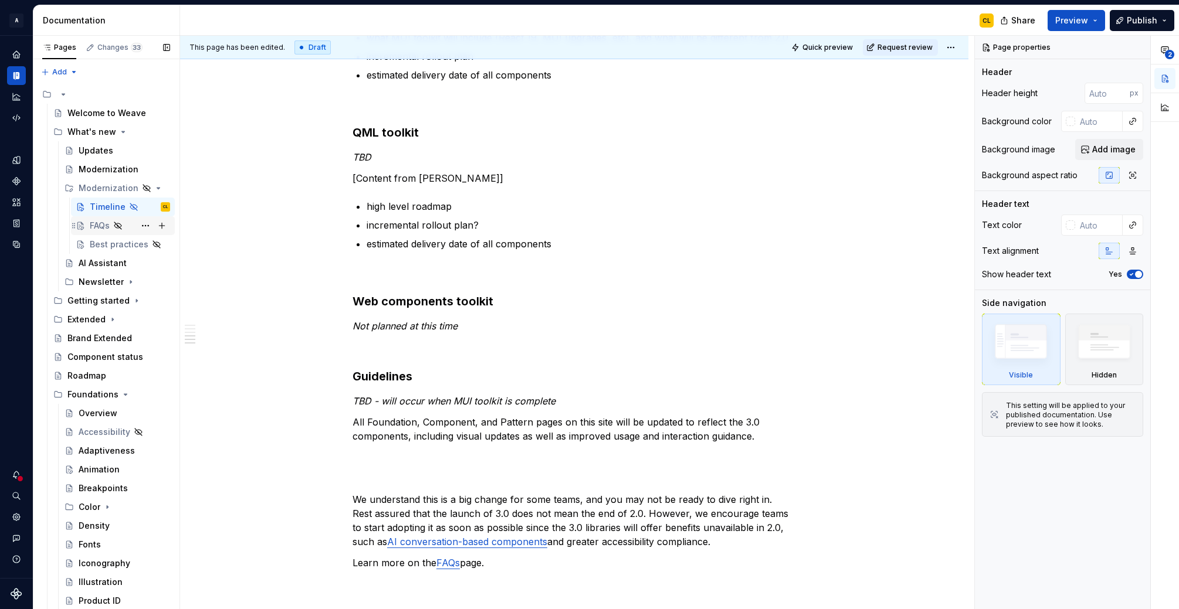
click at [104, 220] on div "FAQs" at bounding box center [100, 226] width 20 height 12
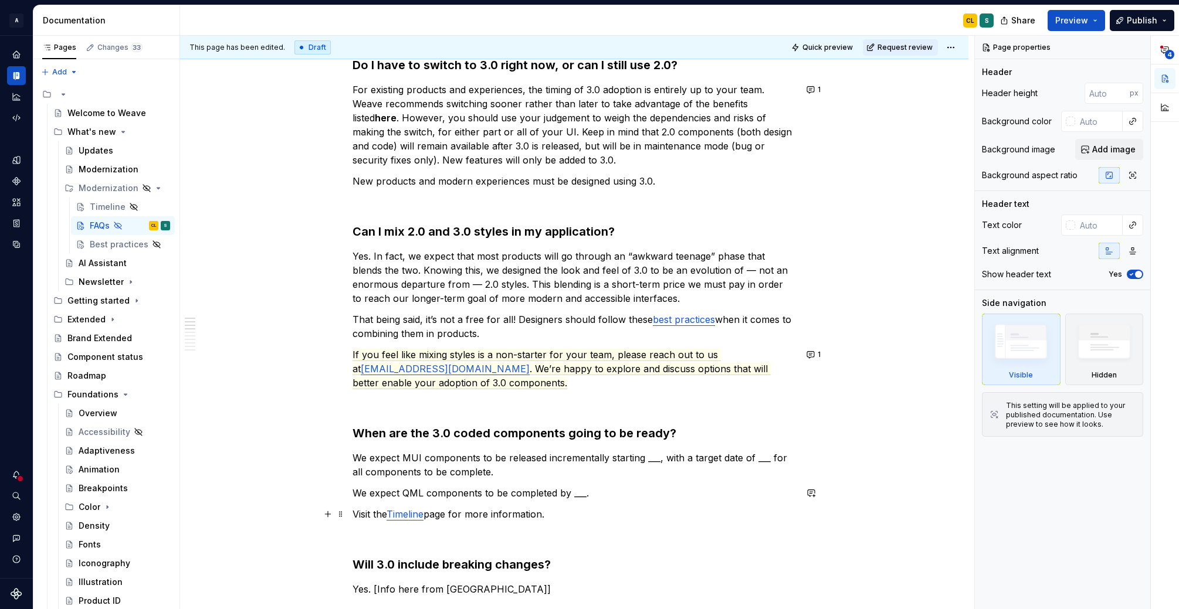
scroll to position [185, 0]
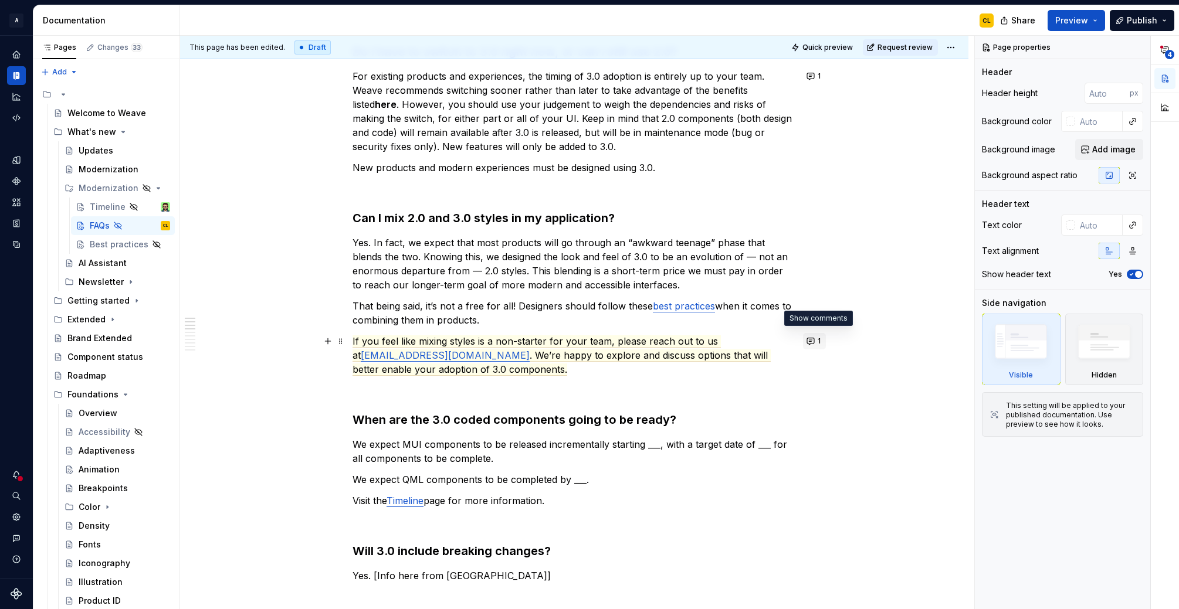
click at [815, 343] on button "1" at bounding box center [814, 341] width 23 height 16
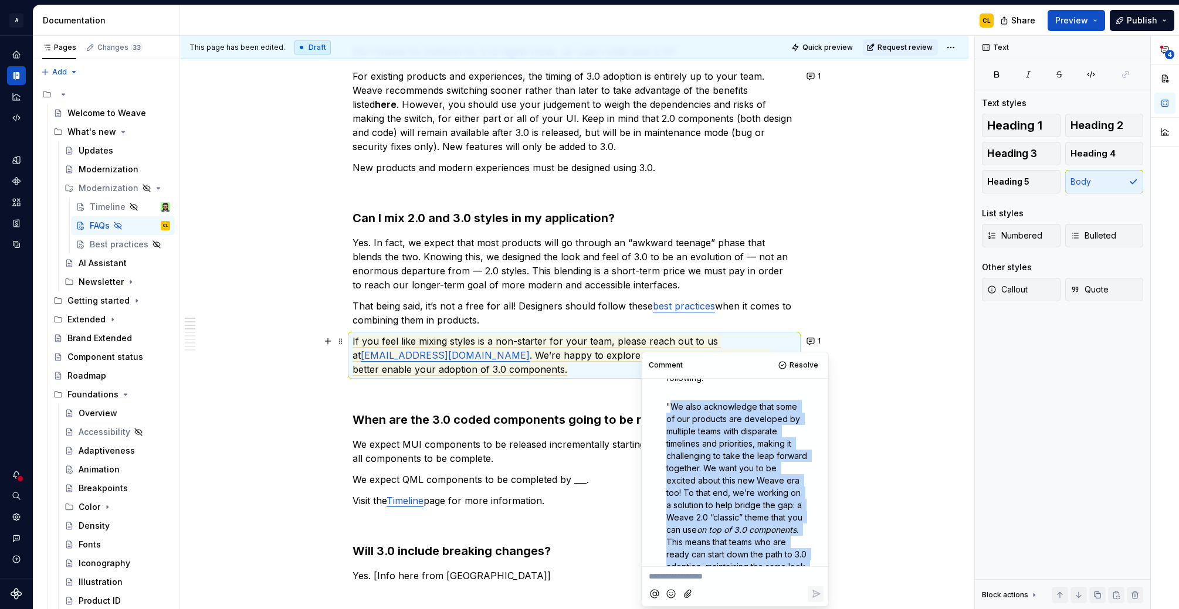
scroll to position [178, 0]
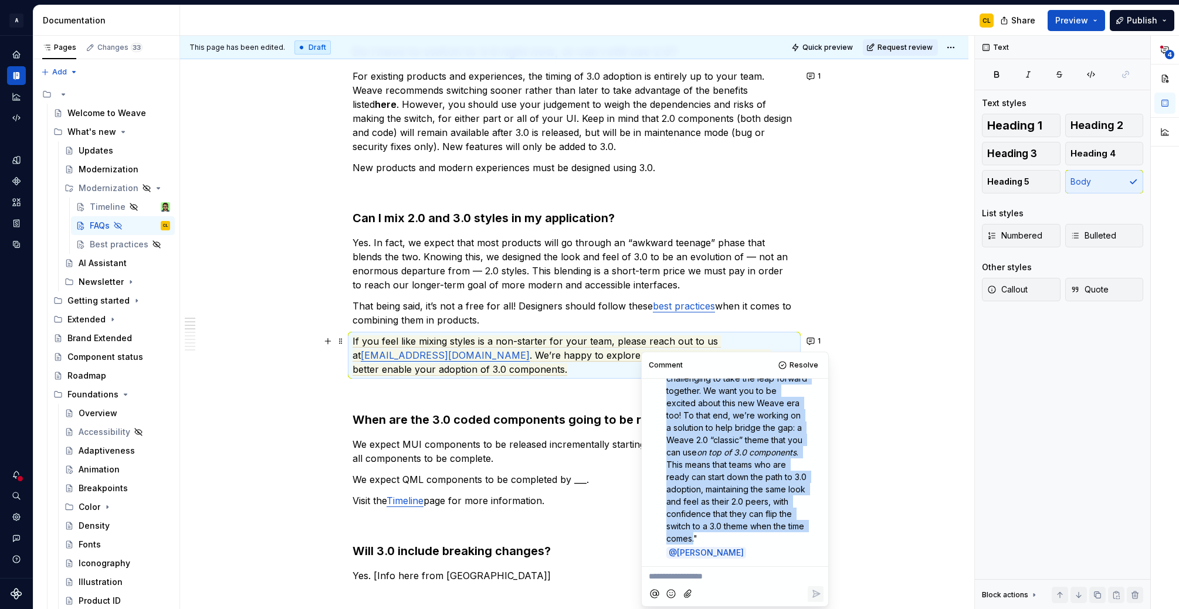
drag, startPoint x: 670, startPoint y: 407, endPoint x: 710, endPoint y: 523, distance: 122.2
click at [695, 533] on p ""We also acknowledge that some of our products are developed by multiple teams …" at bounding box center [737, 434] width 143 height 222
copy p "We also acknowledge that some of our products are developed by multiple teams w…"
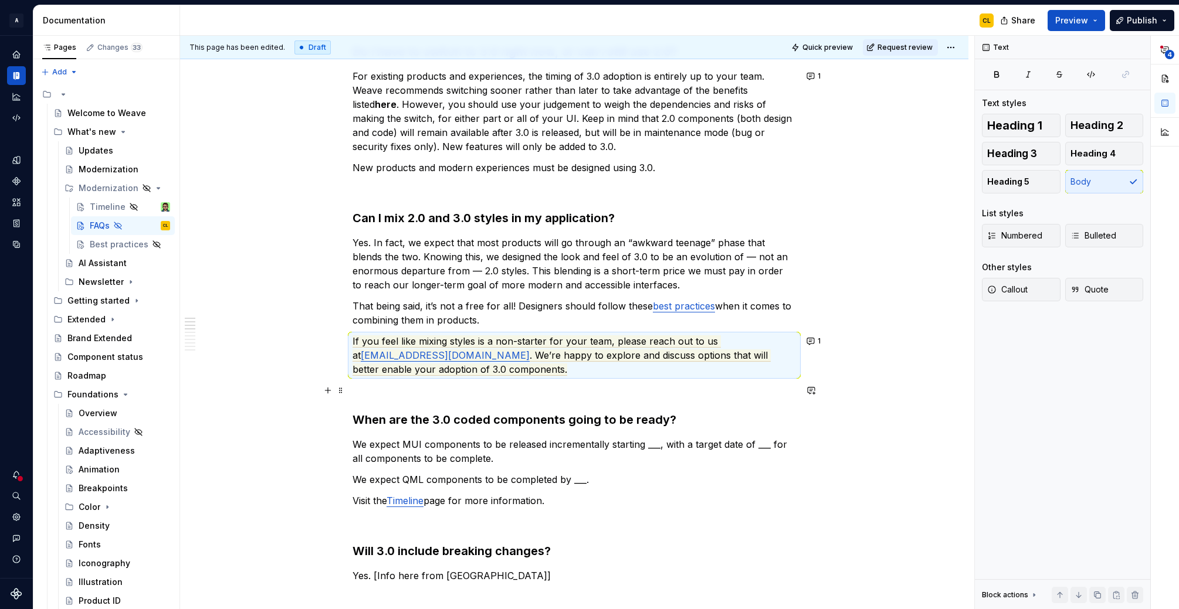
click at [534, 397] on p at bounding box center [573, 391] width 443 height 14
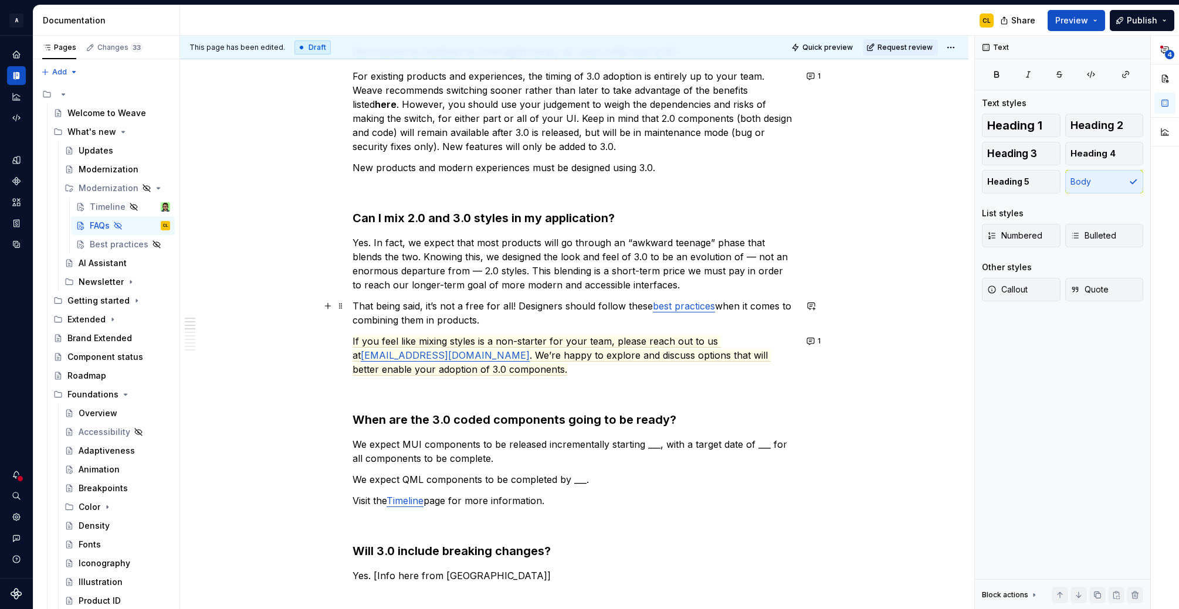
click at [515, 321] on p "That being said, it’s not a free for all! Designers should follow these best pr…" at bounding box center [573, 313] width 443 height 28
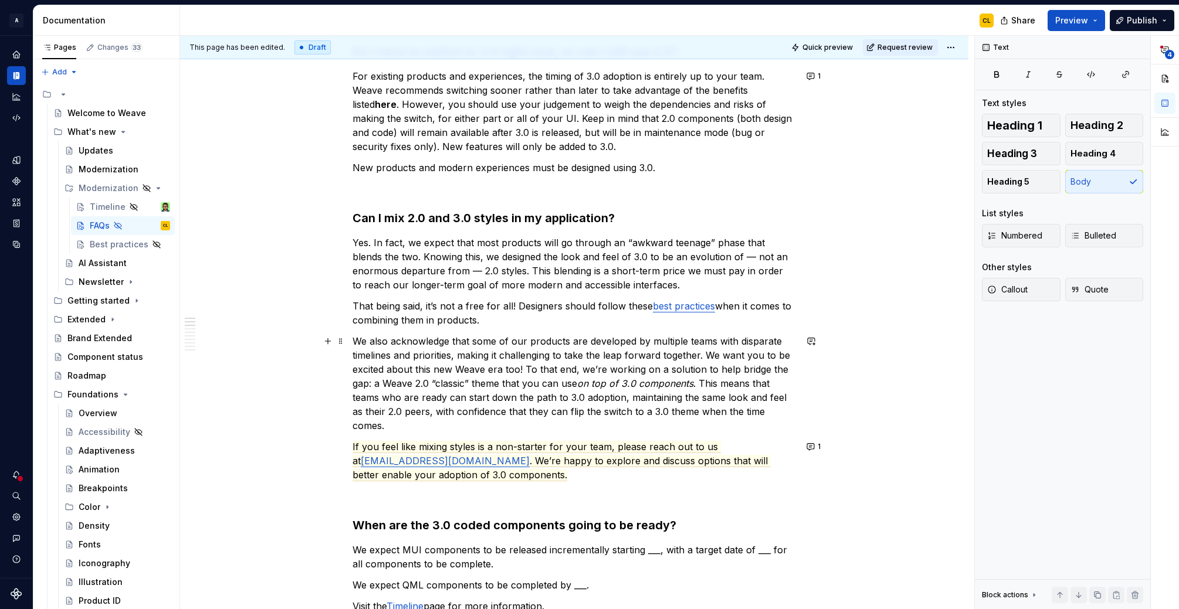
click at [510, 339] on p "We also acknowledge that some of our products are developed by multiple teams w…" at bounding box center [573, 383] width 443 height 99
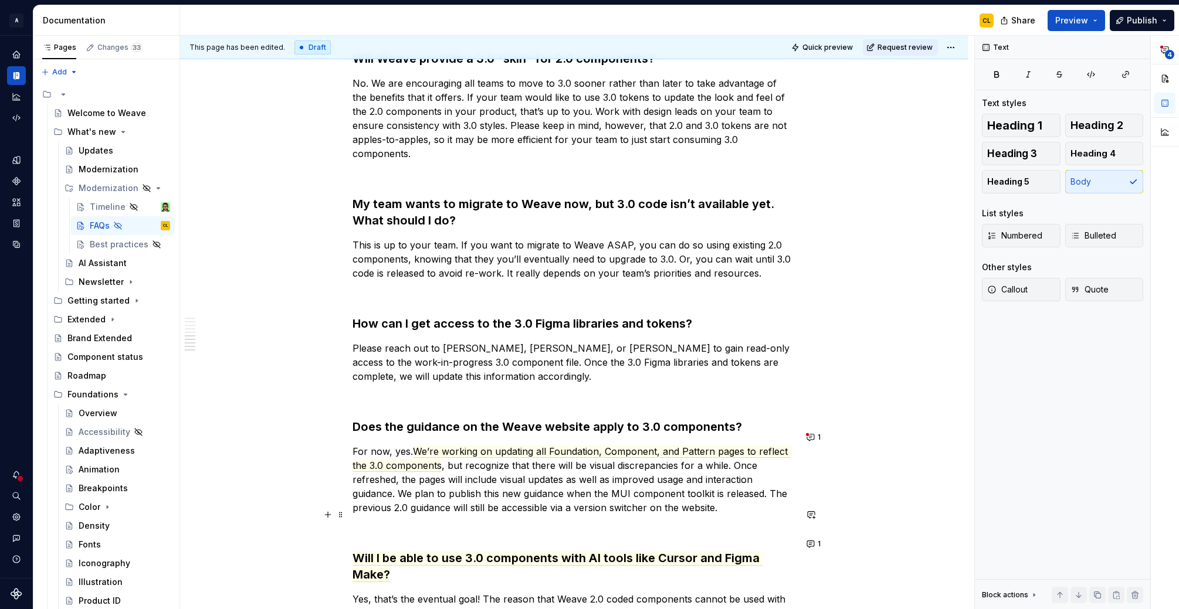
scroll to position [1074, 0]
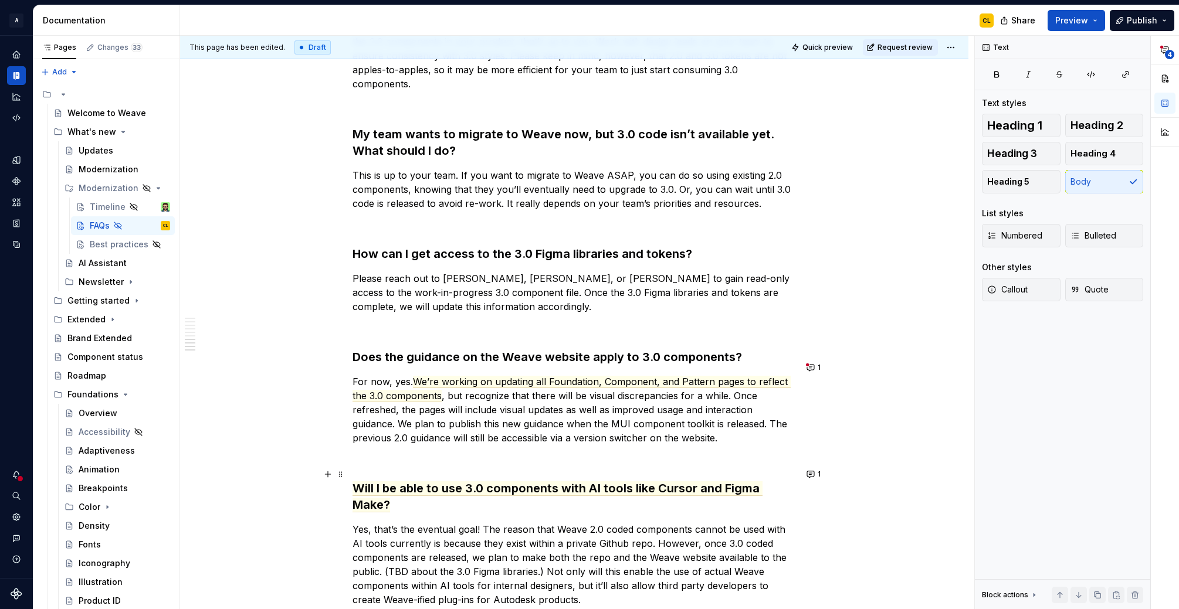
type textarea "*"
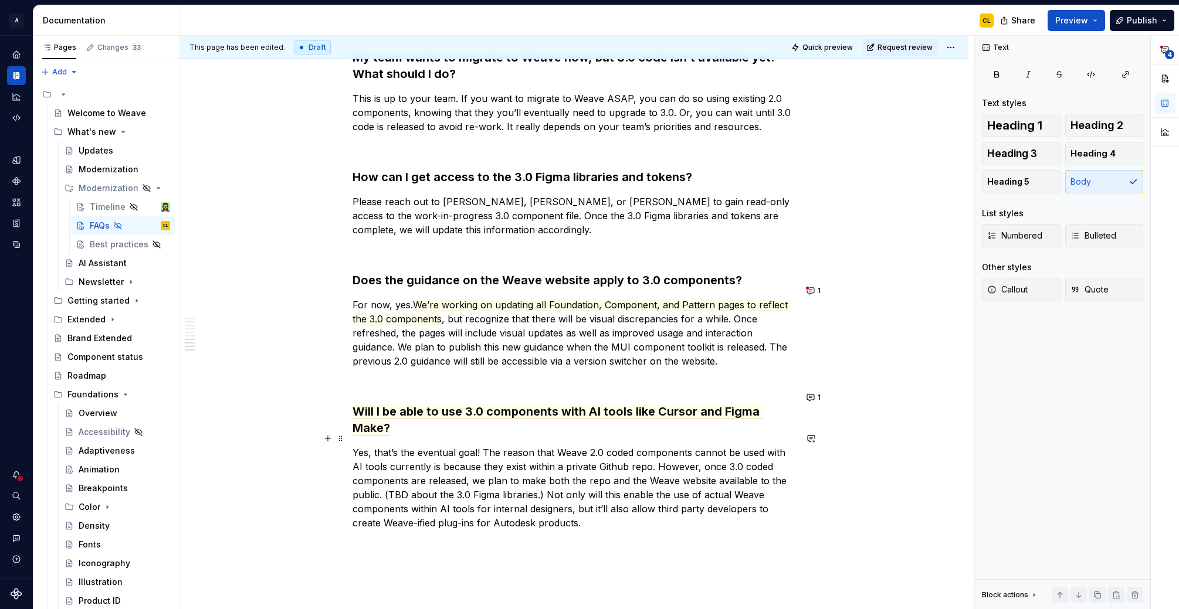
scroll to position [1149, 0]
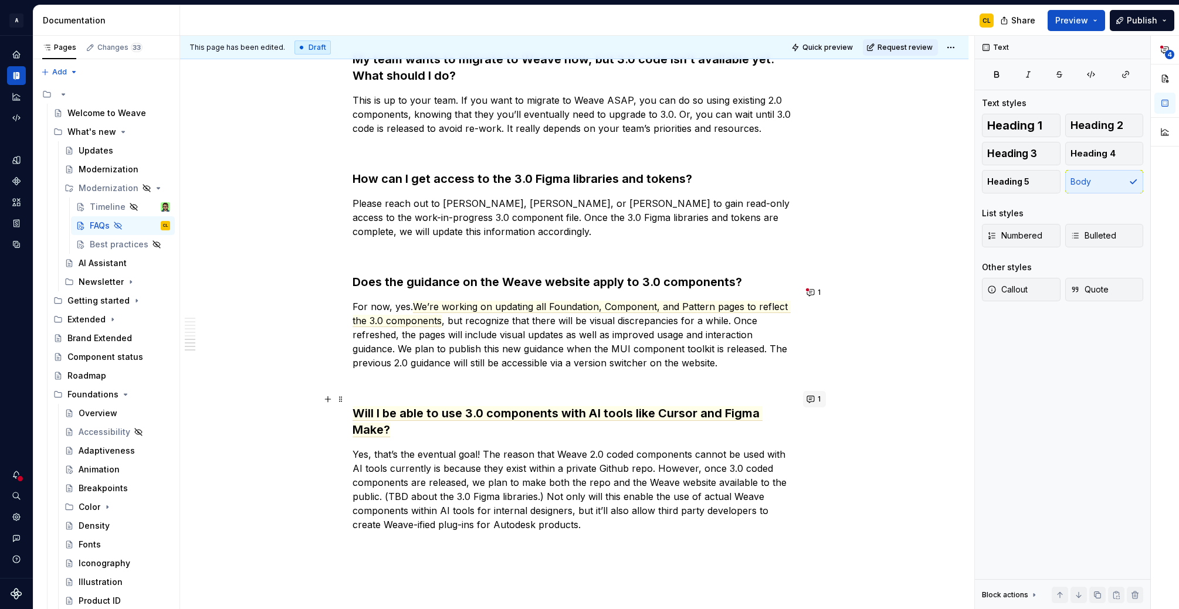
click at [817, 402] on button "1" at bounding box center [814, 399] width 23 height 16
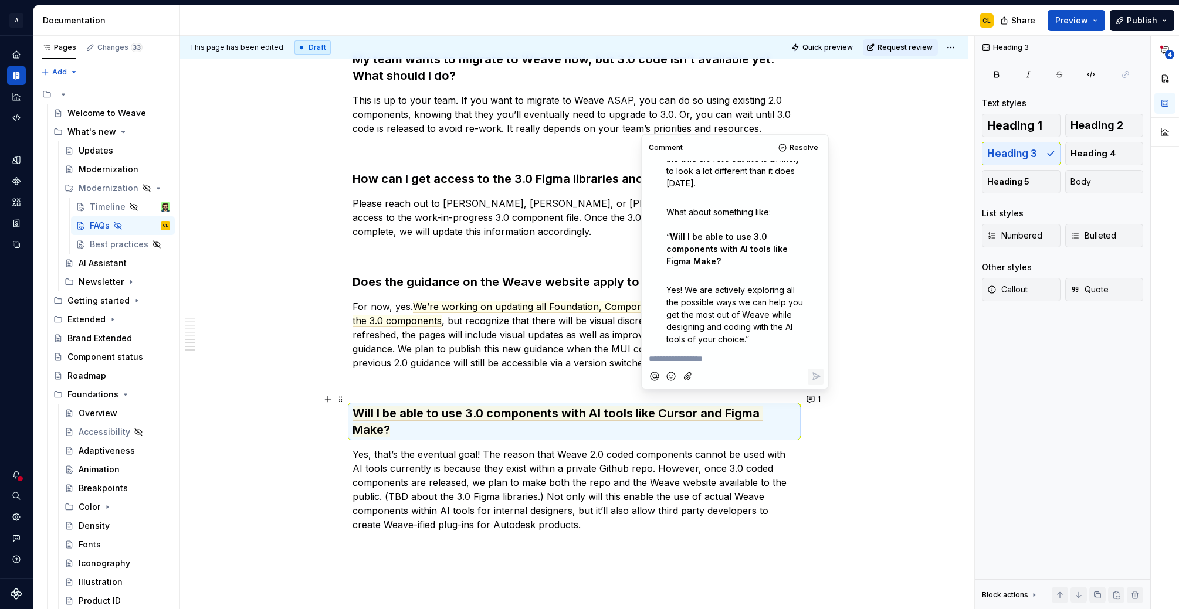
scroll to position [238, 0]
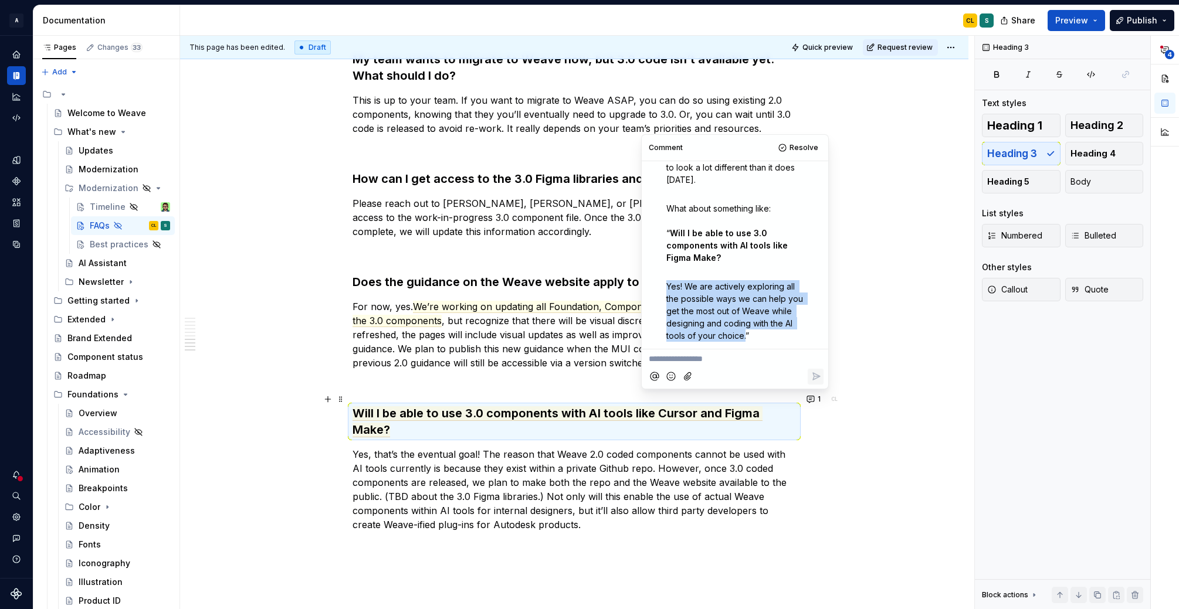
drag, startPoint x: 745, startPoint y: 337, endPoint x: 664, endPoint y: 289, distance: 93.8
click at [664, 289] on div "I think this section is targeting a certain user/use case but I wonder if we mi…" at bounding box center [734, 159] width 177 height 365
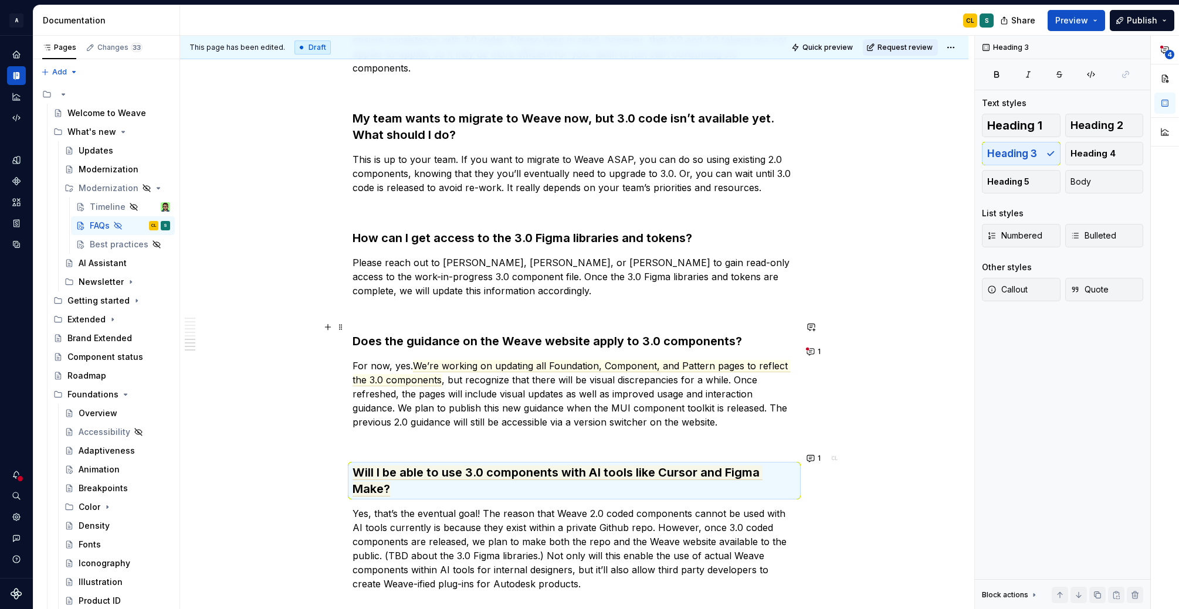
scroll to position [992, 0]
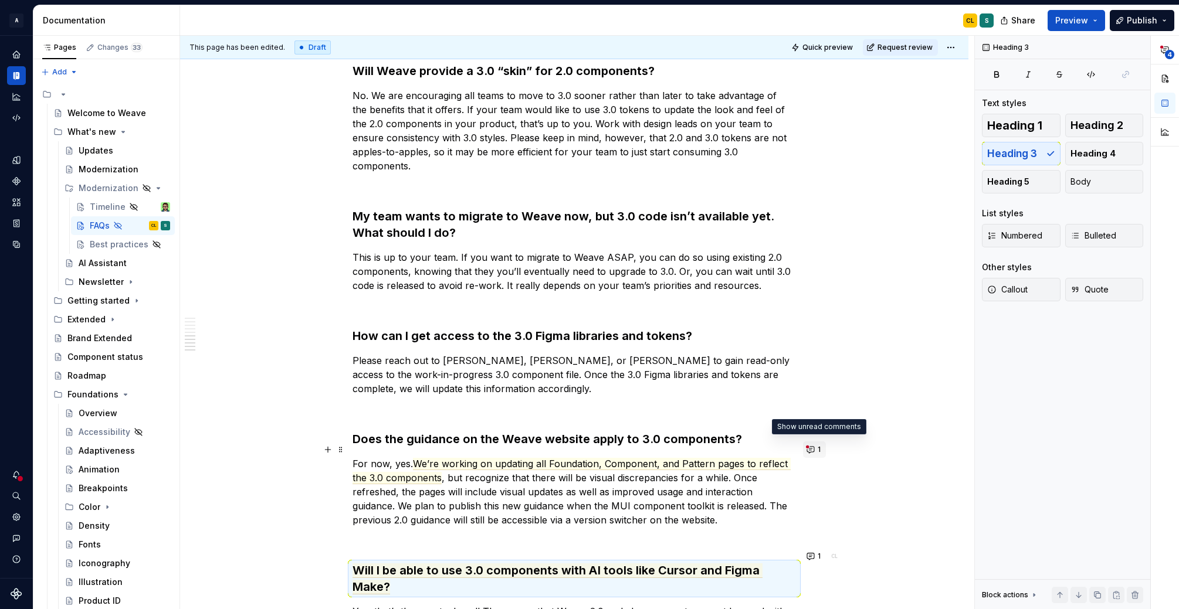
click at [811, 449] on button "1" at bounding box center [814, 450] width 23 height 16
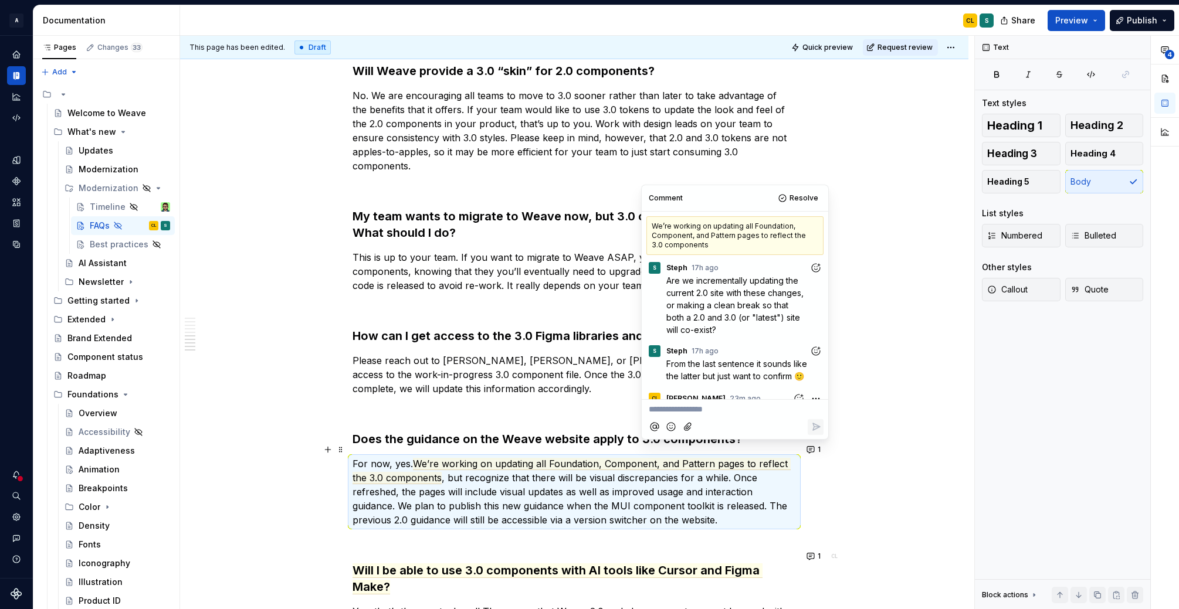
scroll to position [193, 0]
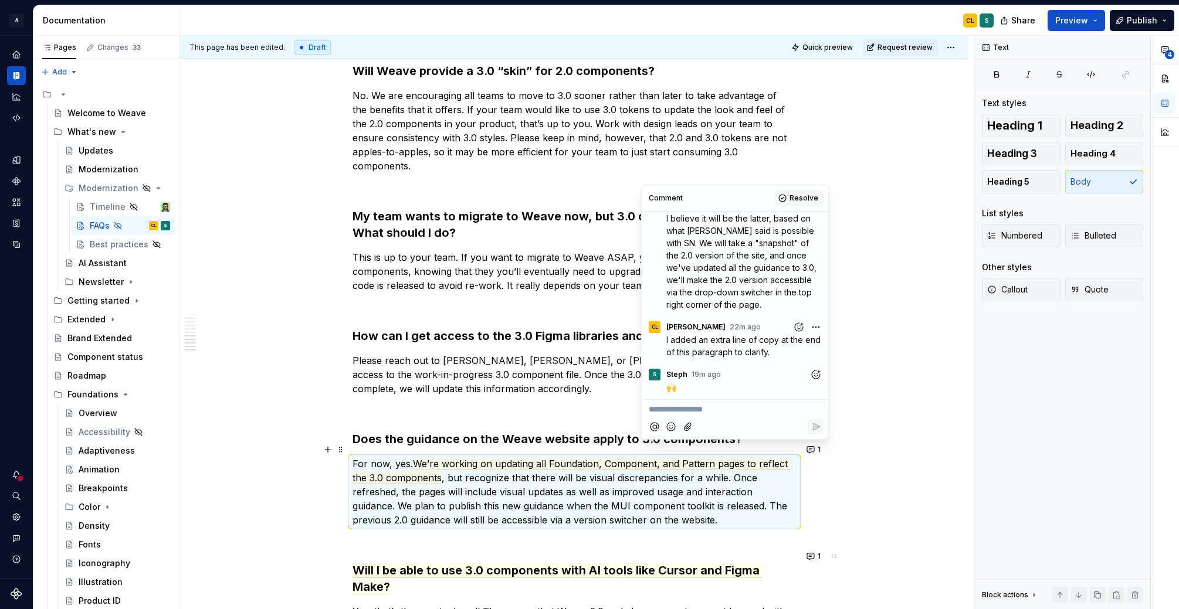
click at [812, 196] on span "Resolve" at bounding box center [803, 198] width 29 height 9
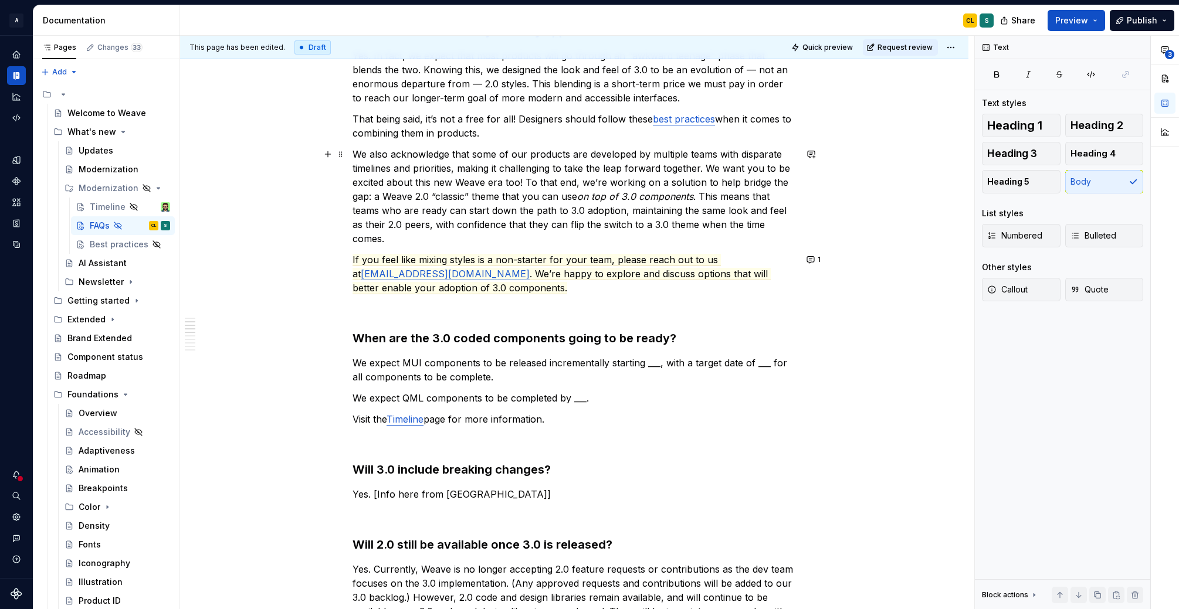
scroll to position [279, 0]
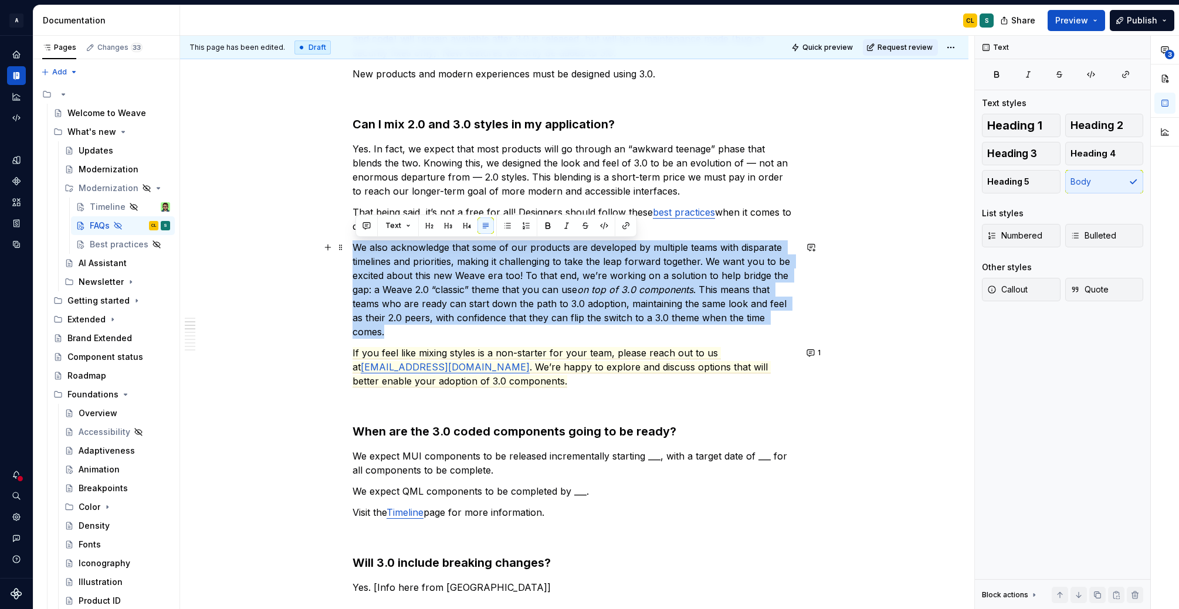
drag, startPoint x: 355, startPoint y: 246, endPoint x: 416, endPoint y: 328, distance: 102.3
click at [416, 328] on p "We also acknowledge that some of our products are developed by multiple teams w…" at bounding box center [573, 289] width 443 height 99
click at [710, 281] on p "We also acknowledge that some of our products are developed by multiple teams w…" at bounding box center [573, 289] width 443 height 99
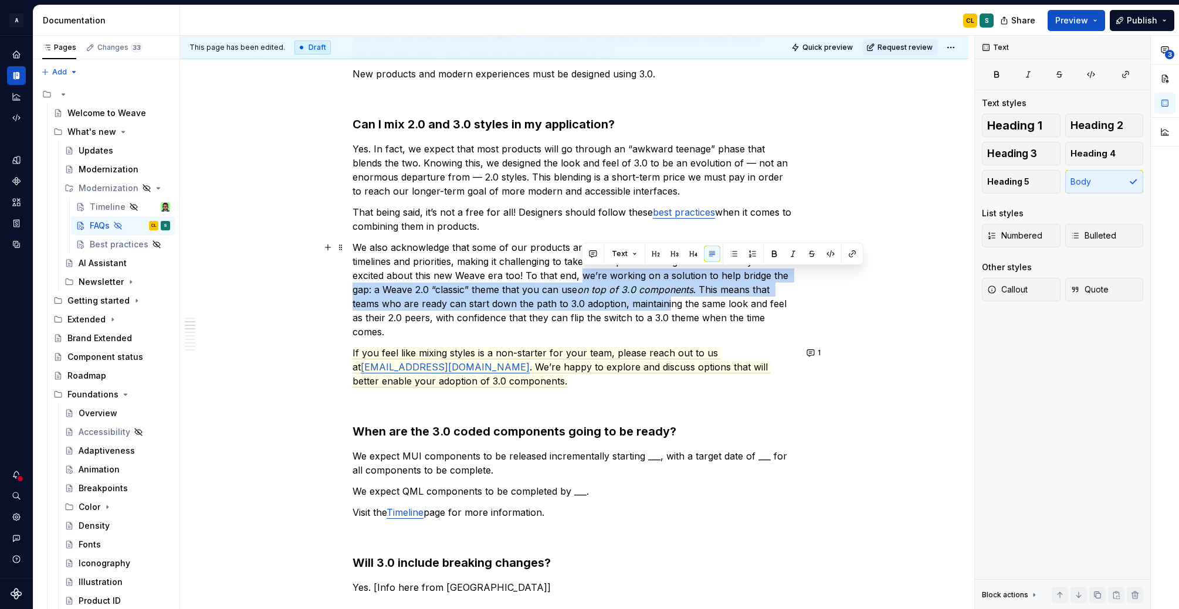
drag, startPoint x: 583, startPoint y: 276, endPoint x: 672, endPoint y: 297, distance: 91.2
click at [672, 297] on p "We also acknowledge that some of our products are developed by multiple teams w…" at bounding box center [573, 289] width 443 height 99
click at [529, 308] on p "We also acknowledge that some of our products are developed by multiple teams w…" at bounding box center [573, 289] width 443 height 99
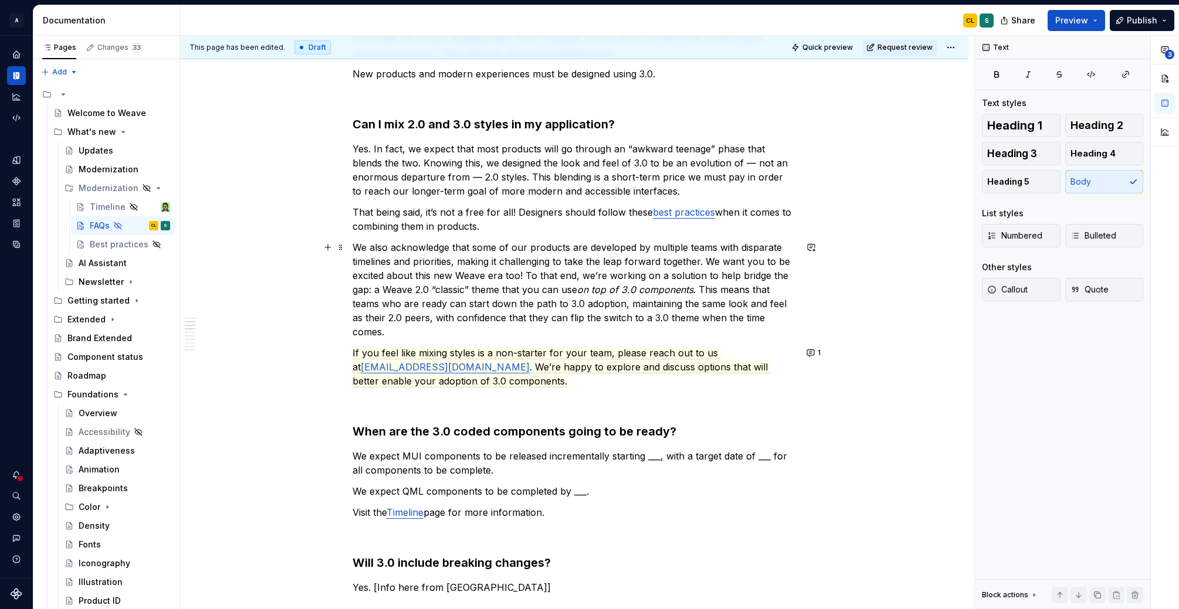
click at [355, 247] on p "We also acknowledge that some of our products are developed by multiple teams w…" at bounding box center [573, 289] width 443 height 99
click at [502, 246] on p "Unsure about mixing styles? We also acknowledge that some of our products are d…" at bounding box center [573, 289] width 443 height 99
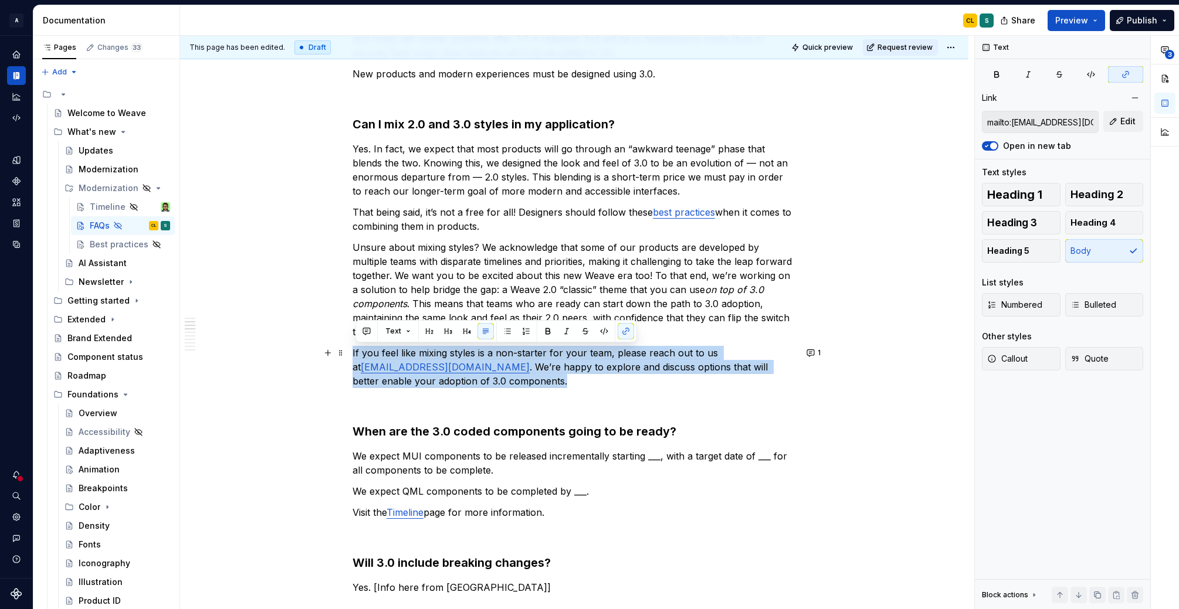
drag, startPoint x: 485, startPoint y: 379, endPoint x: 354, endPoint y: 350, distance: 134.6
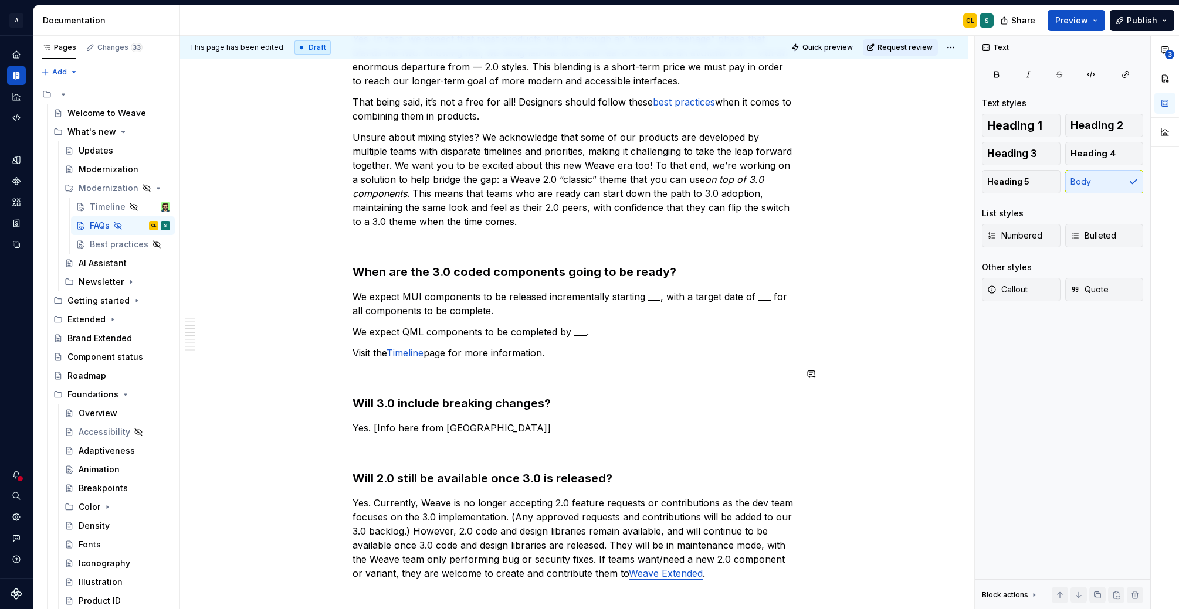
scroll to position [428, 0]
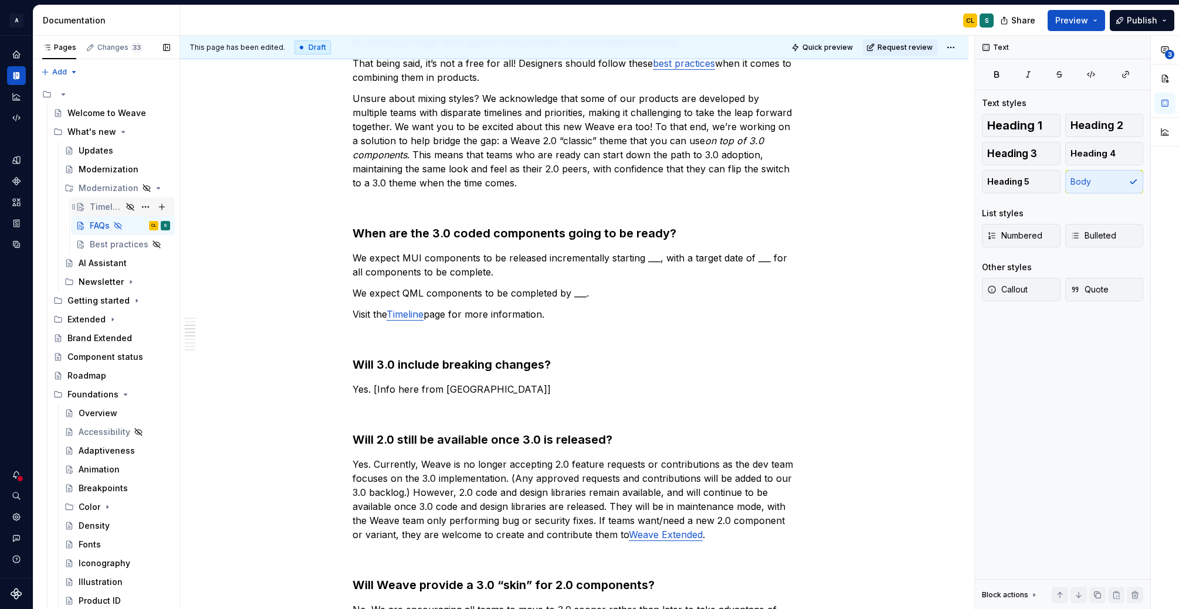
click at [109, 206] on div "Timeline" at bounding box center [106, 207] width 32 height 12
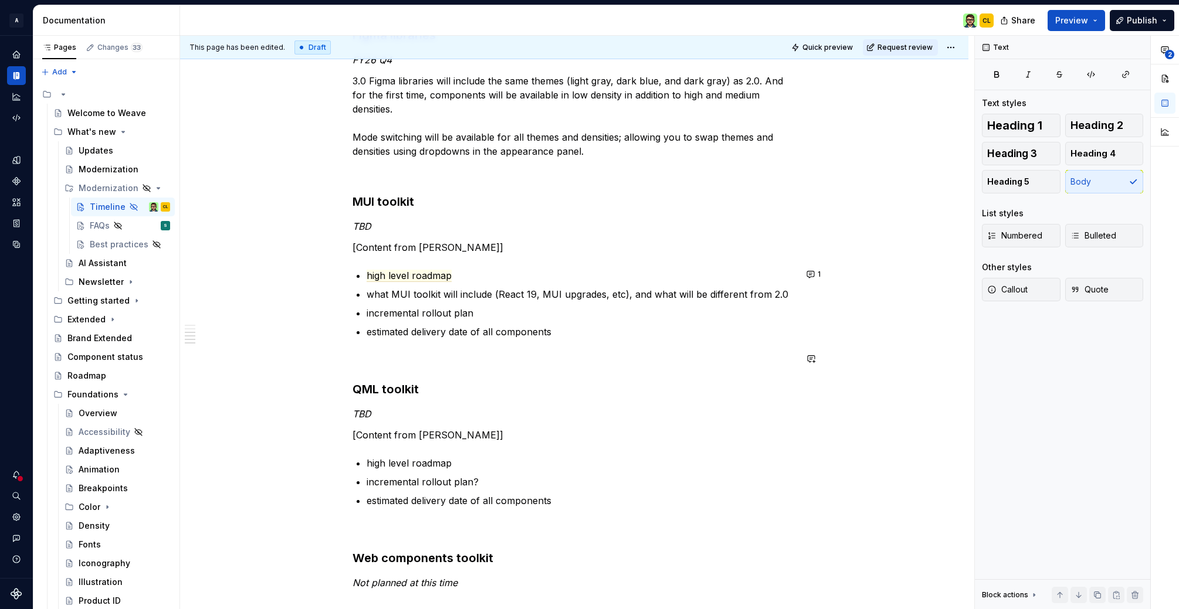
scroll to position [491, 0]
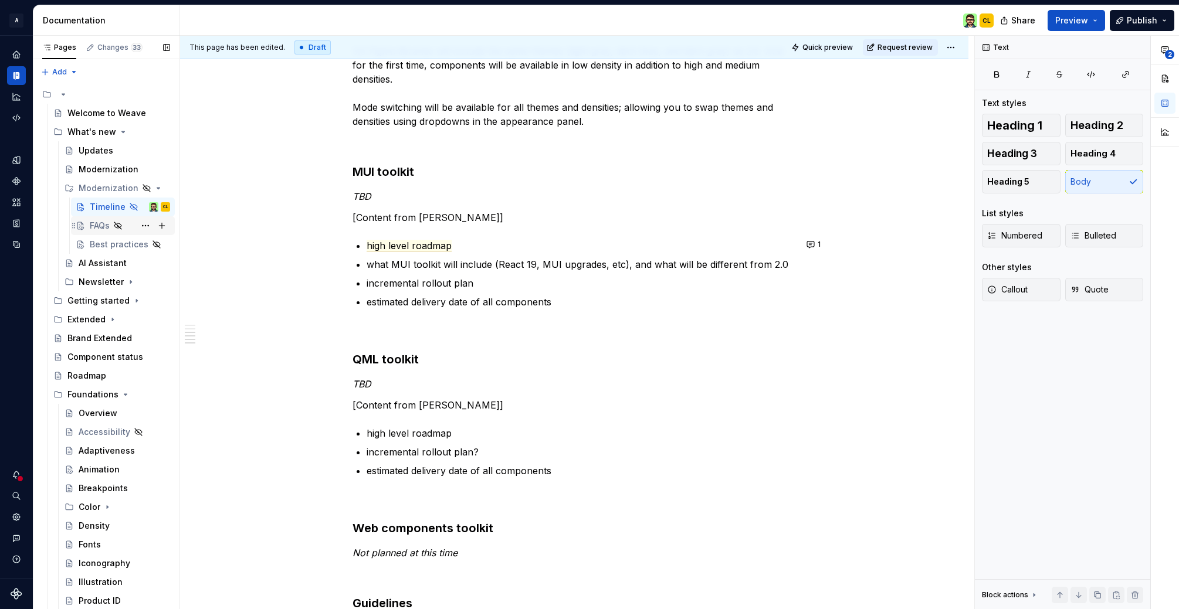
click at [99, 223] on div "FAQs" at bounding box center [100, 226] width 20 height 12
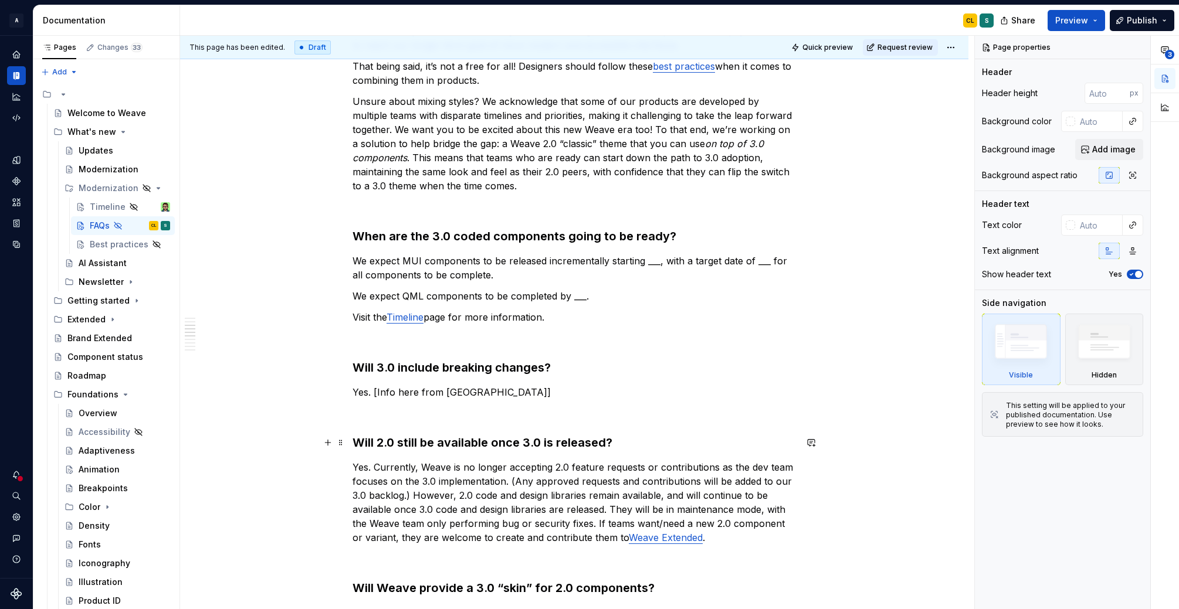
scroll to position [426, 0]
type textarea "*"
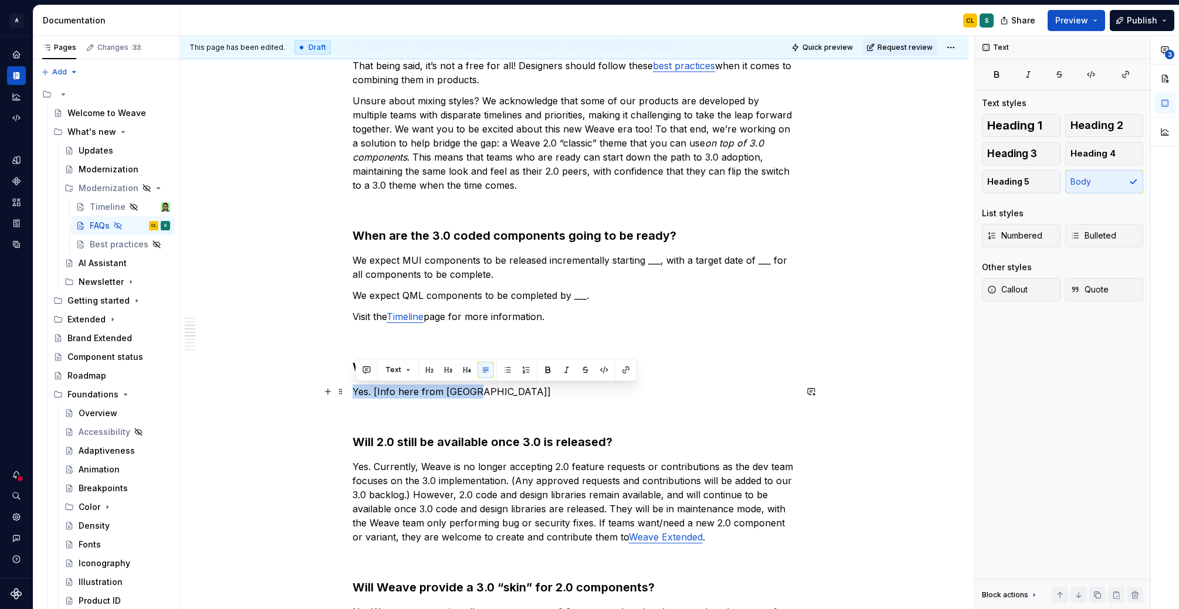
drag, startPoint x: 456, startPoint y: 392, endPoint x: 354, endPoint y: 393, distance: 102.6
click at [354, 393] on div "Do I have to switch to 3.0 right now, or can I still use 2.0? For existing prod…" at bounding box center [574, 599] width 788 height 1649
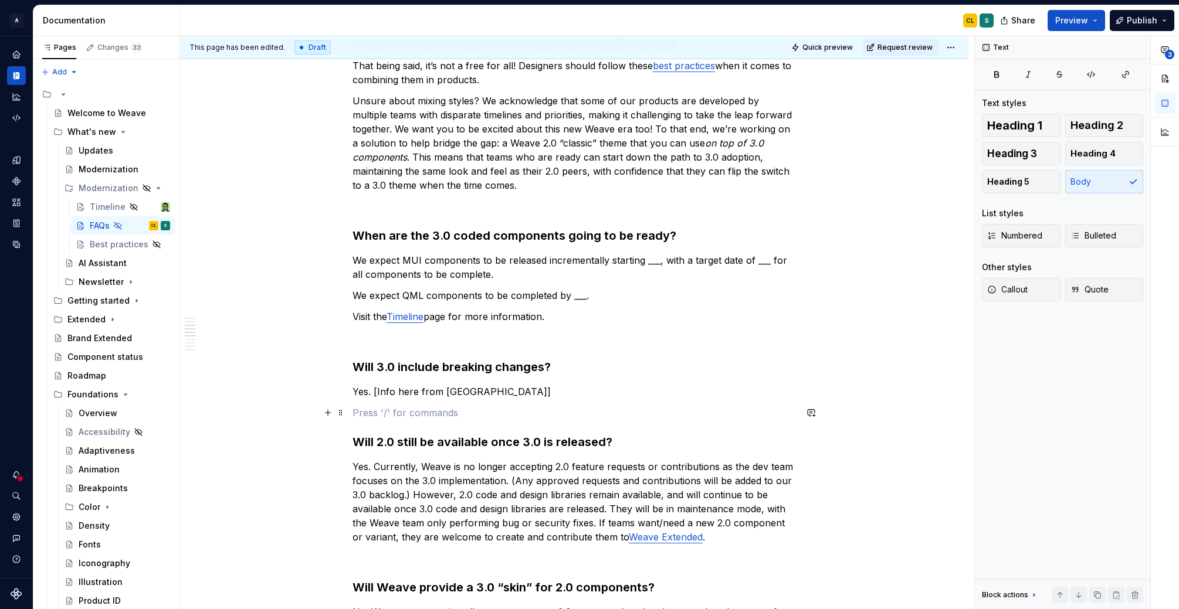
drag, startPoint x: 749, startPoint y: 413, endPoint x: 537, endPoint y: 394, distance: 213.1
click at [749, 413] on p at bounding box center [573, 413] width 443 height 14
click at [518, 392] on p "Yes. [Info here from [GEOGRAPHIC_DATA]]" at bounding box center [573, 392] width 443 height 14
click at [467, 392] on p "Yes. [Info here from [GEOGRAPHIC_DATA]]" at bounding box center [573, 392] width 443 height 14
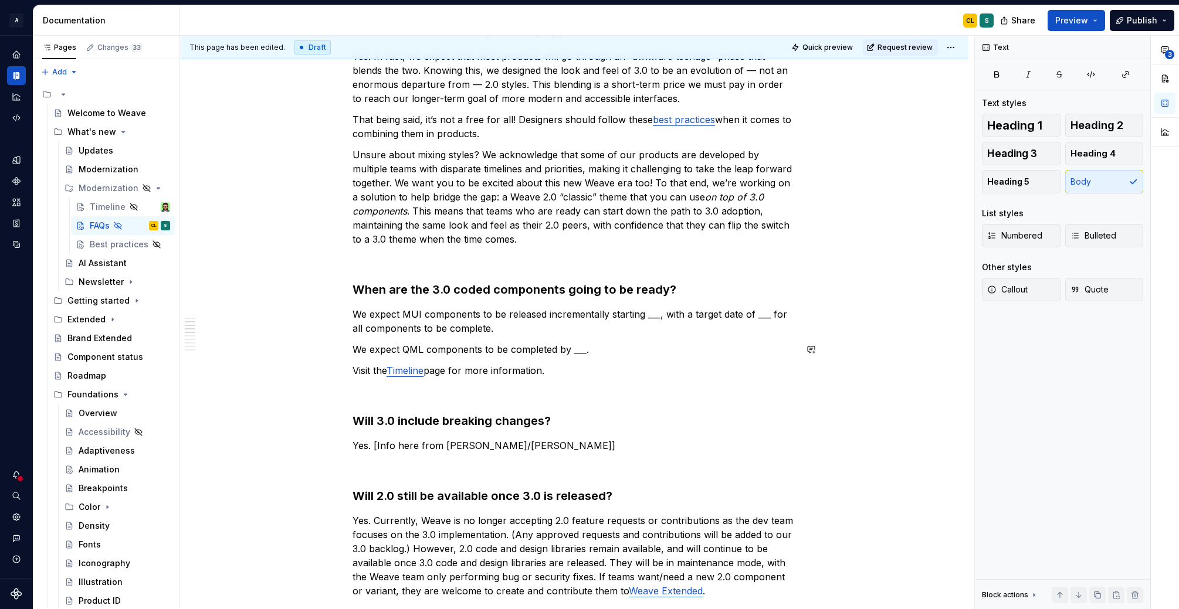
scroll to position [456, 0]
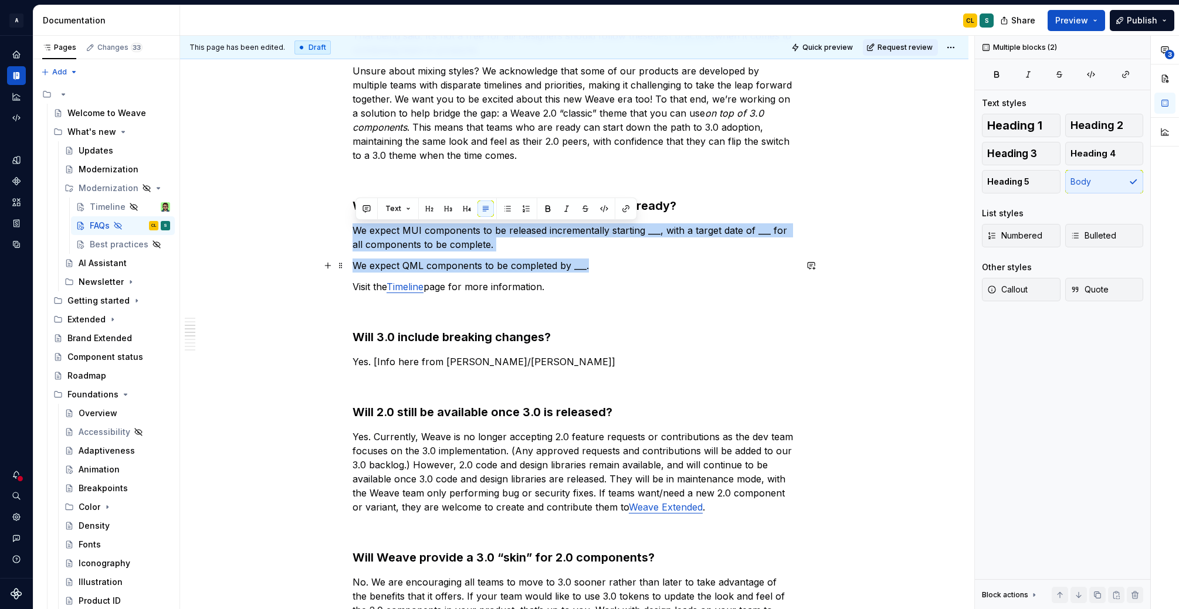
drag, startPoint x: 359, startPoint y: 230, endPoint x: 615, endPoint y: 266, distance: 258.2
click at [615, 266] on div "Do I have to switch to 3.0 right now, or can I still use 2.0? For existing prod…" at bounding box center [573, 485] width 443 height 1424
click at [618, 268] on p "We expect QML components to be completed by ___." at bounding box center [573, 266] width 443 height 14
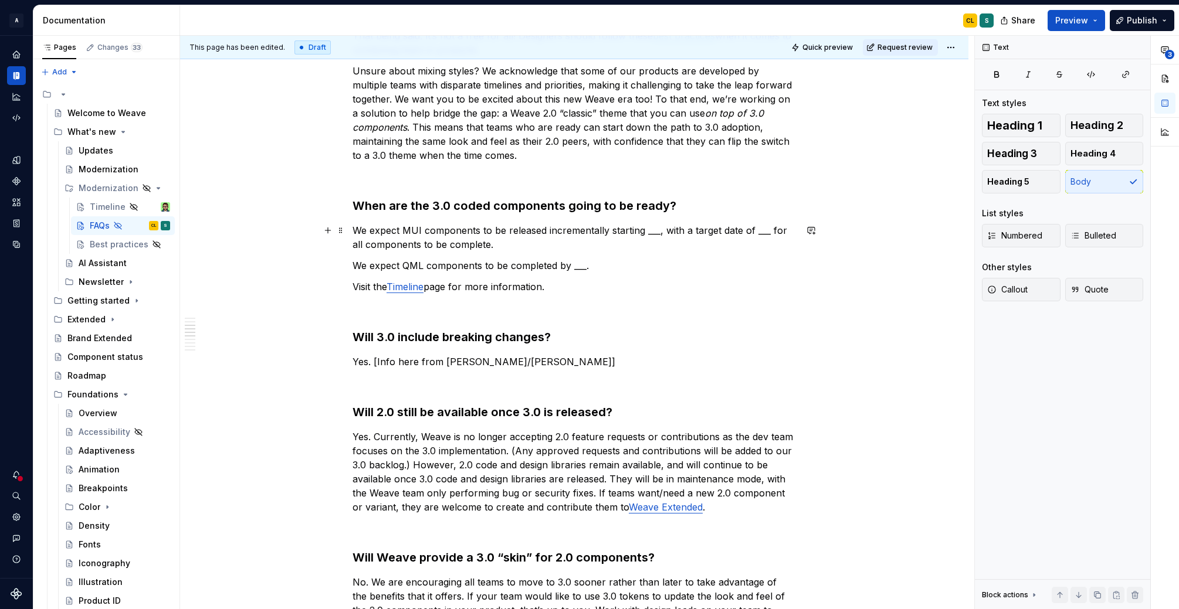
scroll to position [456, 0]
drag, startPoint x: 355, startPoint y: 203, endPoint x: 363, endPoint y: 203, distance: 7.6
click at [363, 203] on h3 "When are the 3.0 coded components going to be ready?" at bounding box center [573, 205] width 443 height 16
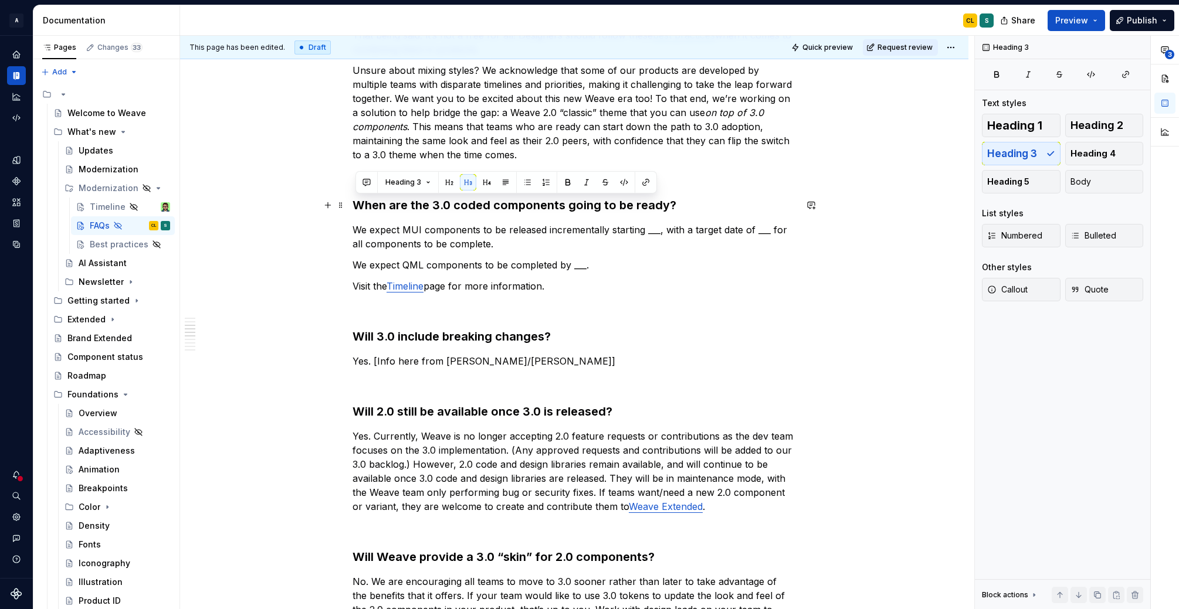
click at [409, 205] on h3 "When are the 3.0 coded components going to be ready?" at bounding box center [573, 205] width 443 height 16
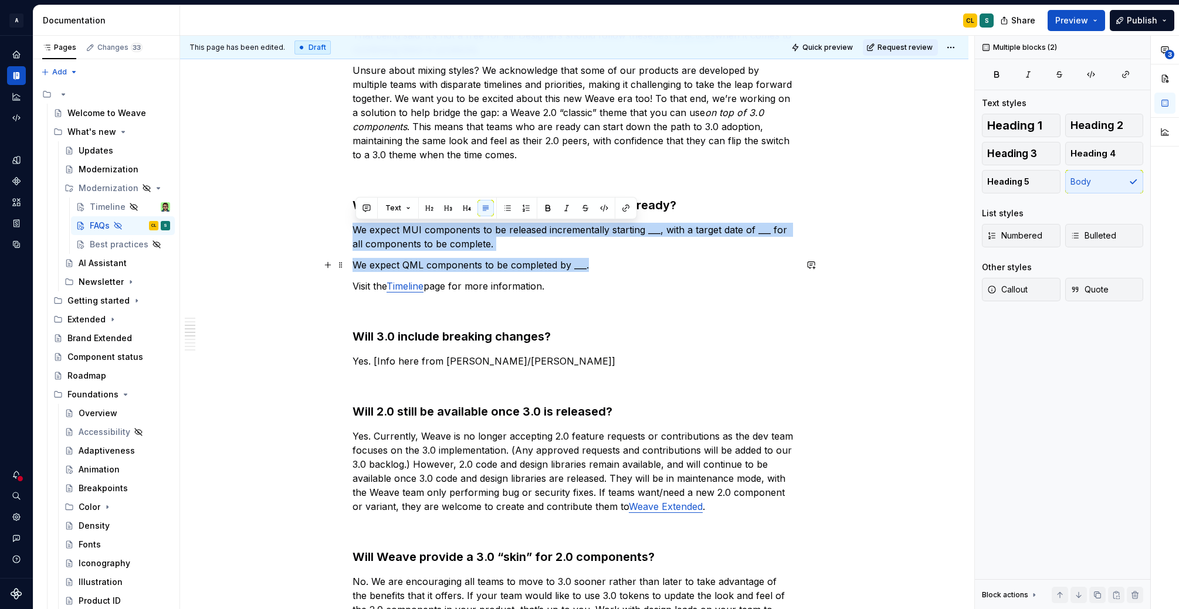
drag, startPoint x: 357, startPoint y: 229, endPoint x: 607, endPoint y: 264, distance: 252.9
click at [607, 264] on div "Do I have to switch to 3.0 right now, or can I still use 2.0? For existing prod…" at bounding box center [573, 484] width 443 height 1424
click at [610, 270] on p "We expect QML components to be completed by ___." at bounding box center [573, 265] width 443 height 14
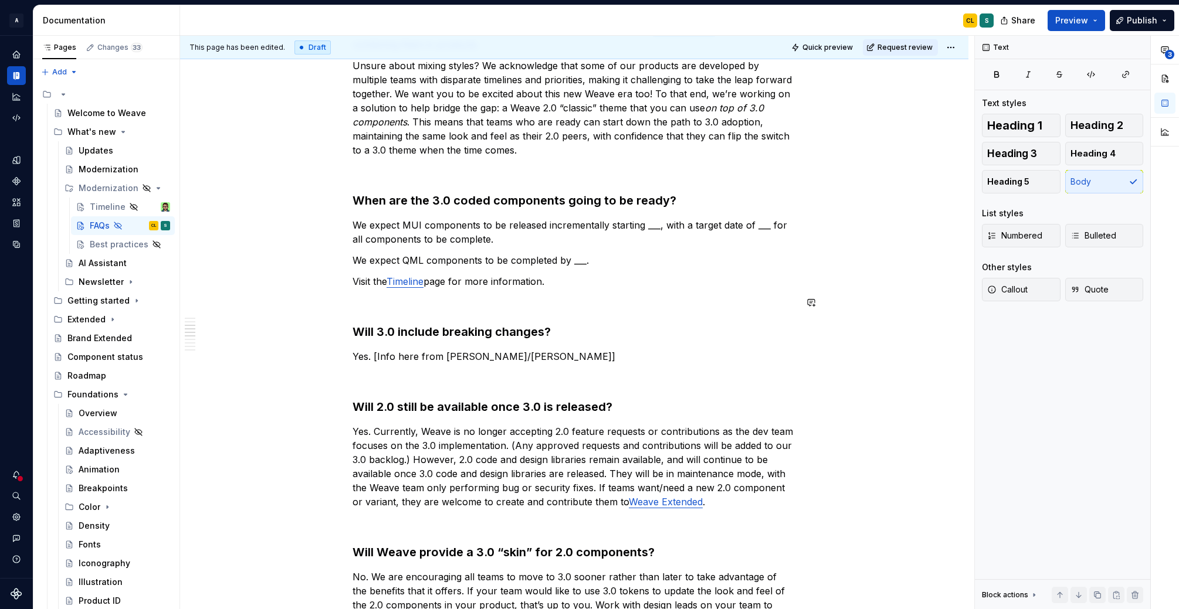
scroll to position [460, 0]
click at [103, 207] on div "Timeline" at bounding box center [106, 207] width 32 height 12
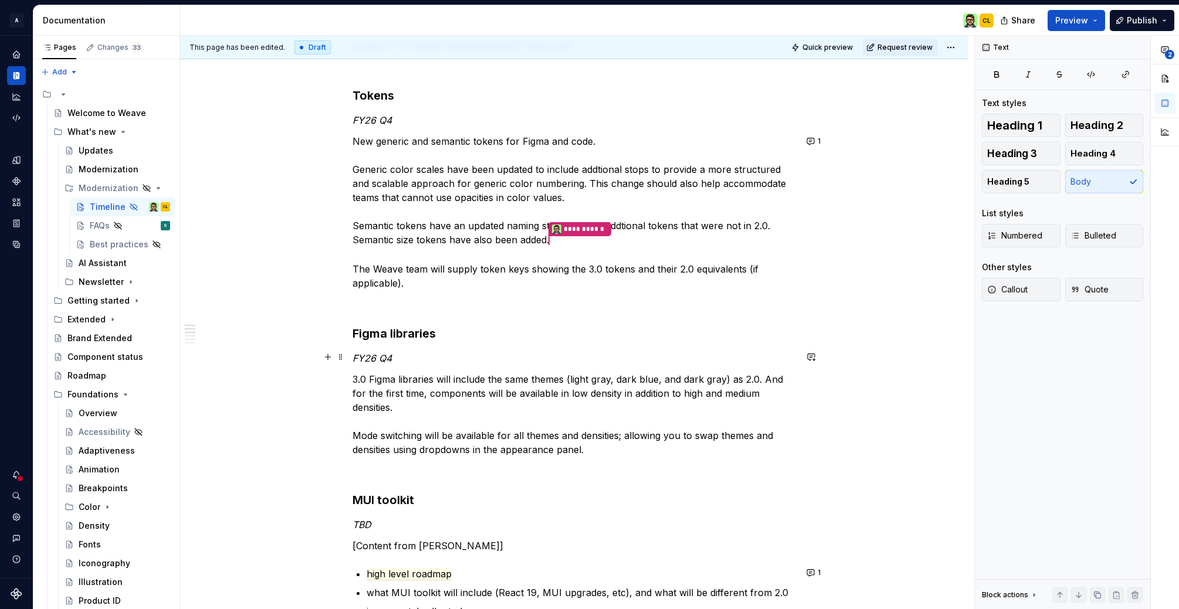
scroll to position [188, 0]
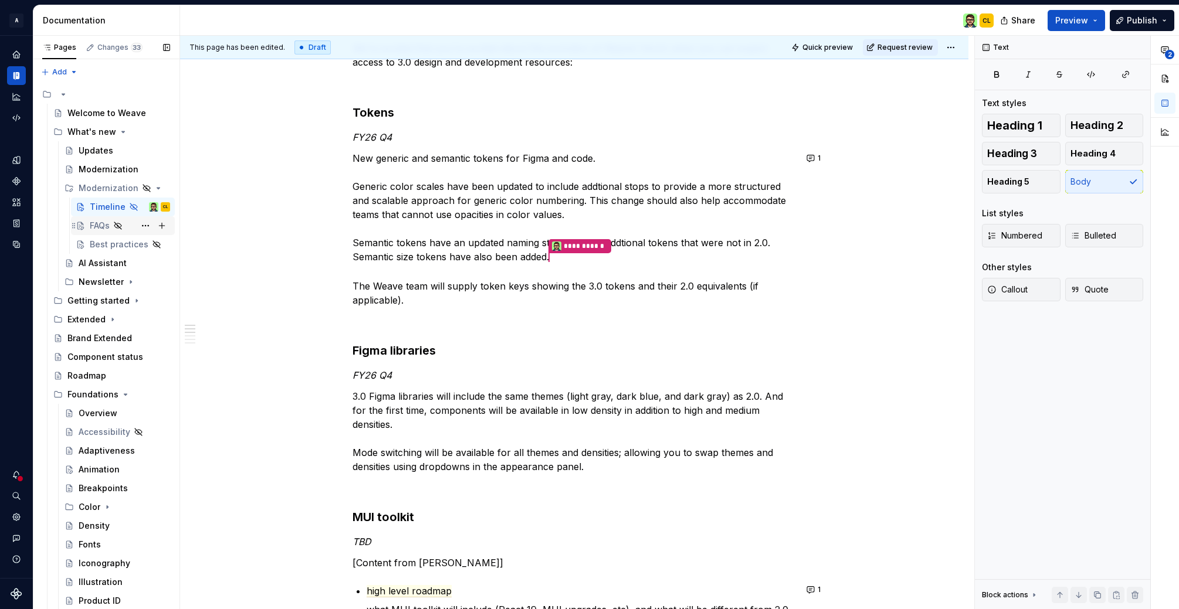
click at [101, 226] on div "FAQs" at bounding box center [100, 226] width 20 height 12
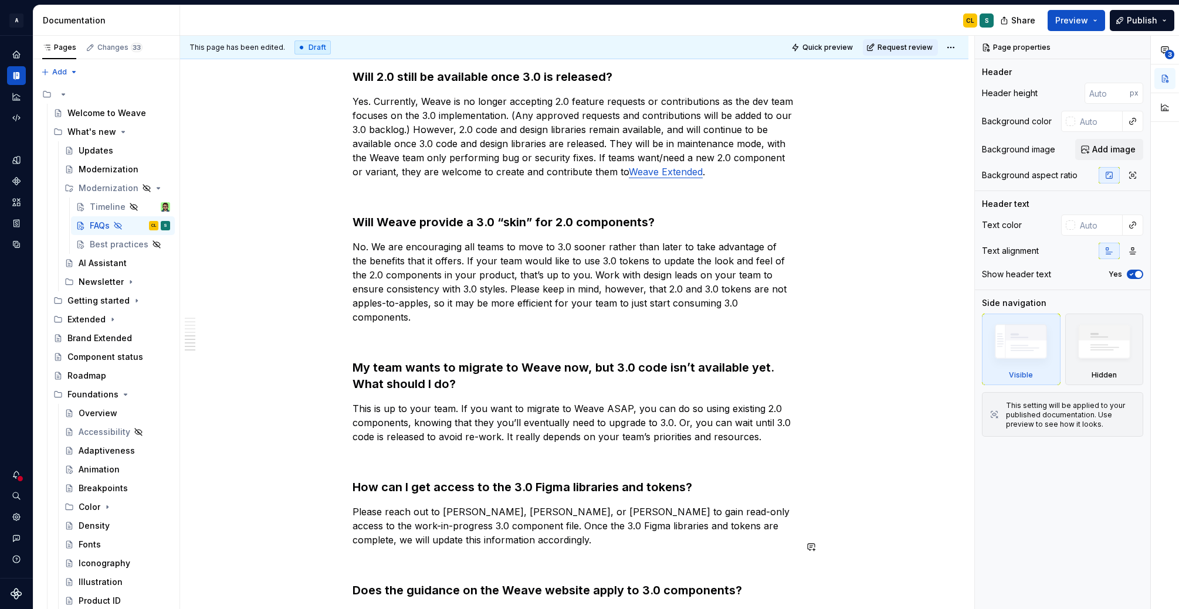
scroll to position [1226, 0]
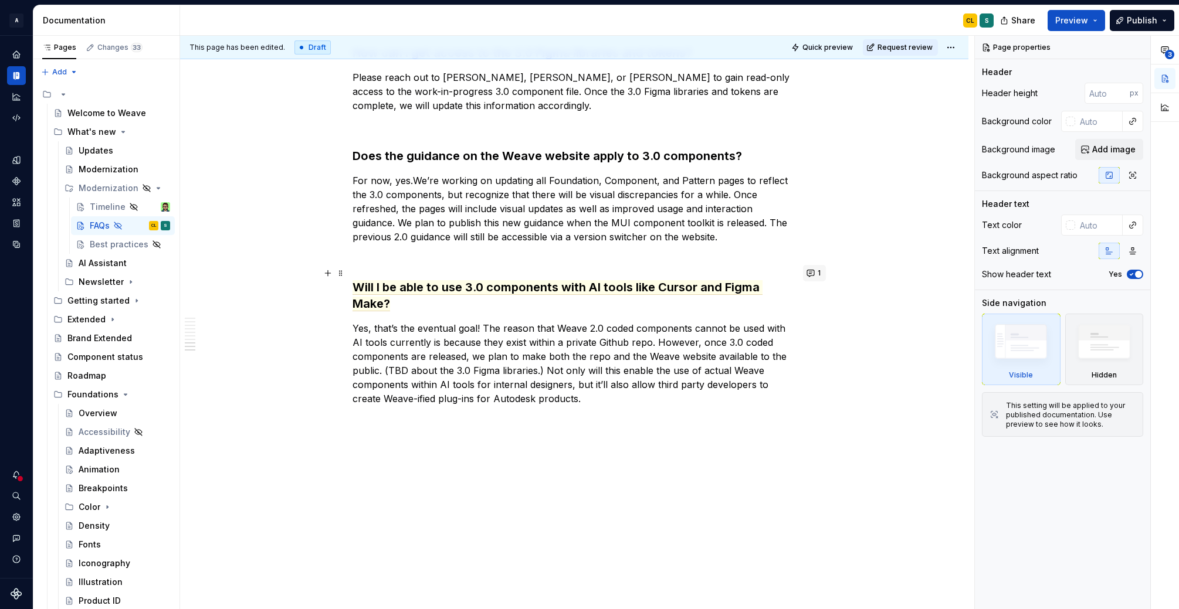
click at [814, 270] on button "1" at bounding box center [814, 273] width 23 height 16
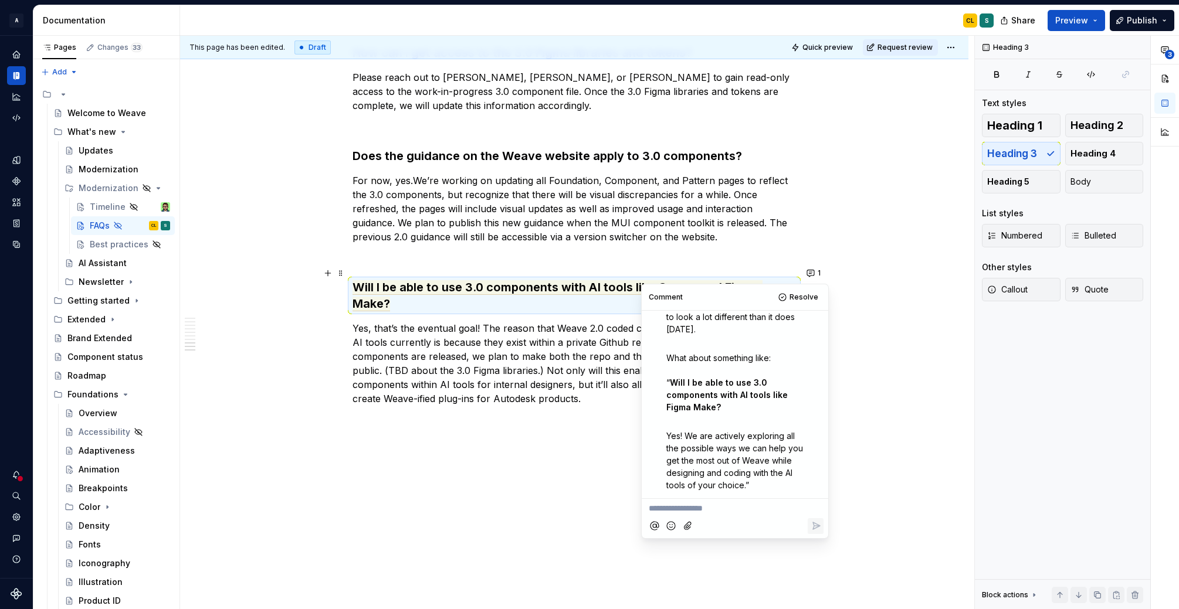
type textarea "*"
drag, startPoint x: 714, startPoint y: 408, endPoint x: 769, endPoint y: 395, distance: 56.5
click at [769, 395] on strong "Will I be able to use 3.0 components with AI tools like Figma Make?" at bounding box center [728, 395] width 124 height 35
click at [772, 456] on span "Yes! We are actively exploring all the possible ways we can help you get the mo…" at bounding box center [735, 460] width 139 height 59
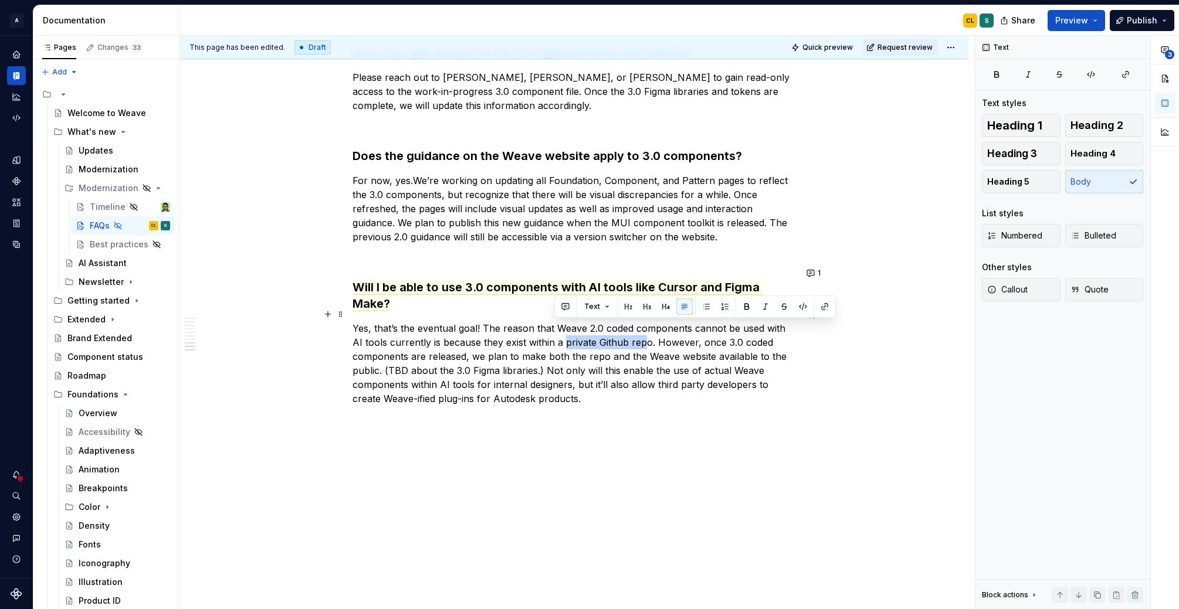
drag, startPoint x: 555, startPoint y: 330, endPoint x: 635, endPoint y: 330, distance: 79.8
click at [635, 330] on p "Yes, that’s the eventual goal! The reason that Weave 2.0 coded components canno…" at bounding box center [573, 363] width 443 height 84
click at [651, 334] on p "Yes, that’s the eventual goal! The reason that Weave 2.0 coded components canno…" at bounding box center [573, 363] width 443 height 84
click at [639, 343] on p "Yes, that’s the eventual goal! The reason that Weave 2.0 coded components canno…" at bounding box center [573, 363] width 443 height 84
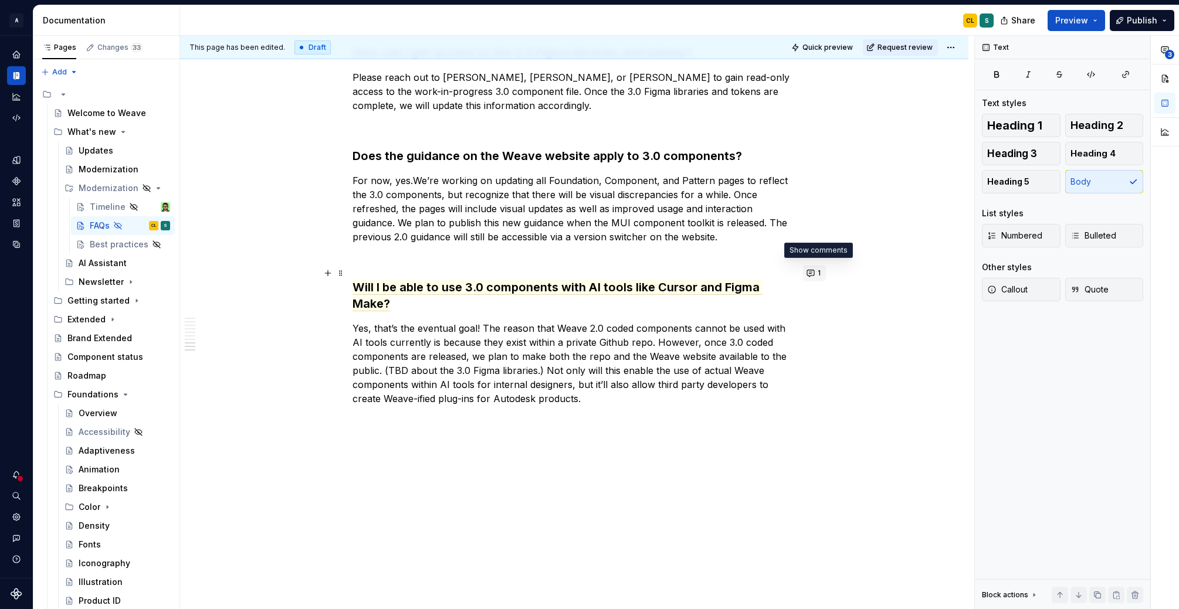
click at [816, 273] on button "1" at bounding box center [814, 273] width 23 height 16
click at [577, 350] on p "Yes, that’s the eventual goal! The reason that Weave 2.0 coded components canno…" at bounding box center [573, 363] width 443 height 84
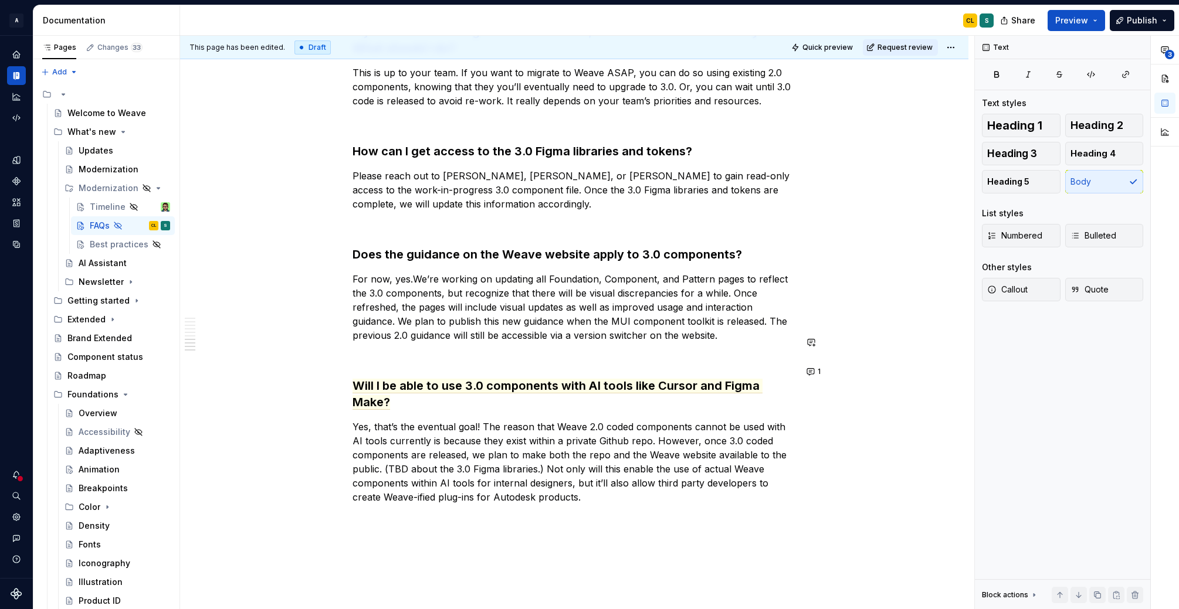
scroll to position [1121, 0]
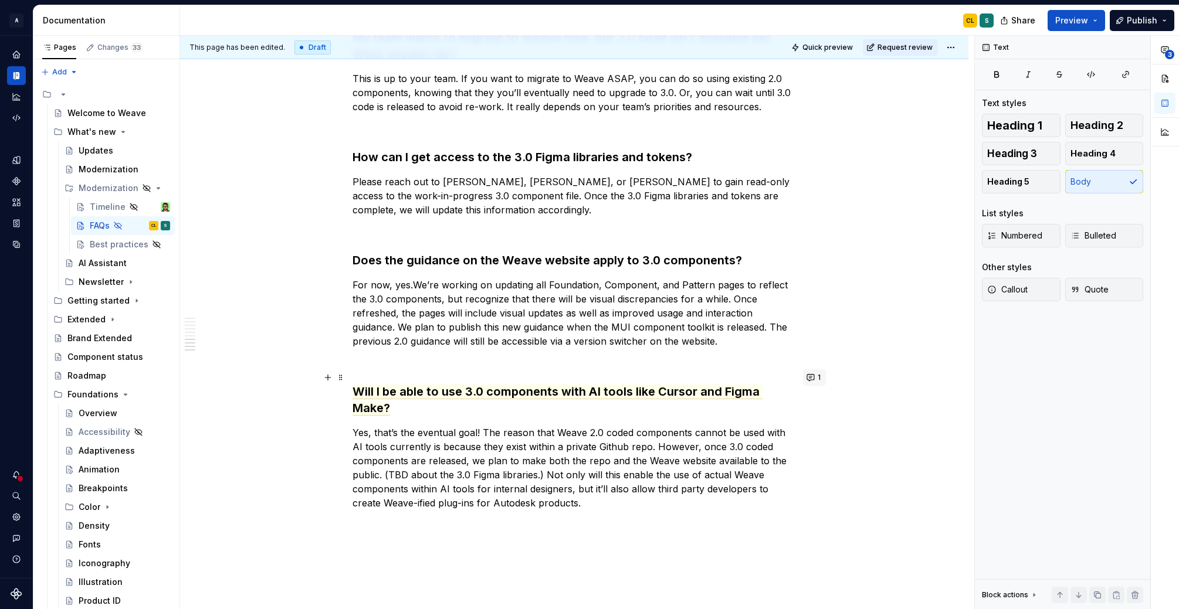
click at [817, 379] on button "1" at bounding box center [814, 377] width 23 height 16
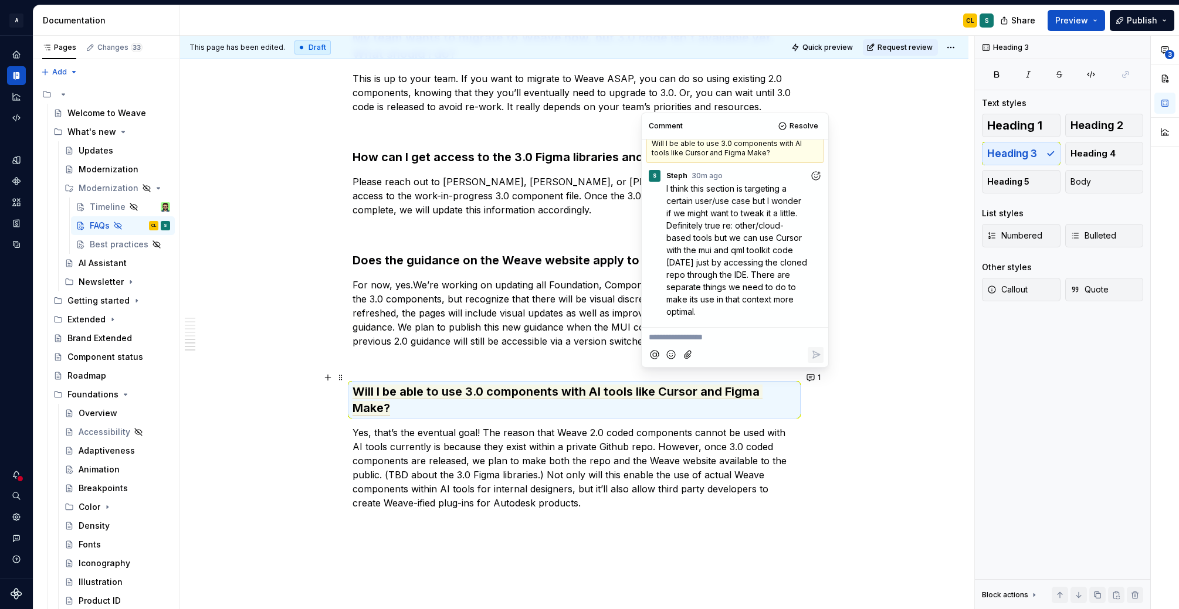
scroll to position [0, 0]
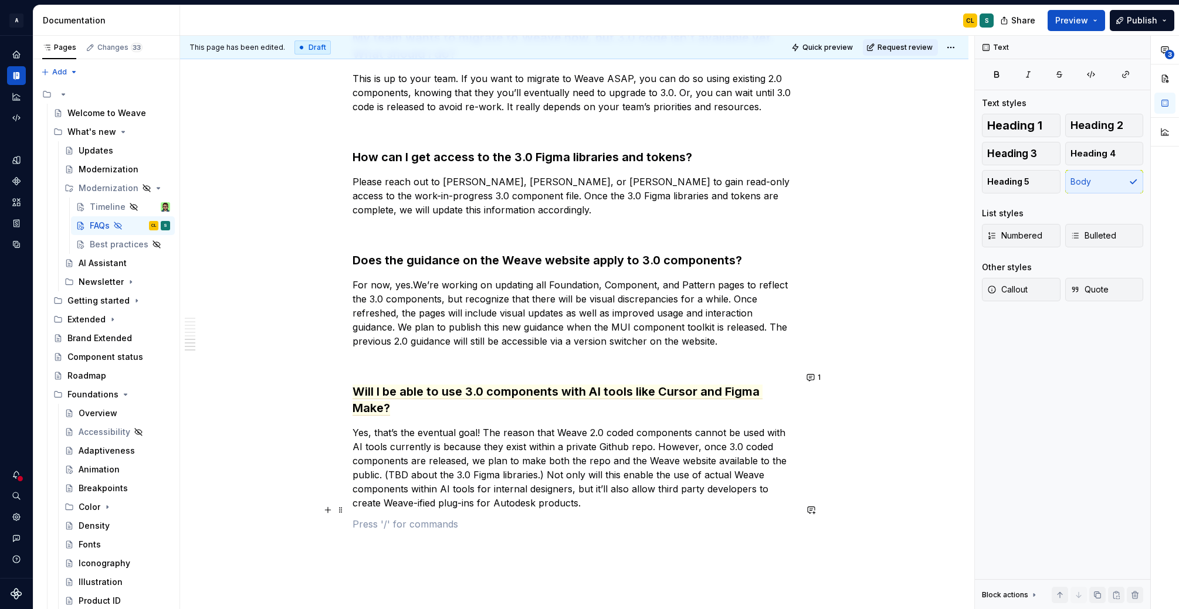
click at [693, 517] on p at bounding box center [573, 524] width 443 height 14
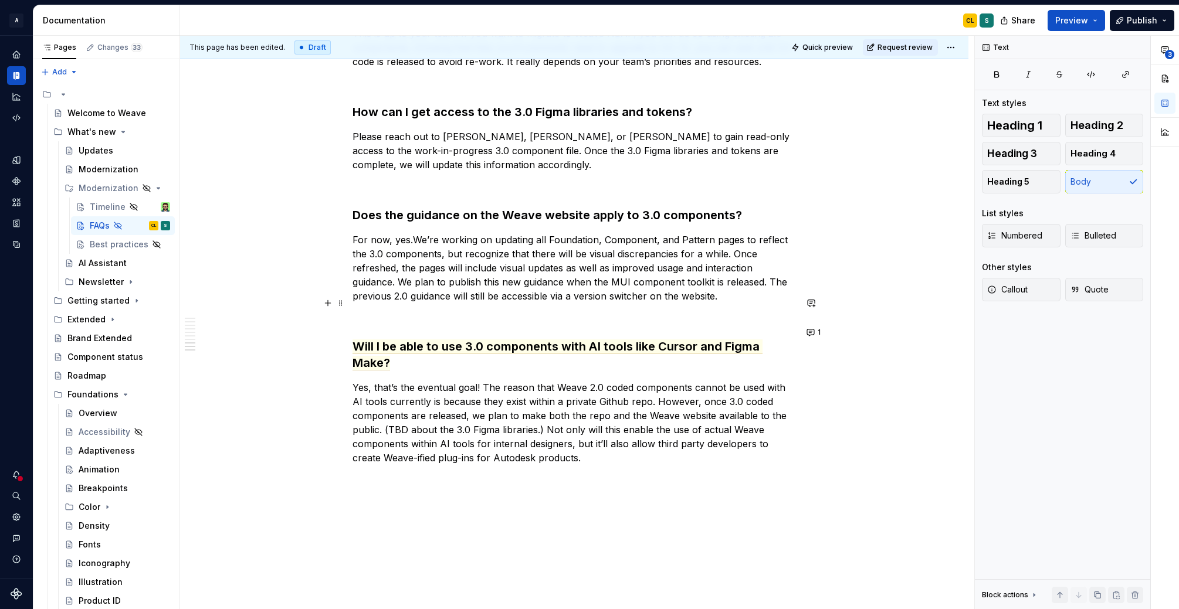
scroll to position [1171, 0]
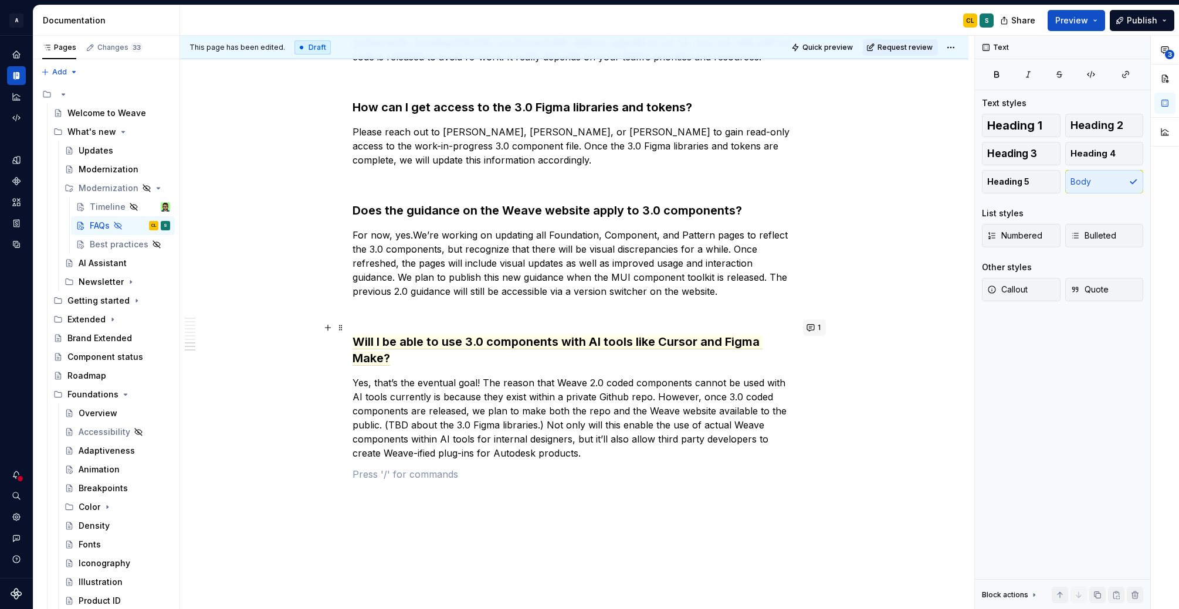
click at [815, 328] on button "1" at bounding box center [814, 328] width 23 height 16
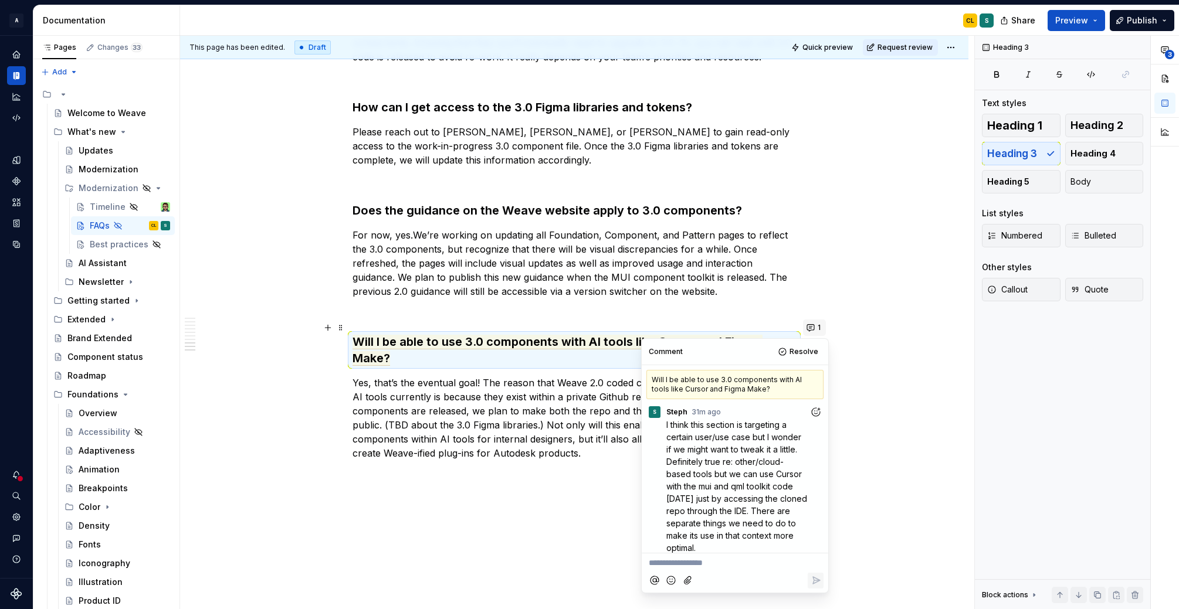
scroll to position [238, 0]
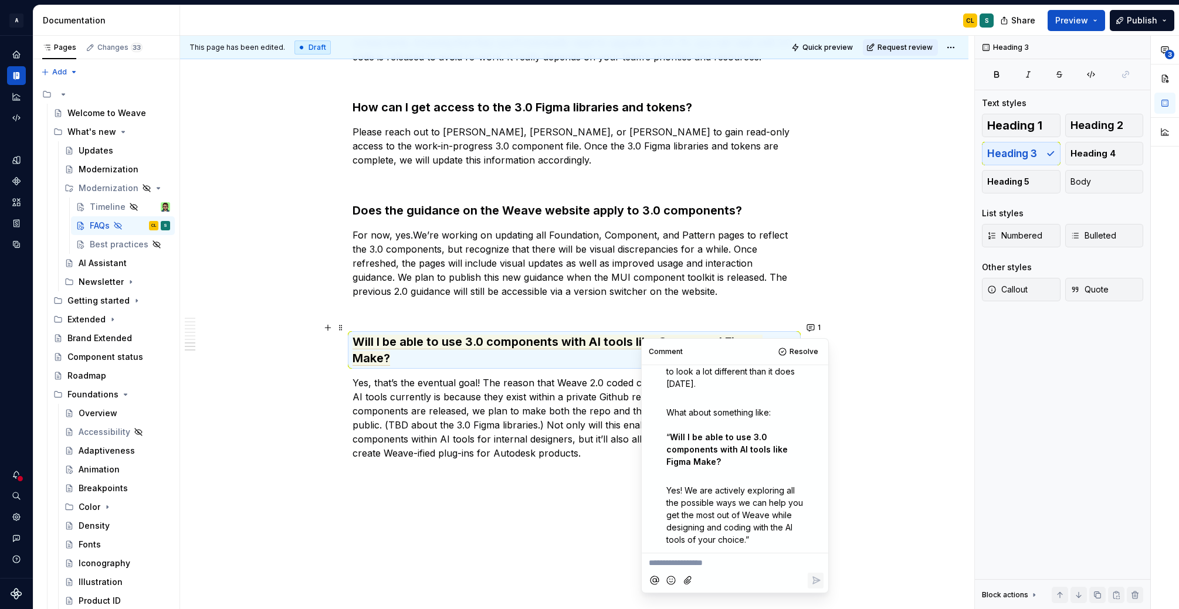
click at [670, 437] on strong "Will I be able to use 3.0 components with AI tools like Figma Make?" at bounding box center [728, 449] width 124 height 35
click at [612, 335] on span "Will I be able to use 3.0 components with AI tools like Cursor and Figma Make?" at bounding box center [557, 350] width 410 height 31
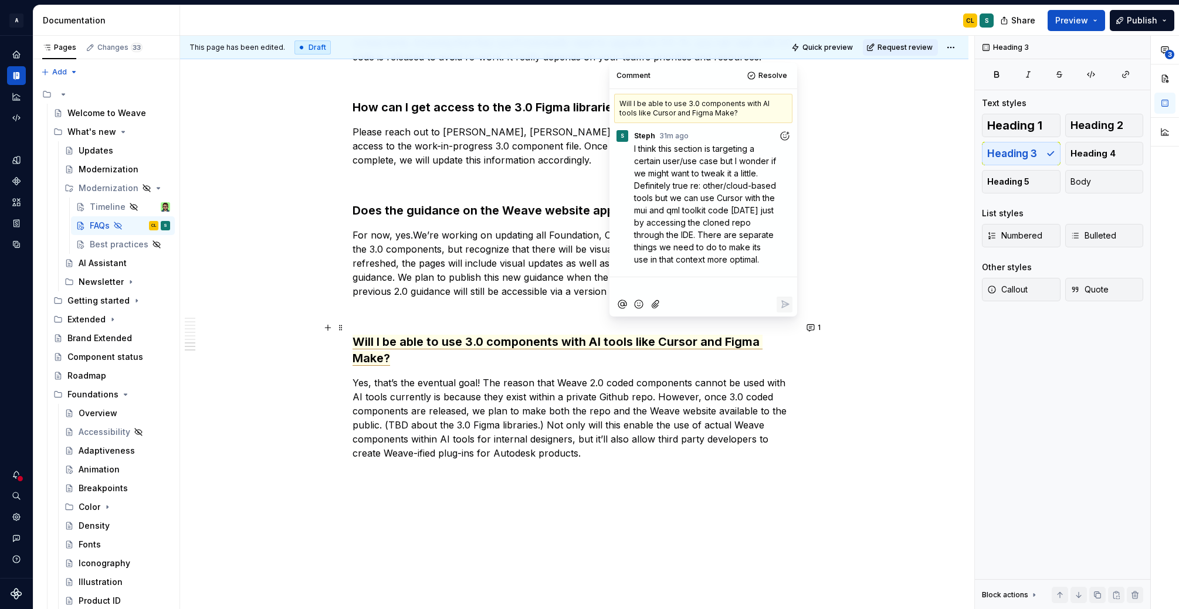
scroll to position [226, 0]
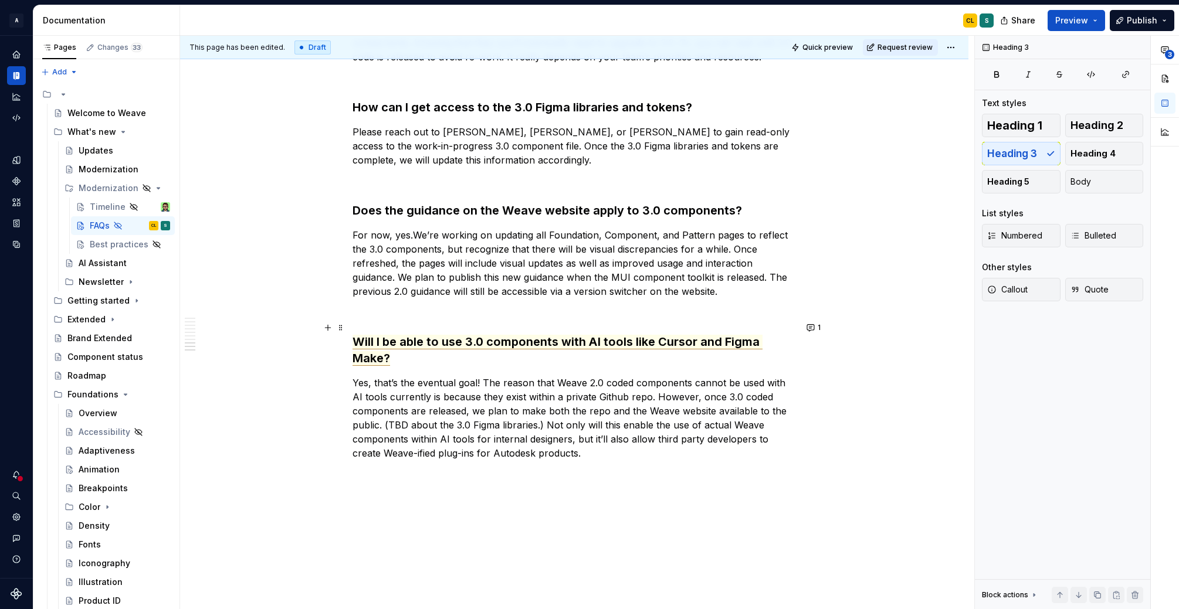
click at [632, 335] on span "Will I be able to use 3.0 components with AI tools like Cursor and Figma Make?" at bounding box center [557, 350] width 410 height 31
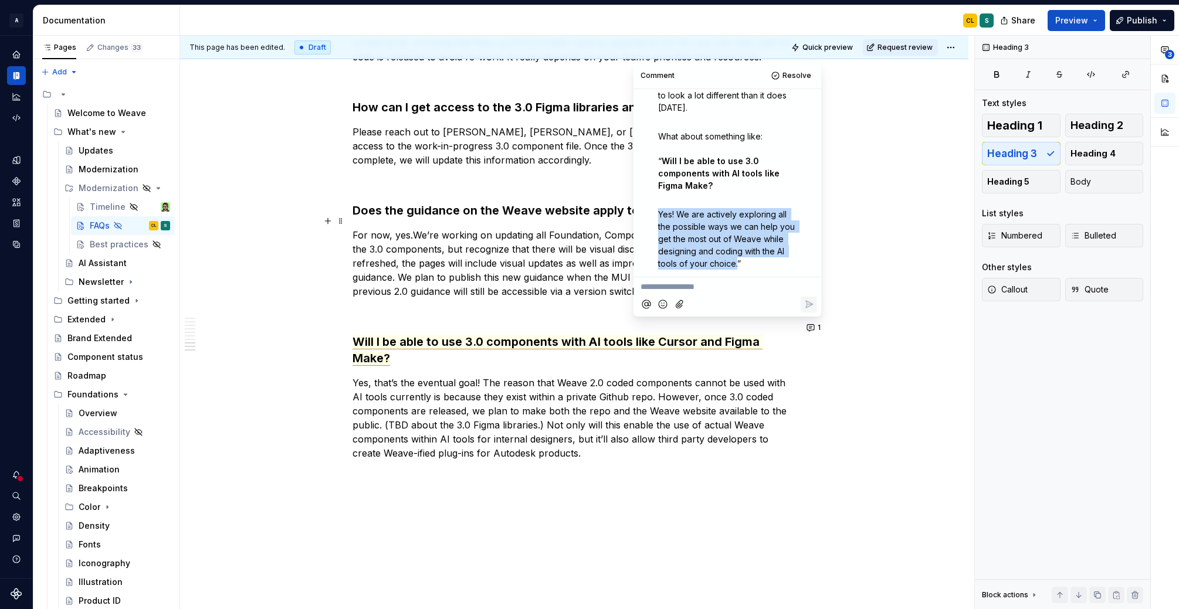
drag, startPoint x: 659, startPoint y: 212, endPoint x: 737, endPoint y: 259, distance: 90.8
click at [737, 259] on span "Yes! We are actively exploring all the possible ways we can help you get the mo…" at bounding box center [727, 238] width 139 height 59
copy span "Yes! We are actively exploring all the possible ways we can help you get the mo…"
click at [790, 78] on span "Resolve" at bounding box center [796, 75] width 29 height 9
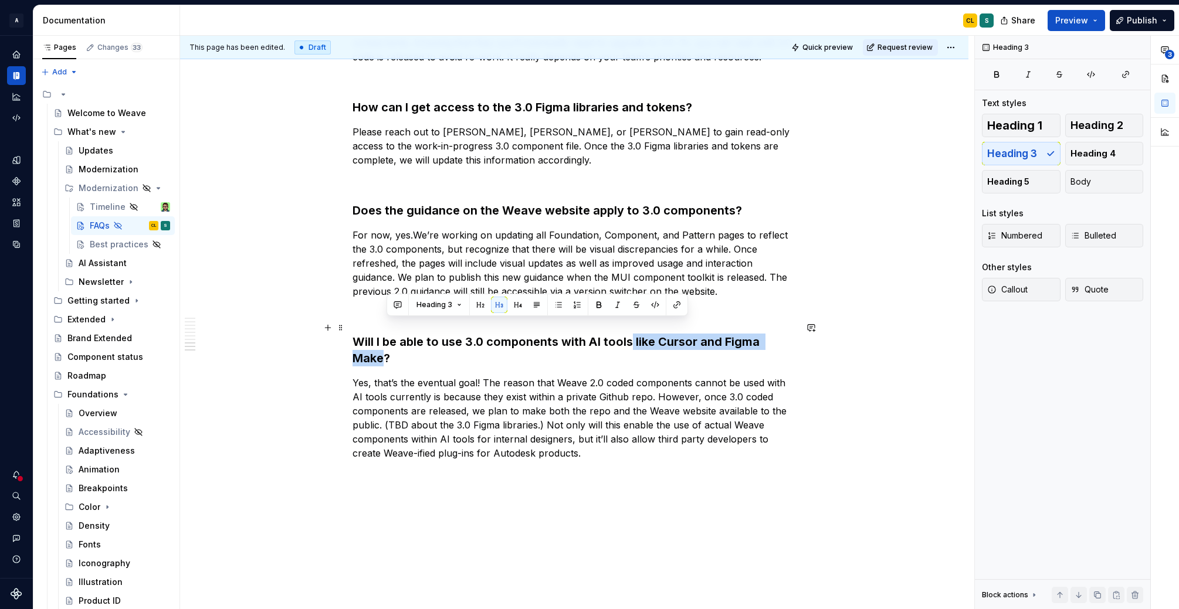
drag, startPoint x: 632, startPoint y: 327, endPoint x: 385, endPoint y: 347, distance: 247.1
click at [385, 347] on commenthighlight "Will I be able to use 3.0 components with AI tools like Cursor and Figma Make?" at bounding box center [557, 350] width 410 height 30
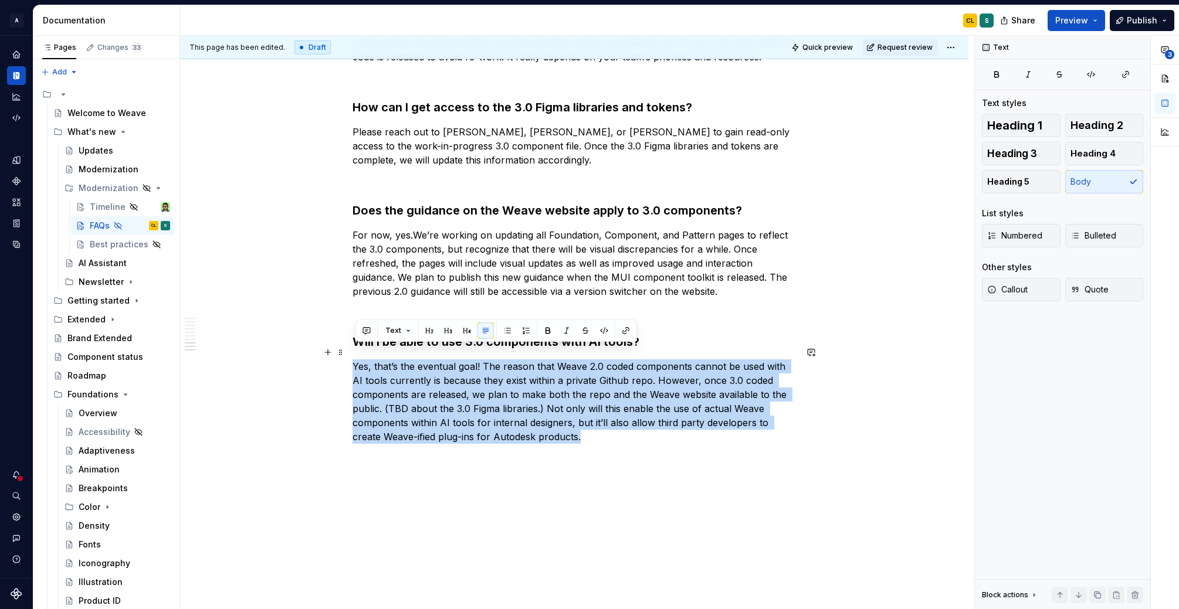
drag, startPoint x: 356, startPoint y: 352, endPoint x: 566, endPoint y: 416, distance: 220.0
click at [566, 416] on p "Yes, that’s the eventual goal! The reason that Weave 2.0 coded components canno…" at bounding box center [573, 401] width 443 height 84
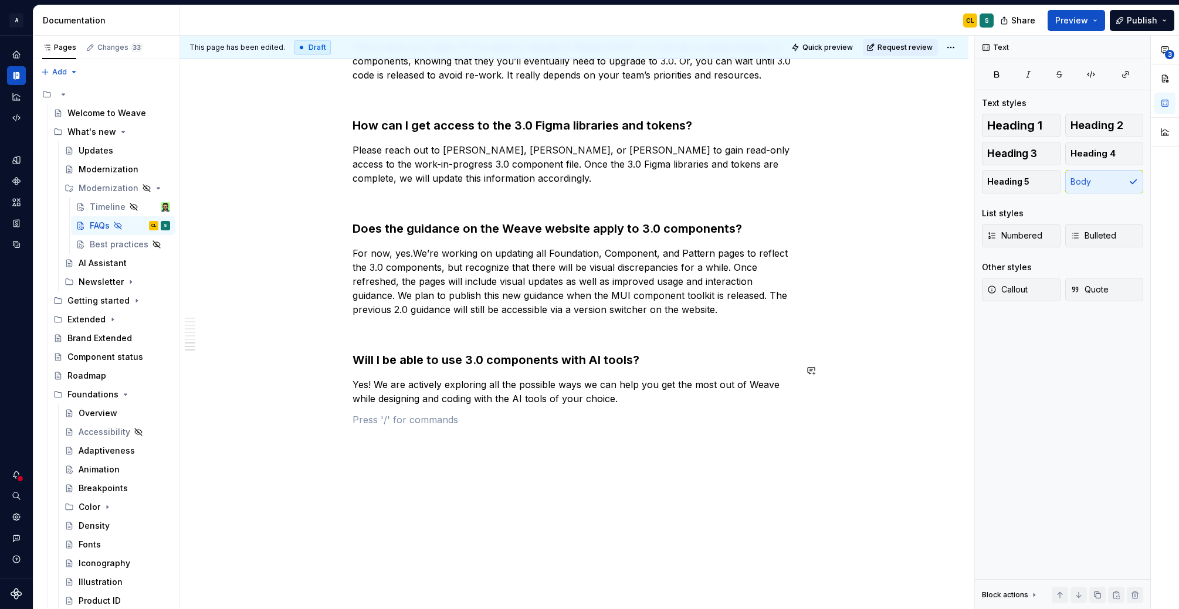
scroll to position [1171, 0]
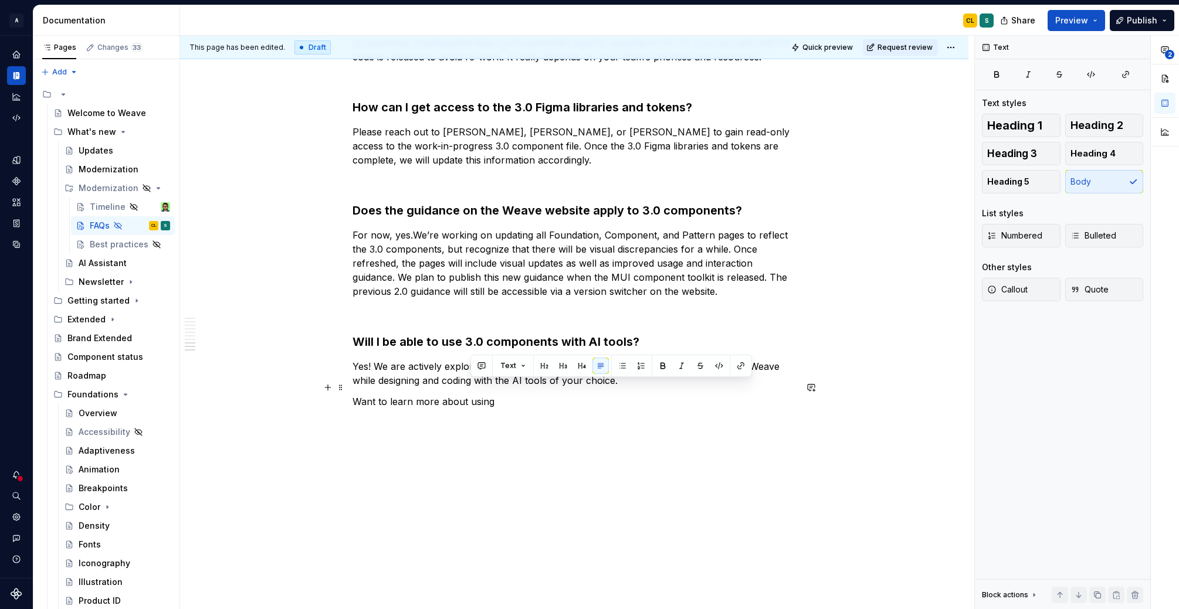
drag, startPoint x: 470, startPoint y: 389, endPoint x: 498, endPoint y: 389, distance: 28.7
click at [498, 395] on p "Want to learn more about using" at bounding box center [573, 402] width 443 height 14
click at [513, 395] on p "Want to learn more about using" at bounding box center [573, 402] width 443 height 14
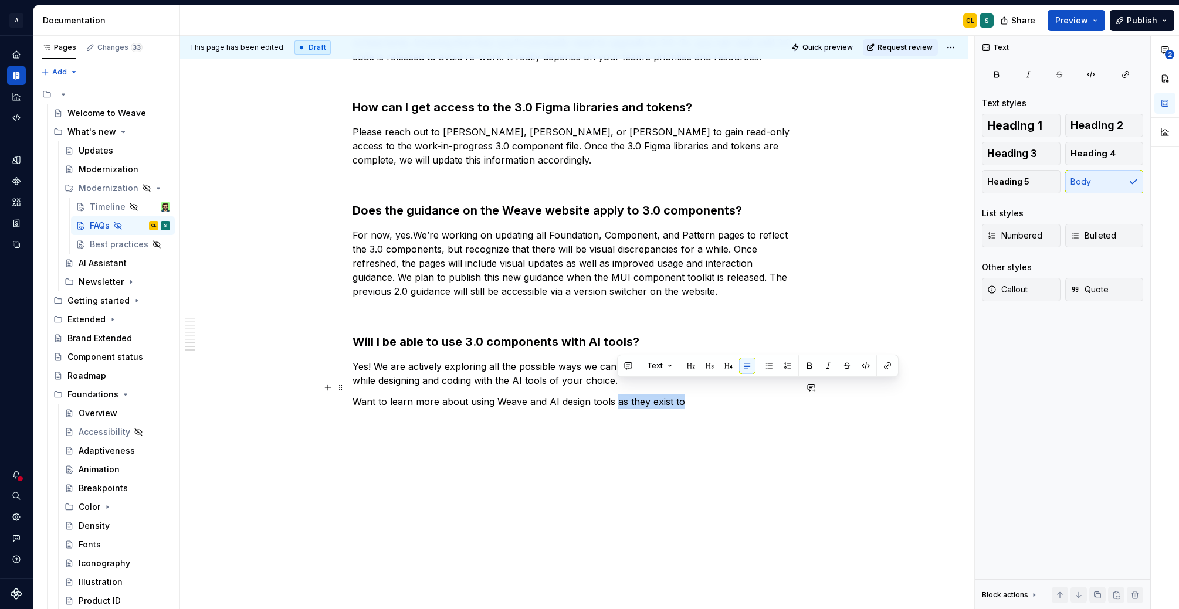
drag, startPoint x: 618, startPoint y: 389, endPoint x: 684, endPoint y: 382, distance: 67.2
click at [684, 395] on p "Want to learn more about using Weave and AI design tools as they exist to" at bounding box center [573, 402] width 443 height 14
click at [650, 395] on p "Want to learn more about using Weave and AI design tools [DATE]? Read more here." at bounding box center [573, 402] width 443 height 14
click at [391, 395] on p "Want to learn more about using Weave and AI design tools [DATE]? Read more here." at bounding box center [573, 402] width 443 height 14
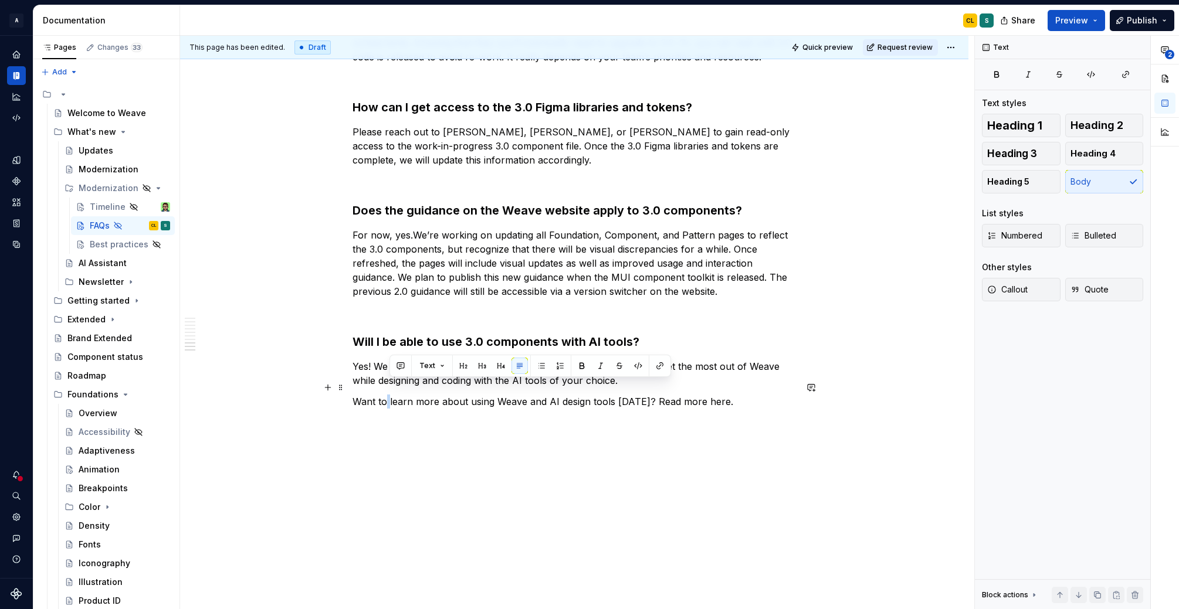
click at [391, 395] on p "Want to learn more about using Weave and AI design tools [DATE]? Read more here." at bounding box center [573, 402] width 443 height 14
click at [411, 395] on p "Want to learn more about using Weave and AI design tools [DATE]? Read more here." at bounding box center [573, 402] width 443 height 14
click at [483, 395] on p "Want to learn more about using Weave and AI design tools [DATE]? Read more here." at bounding box center [573, 402] width 443 height 14
drag, startPoint x: 582, startPoint y: 389, endPoint x: 664, endPoint y: 386, distance: 82.1
click at [582, 395] on p "Want to learn more about using Weave and AI design tools [DATE]? Read more here." at bounding box center [573, 402] width 443 height 14
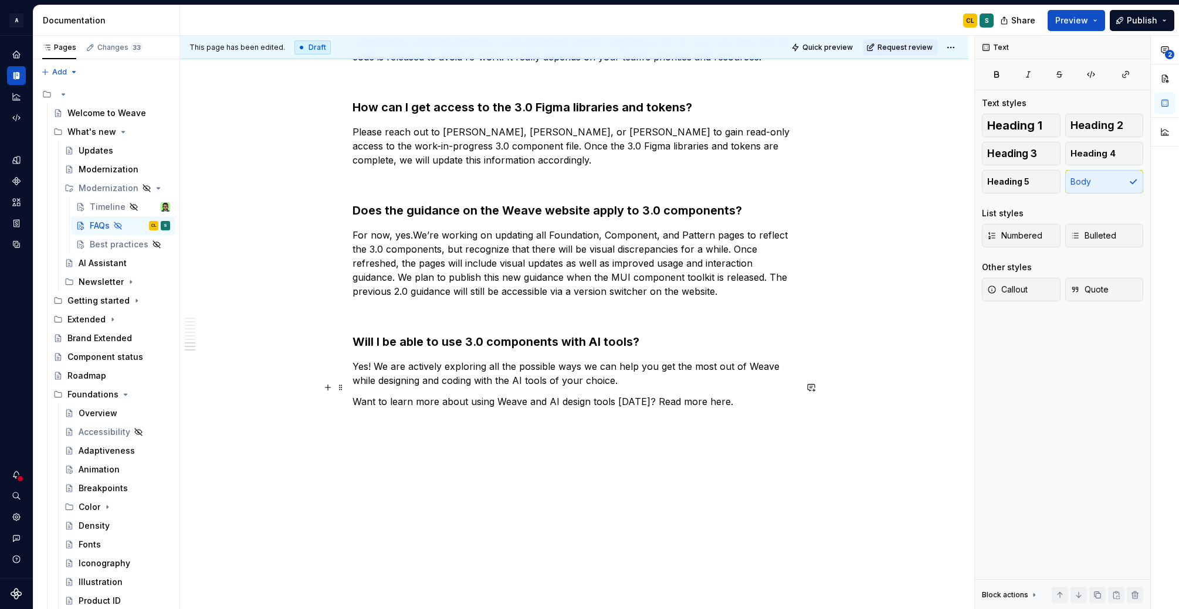
click at [666, 395] on p "Want to learn more about using Weave and AI design tools [DATE]? Read more here." at bounding box center [573, 402] width 443 height 14
click at [717, 395] on p "Want to learn more about using Weave and AI design tools [DATE]? Read more here." at bounding box center [573, 402] width 443 height 14
click at [712, 395] on p "Want to learn more about using Weave and AI design tools [DATE]? Read more here." at bounding box center [573, 402] width 443 height 14
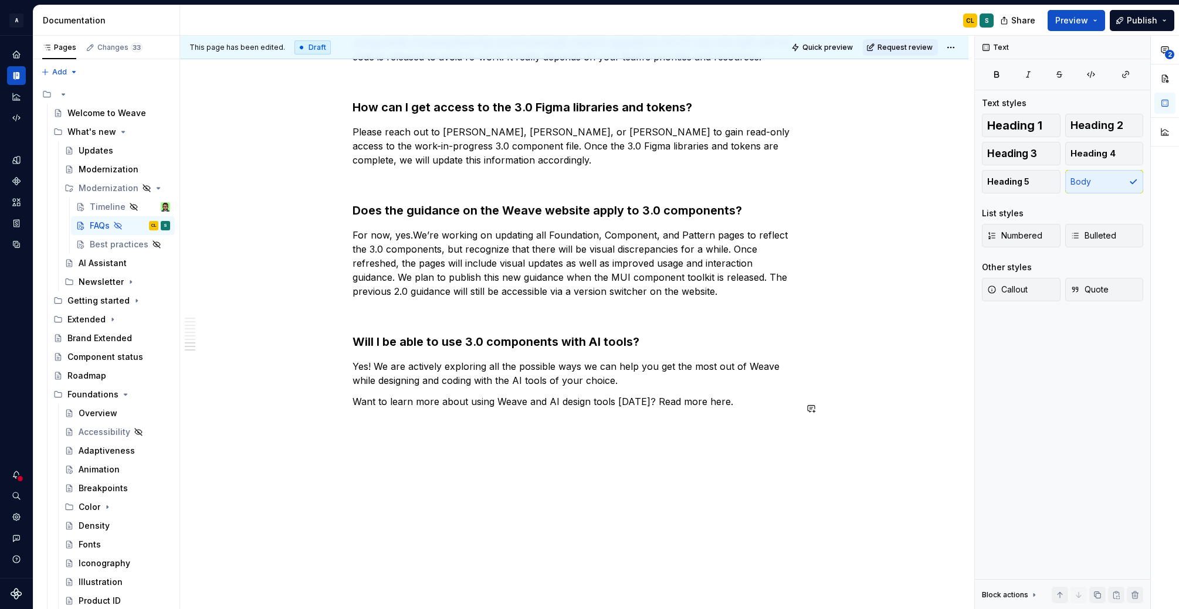
click at [93, 280] on div "Newsletter" at bounding box center [101, 282] width 45 height 12
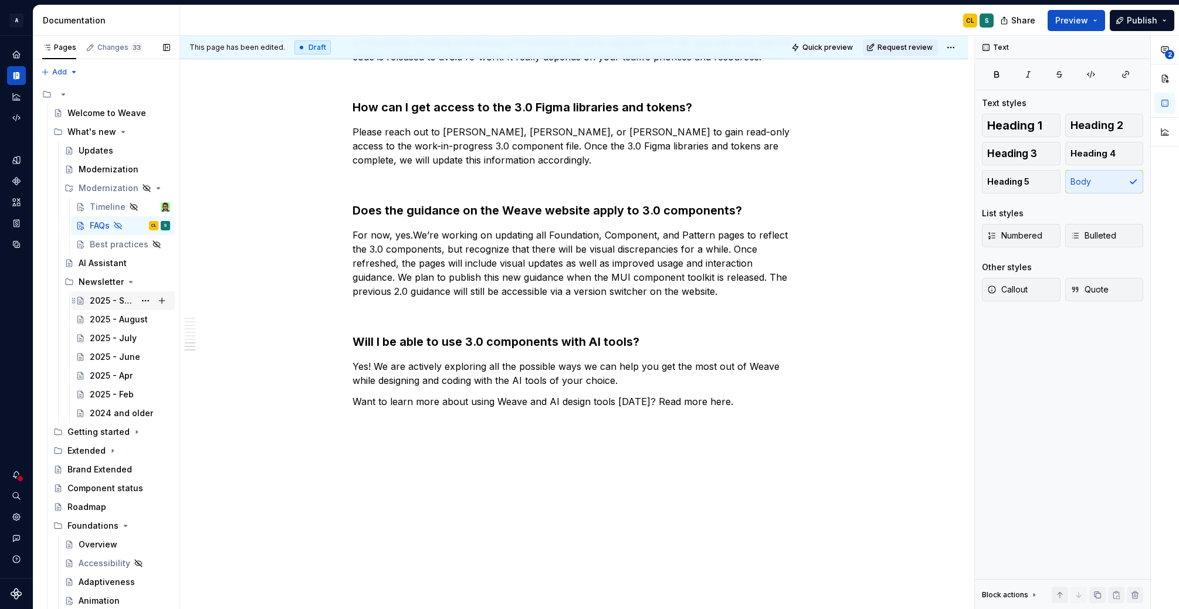
click at [123, 298] on div "2025 - September" at bounding box center [112, 301] width 45 height 12
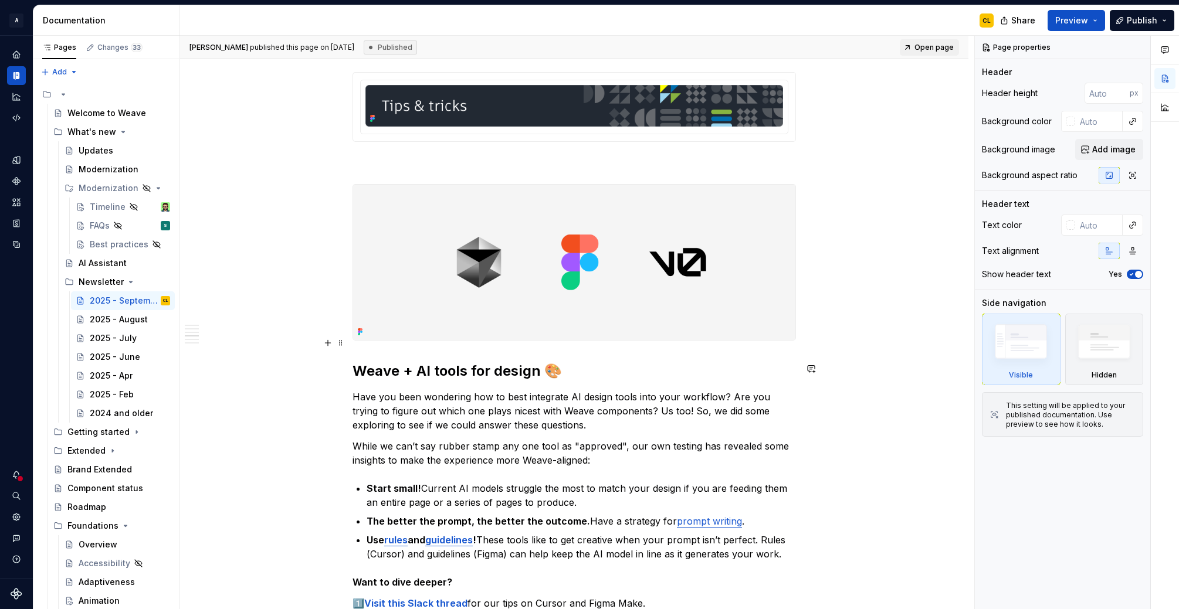
scroll to position [2435, 0]
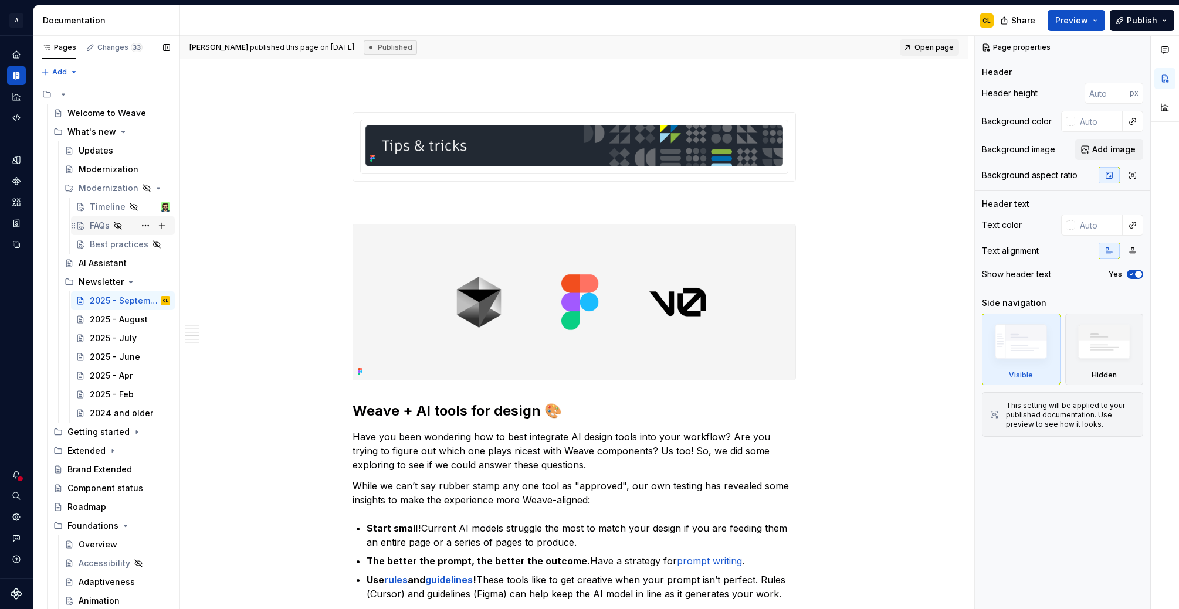
click at [100, 225] on div "FAQs" at bounding box center [100, 226] width 20 height 12
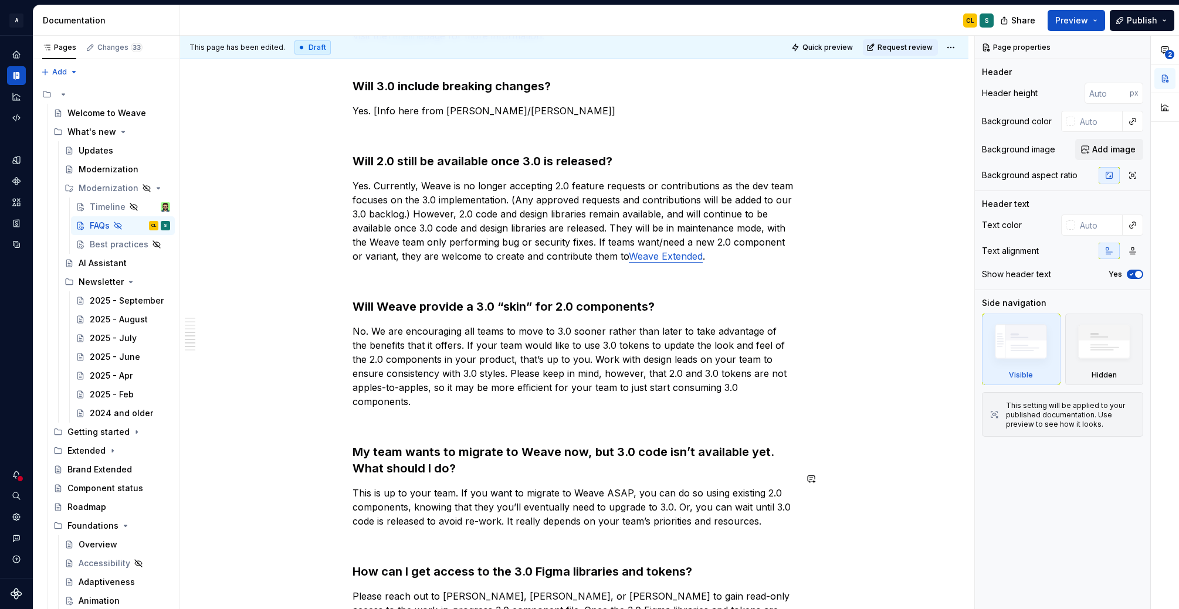
scroll to position [1174, 0]
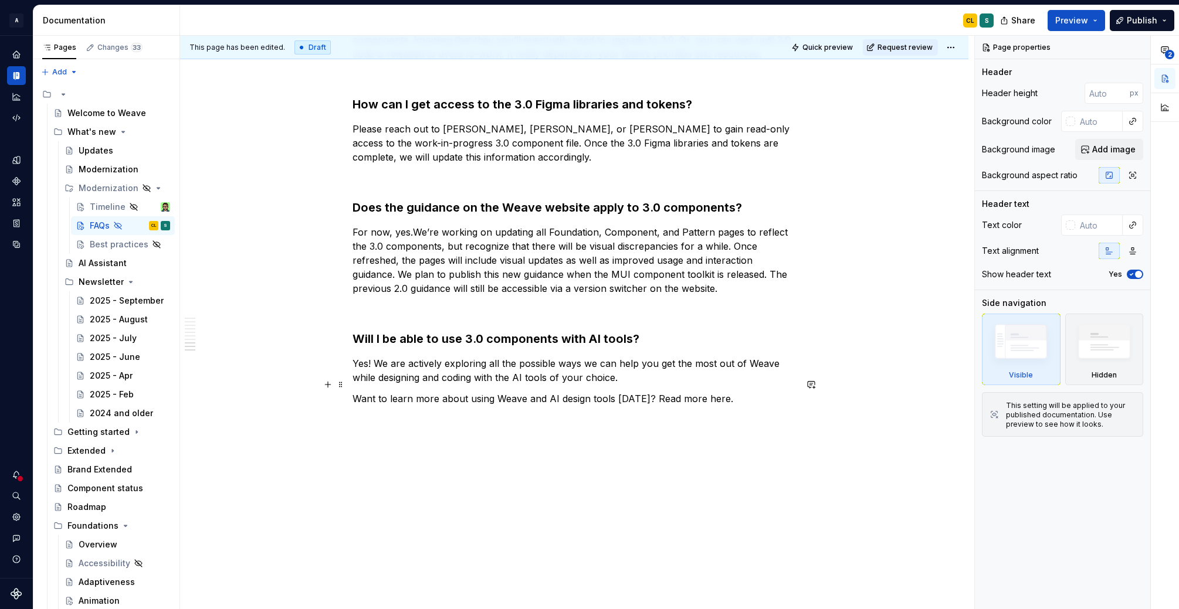
click at [707, 392] on p "Want to learn more about using Weave and AI design tools [DATE]? Read more here." at bounding box center [573, 399] width 443 height 14
type textarea "*"
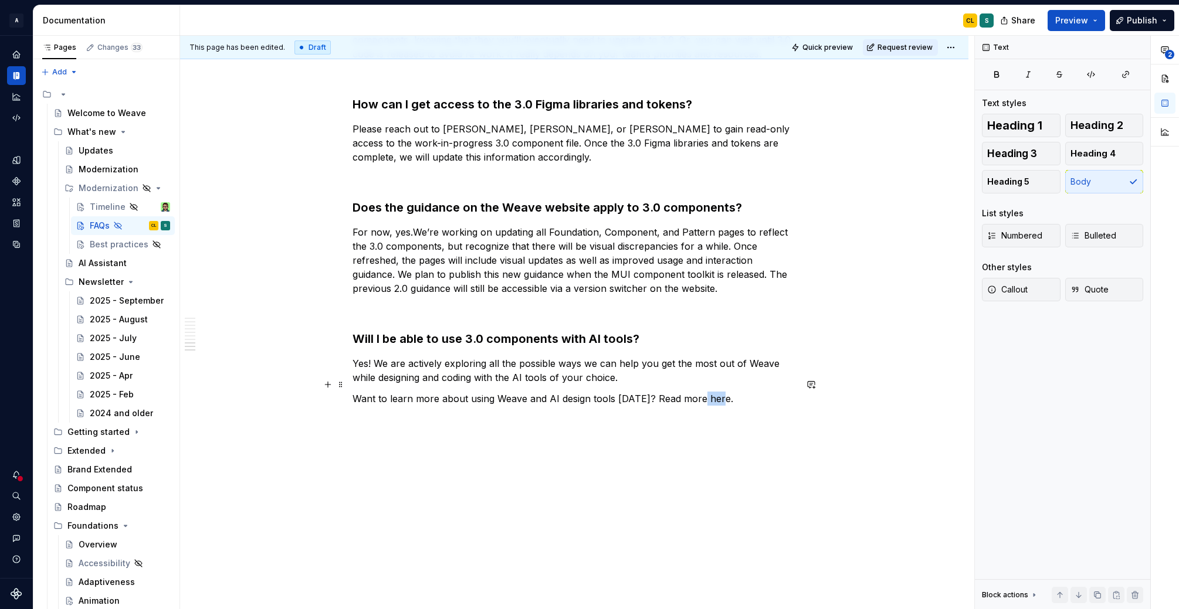
click at [707, 392] on p "Want to learn more about using Weave and AI design tools [DATE]? Read more here." at bounding box center [573, 399] width 443 height 14
drag, startPoint x: 649, startPoint y: 388, endPoint x: 718, endPoint y: 386, distance: 68.6
click at [718, 392] on p "Want to learn more about using Weave and AI design tools [DATE]? Read more here." at bounding box center [573, 399] width 443 height 14
click at [707, 392] on p "Want to learn more about using Weave and AI design tools [DATE]? Read more here." at bounding box center [573, 399] width 443 height 14
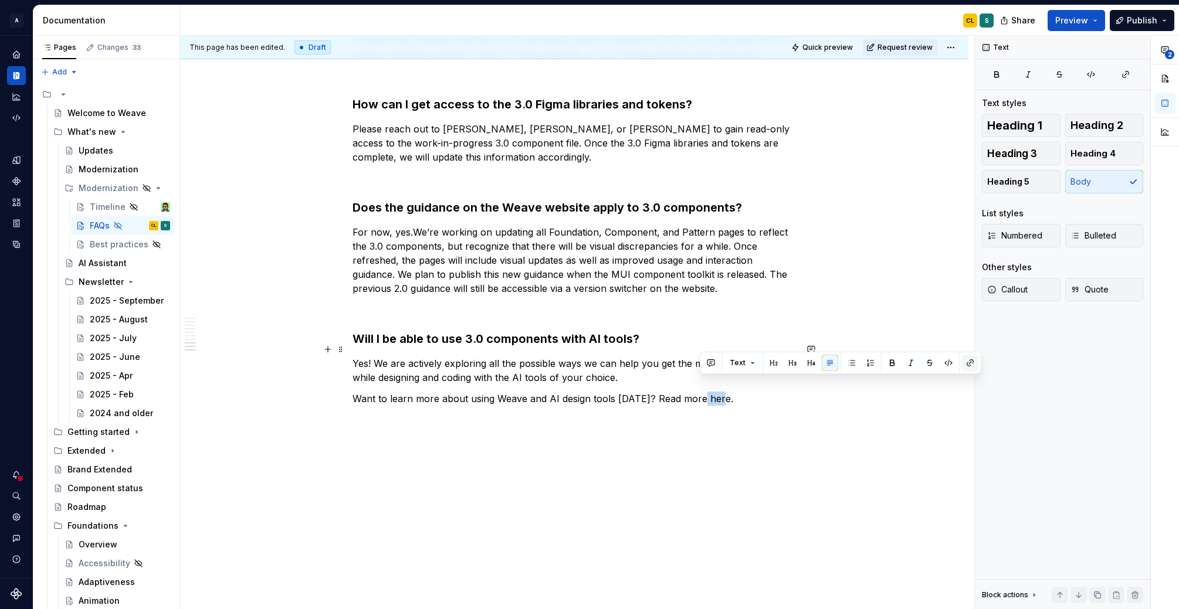
click at [968, 360] on button "button" at bounding box center [970, 363] width 16 height 16
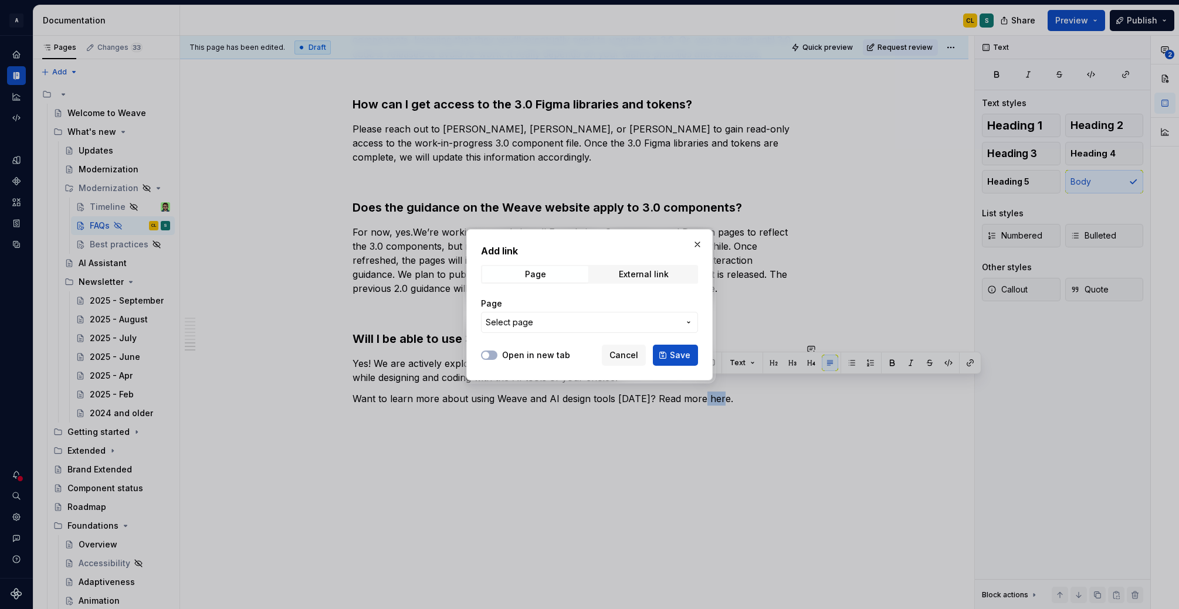
click at [676, 318] on span "Select page" at bounding box center [583, 323] width 194 height 12
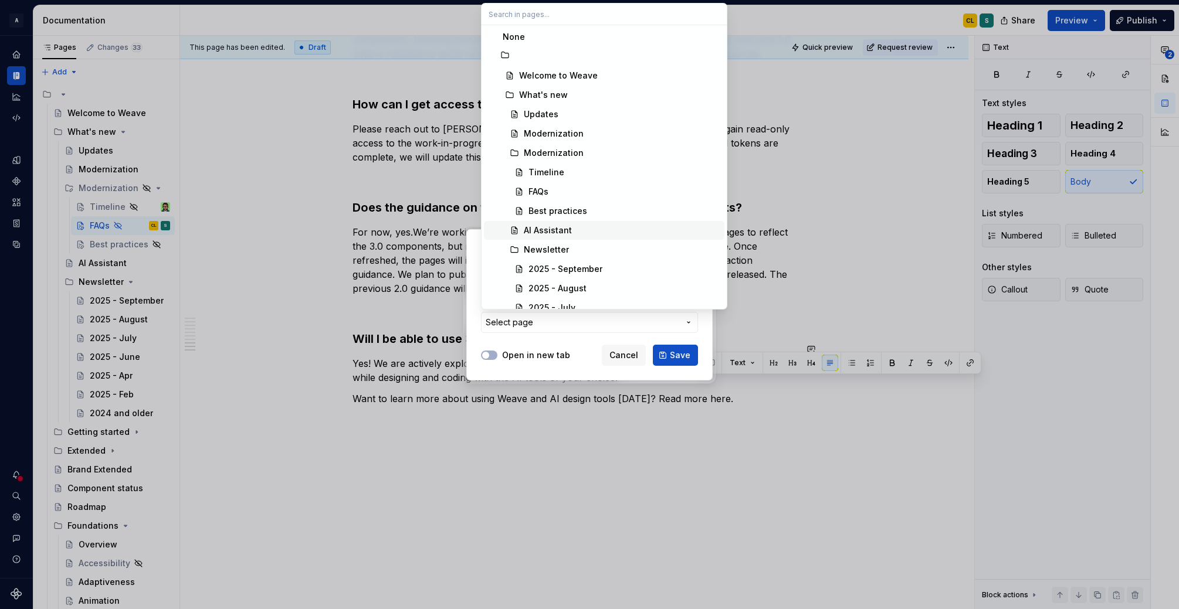
scroll to position [72, 0]
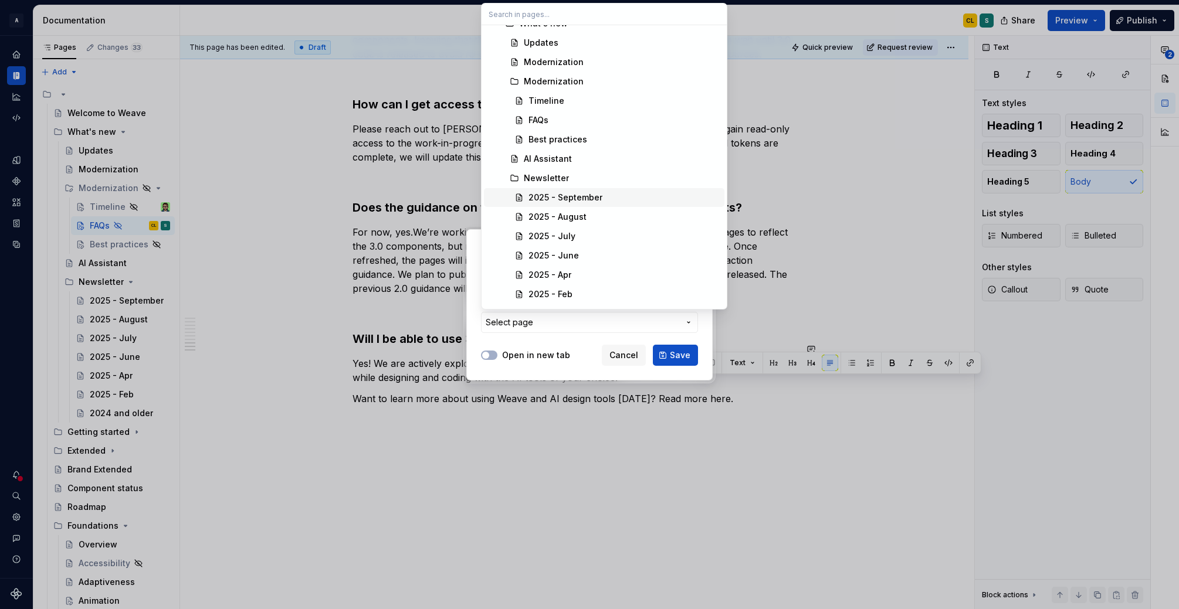
click at [579, 198] on div "2025 - September" at bounding box center [565, 198] width 74 height 12
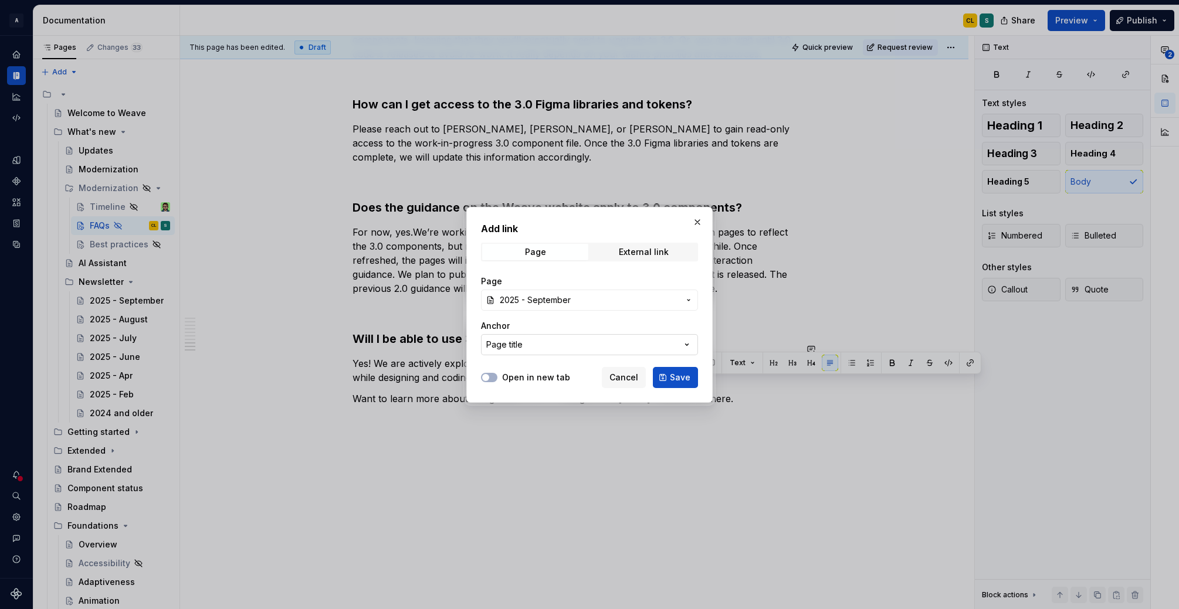
click at [618, 344] on button "Page title" at bounding box center [589, 344] width 217 height 21
type input "w"
click at [631, 312] on div "Add link Page External link Page 2025 - September Anchor Page title Open in new…" at bounding box center [589, 304] width 1179 height 609
click at [635, 254] on div "External link" at bounding box center [644, 251] width 50 height 9
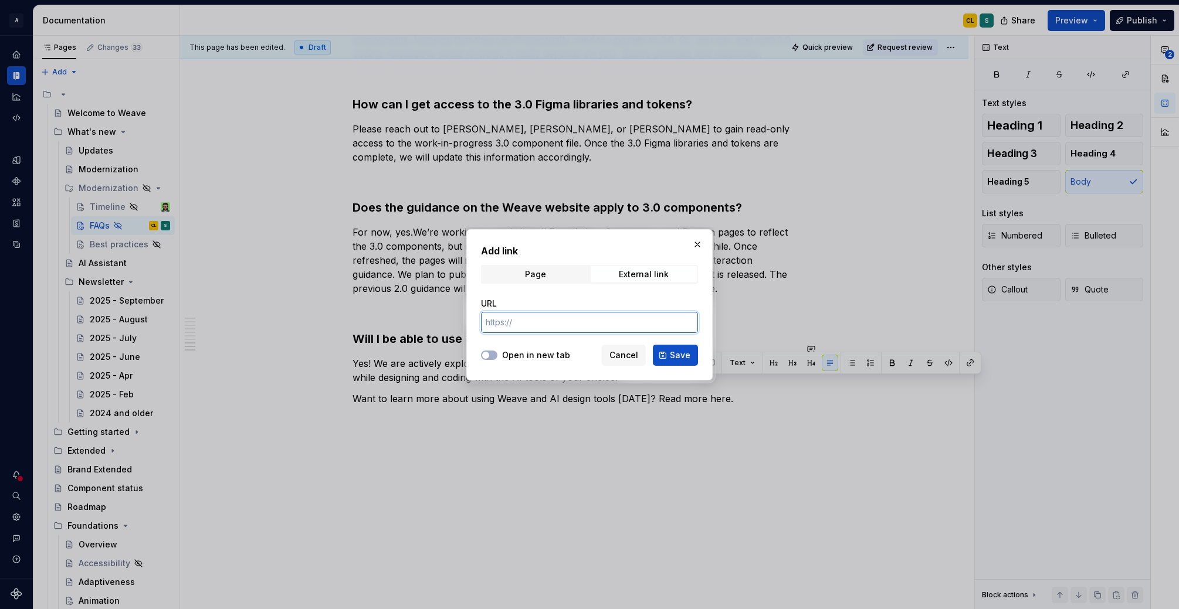
click at [541, 325] on input "URL" at bounding box center [589, 322] width 217 height 21
paste input "[URL][DOMAIN_NAME][DATE]"
type input "[URL][DOMAIN_NAME][DATE]"
click at [680, 357] on span "Save" at bounding box center [680, 356] width 21 height 12
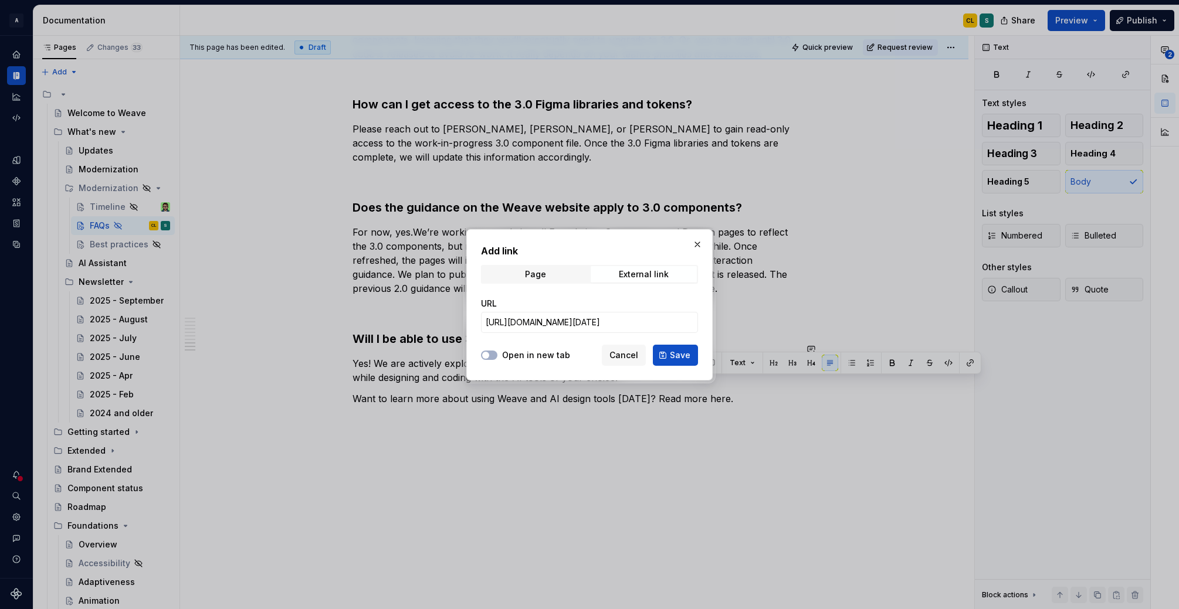
scroll to position [0, 0]
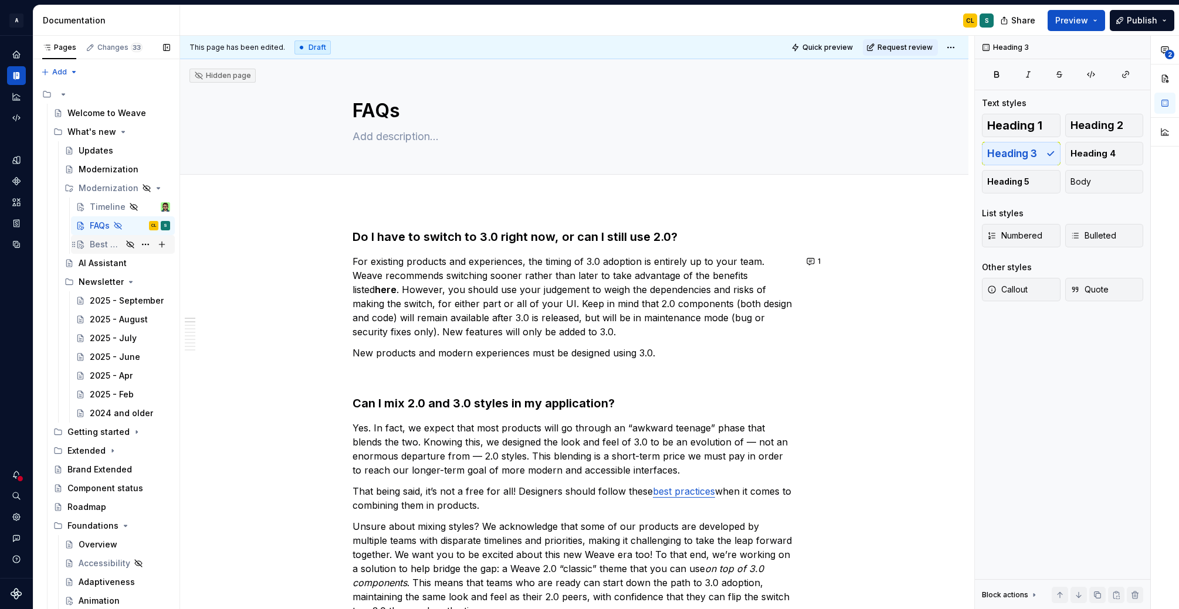
click at [110, 243] on div "Best practices" at bounding box center [106, 245] width 32 height 12
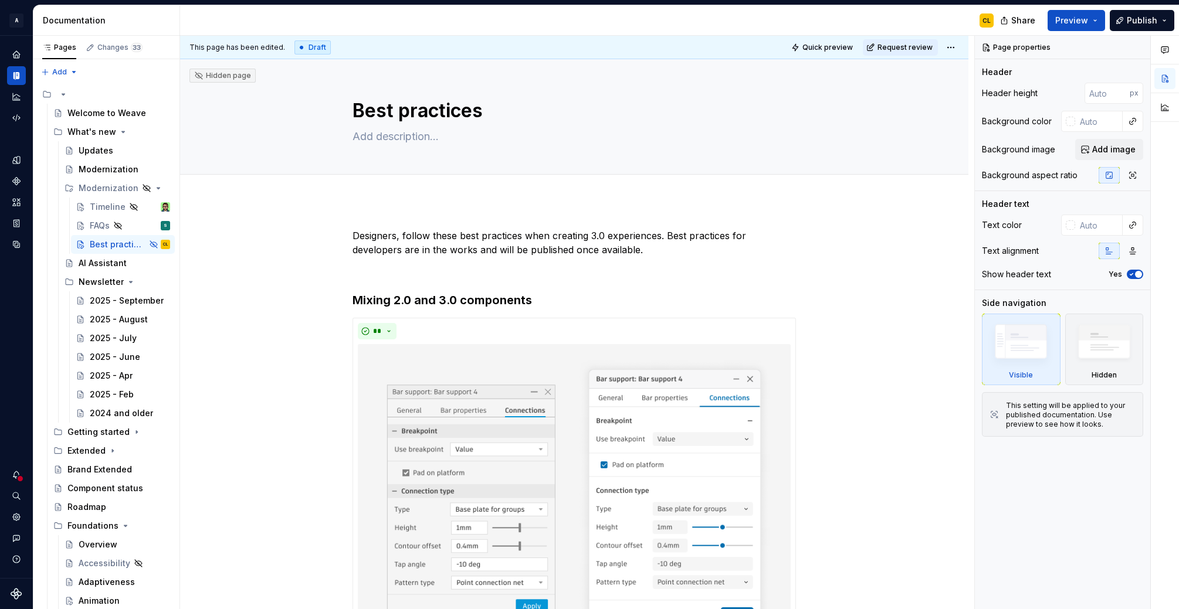
type textarea "*"
